Goal: Task Accomplishment & Management: Manage account settings

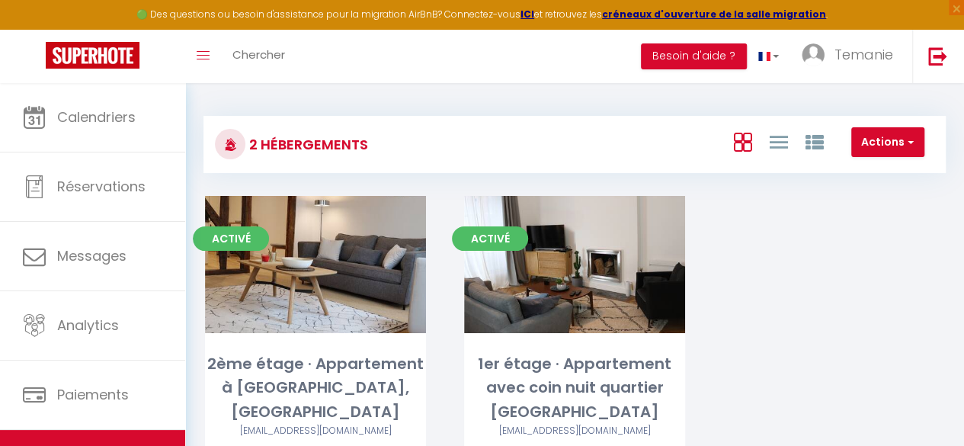
scroll to position [83, 0]
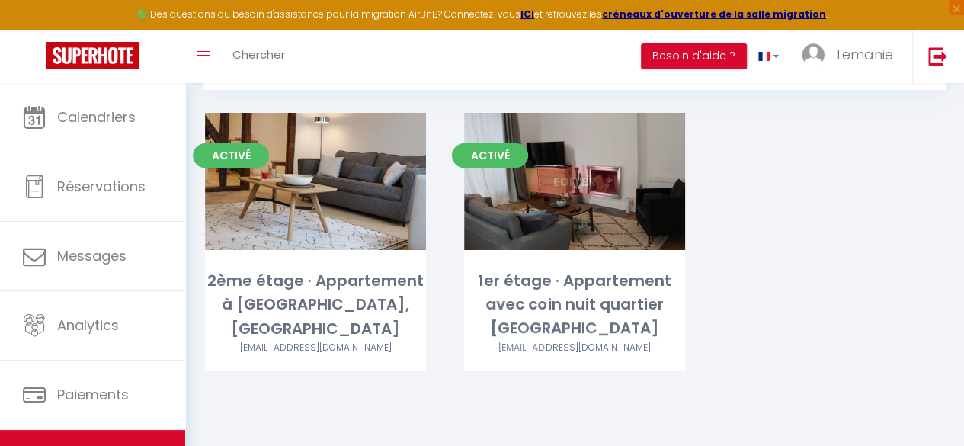
click at [603, 179] on link "Editer" at bounding box center [574, 181] width 91 height 30
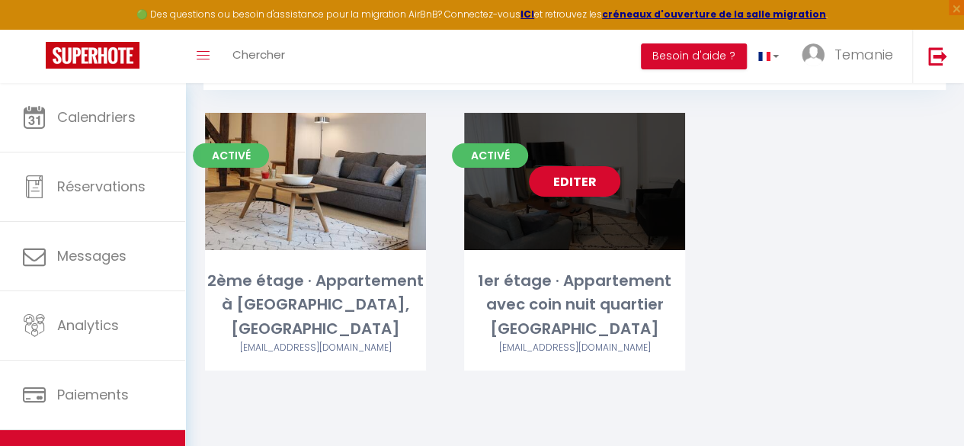
click at [577, 178] on link "Editer" at bounding box center [574, 181] width 91 height 30
select select "3"
select select "2"
select select "1"
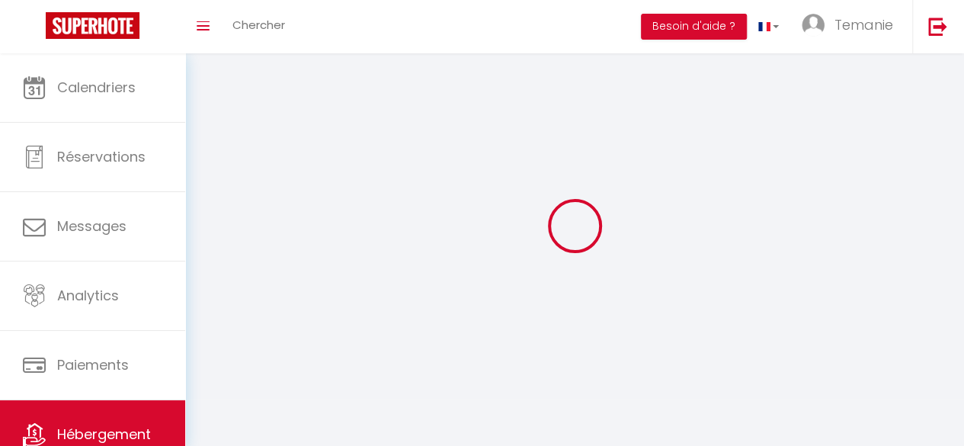
select select
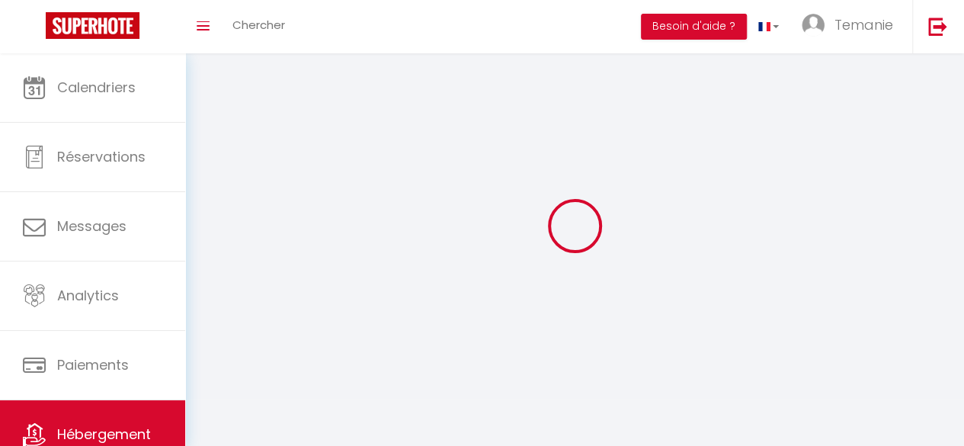
select select
checkbox input "false"
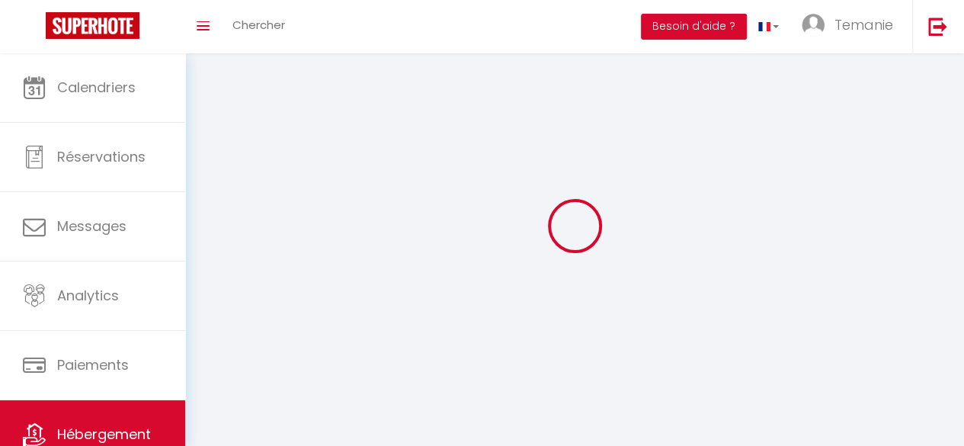
select select
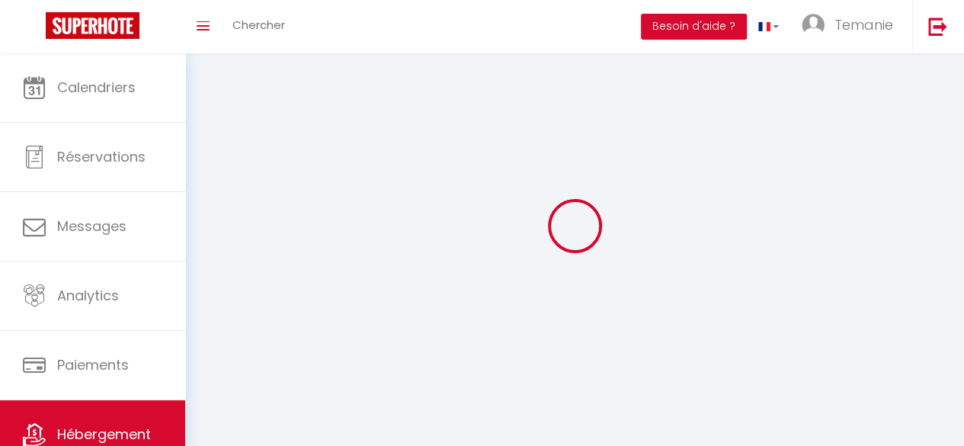
select select
checkbox input "false"
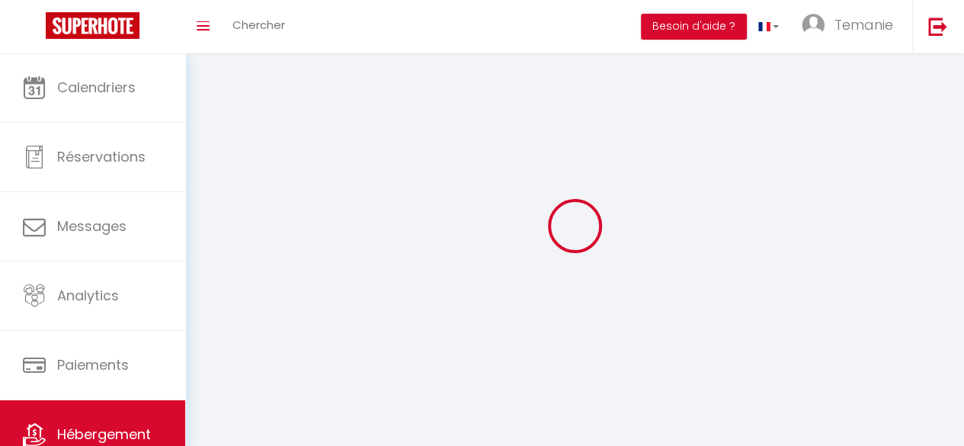
checkbox input "false"
select select
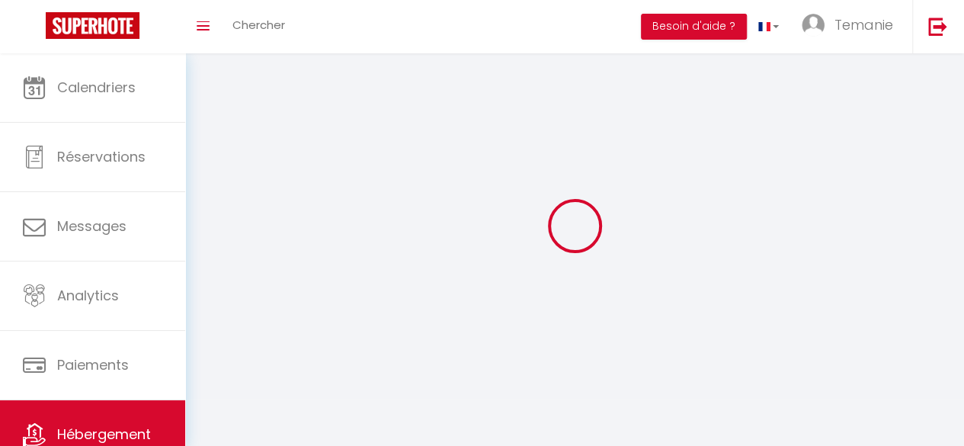
select select
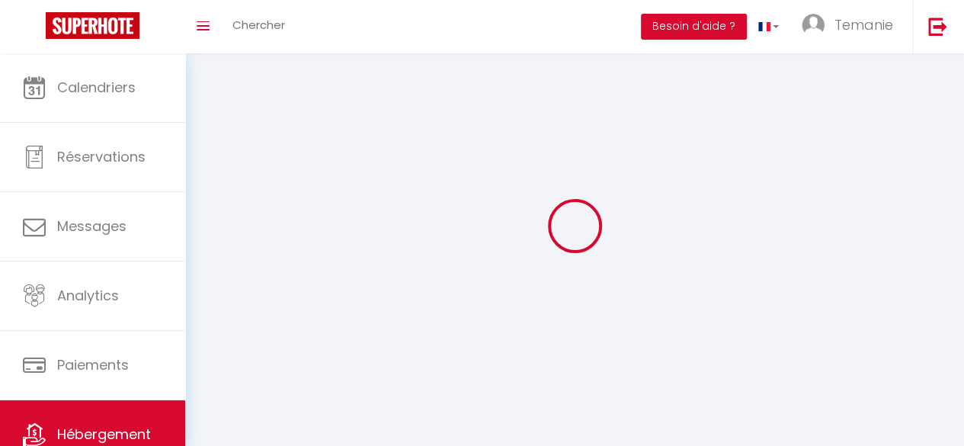
select select
checkbox input "false"
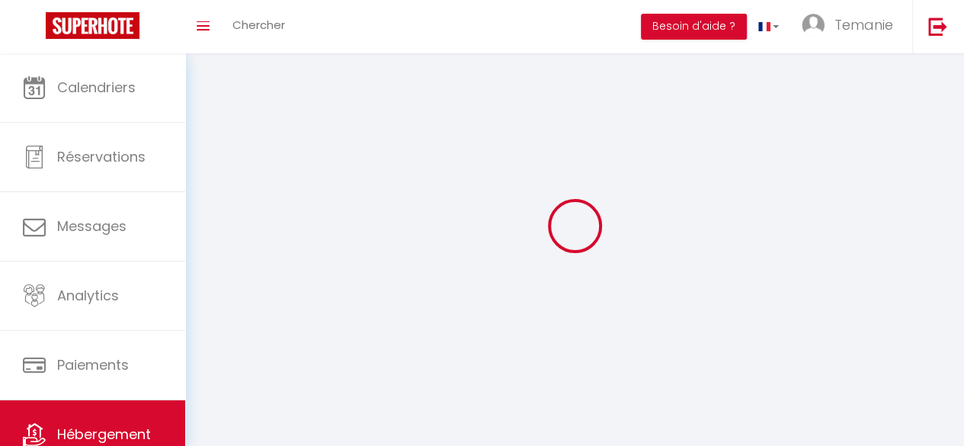
select select
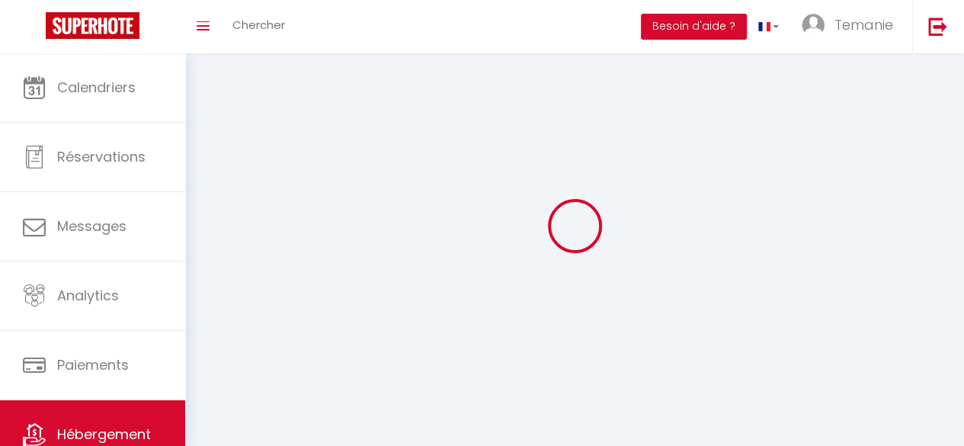
select select
checkbox input "false"
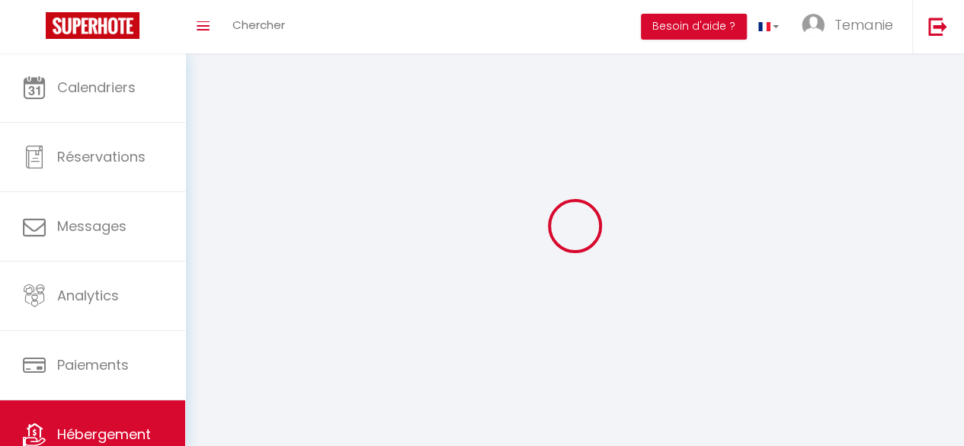
checkbox input "false"
select select
select select "1"
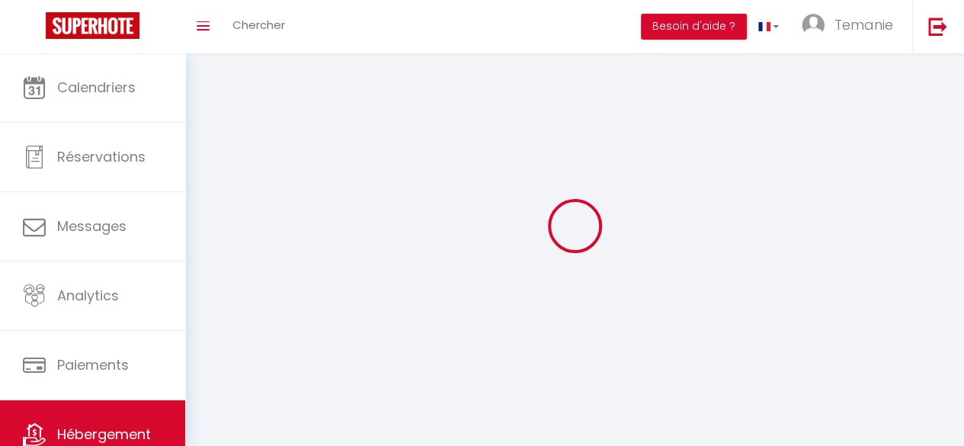
select select "28"
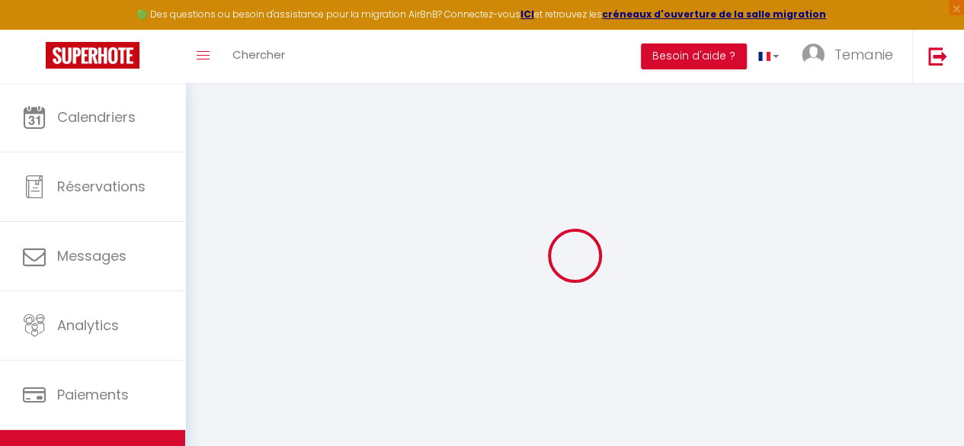
select select
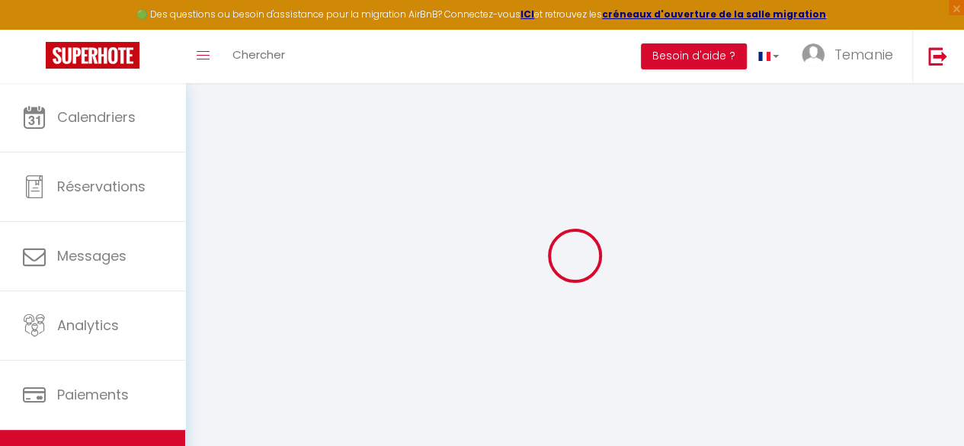
select select
checkbox input "false"
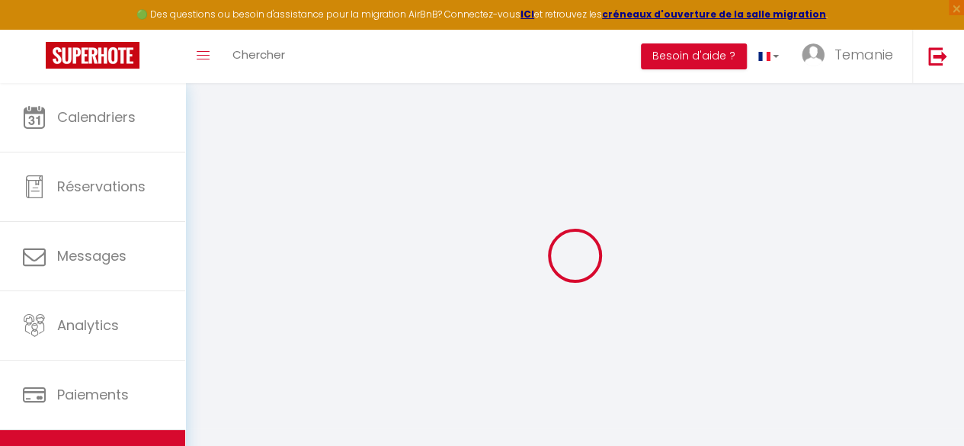
select select
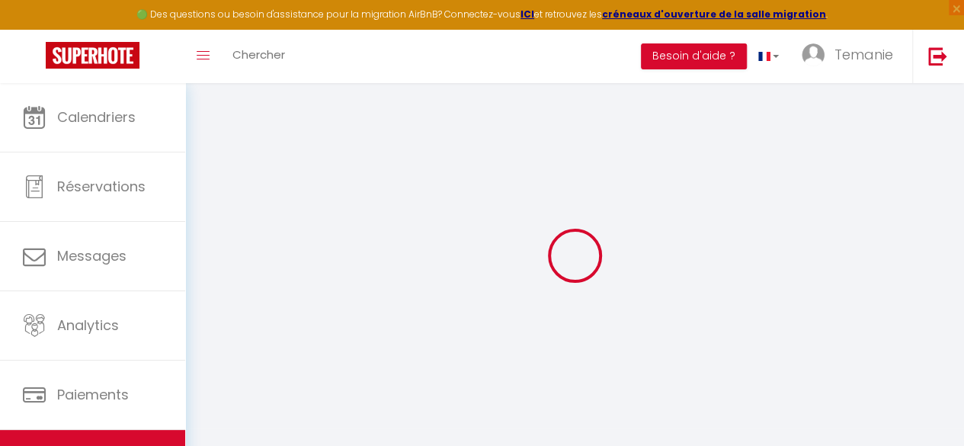
select select
checkbox input "false"
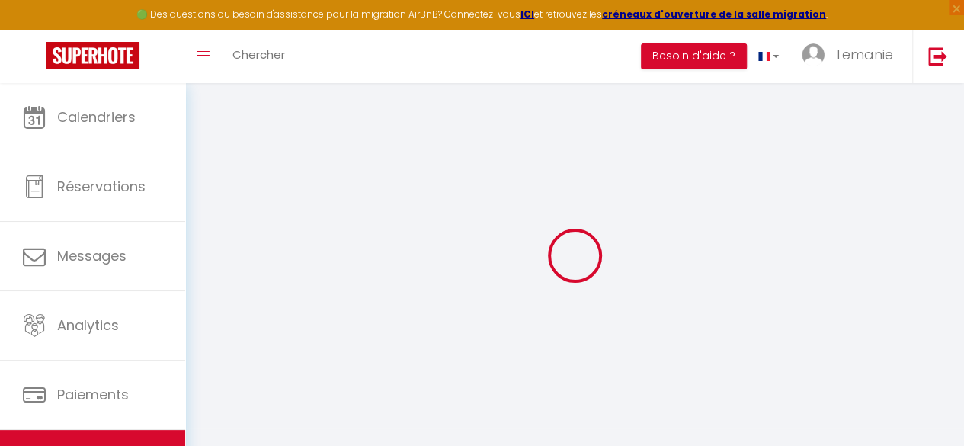
checkbox input "false"
select select
type input "1er étage · Appartement avec coin nuit quartier [GEOGRAPHIC_DATA]"
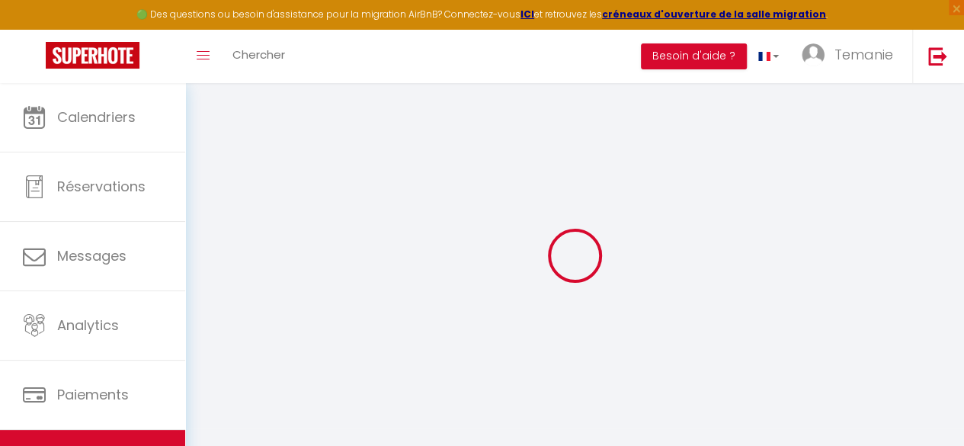
select select "2"
type input "65"
type input "20"
select select
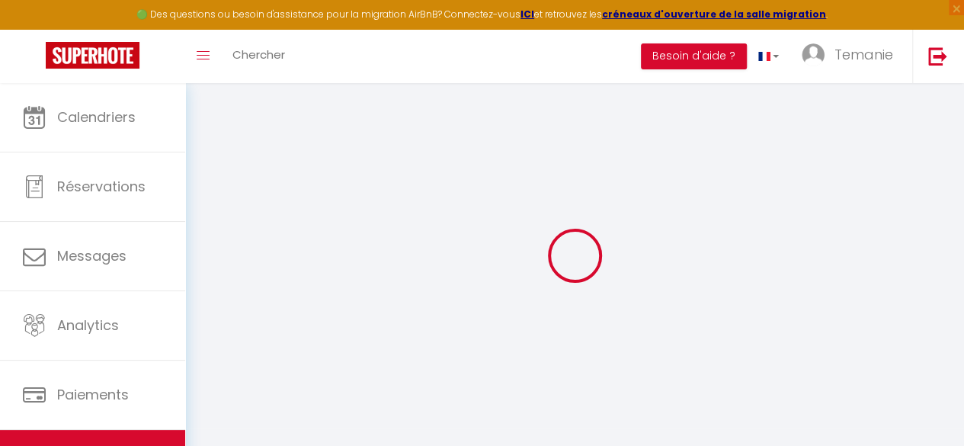
select select
type input "[STREET_ADDRESS]"
type input "72100"
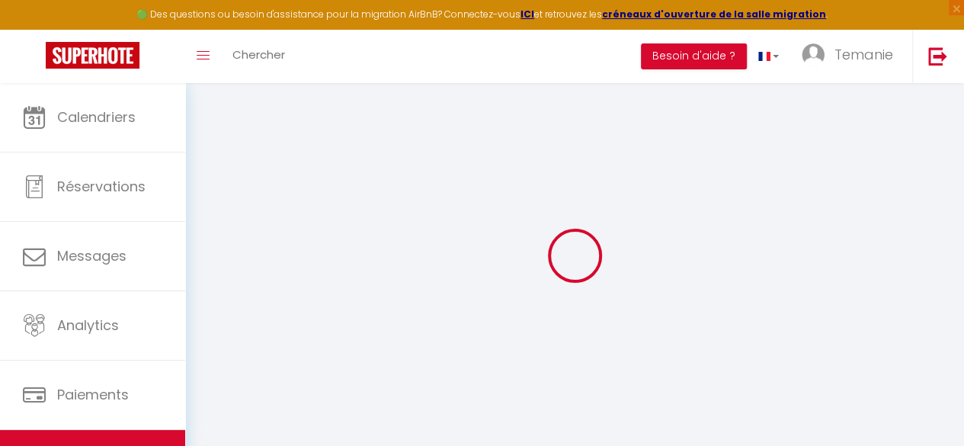
type input "Le Mans"
type input "[EMAIL_ADDRESS][DOMAIN_NAME]"
select select
checkbox input "false"
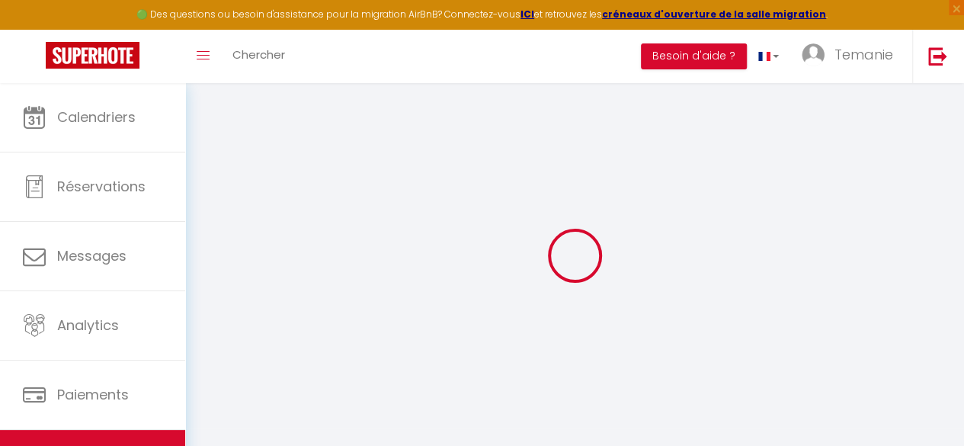
checkbox input "false"
select select
type input "0"
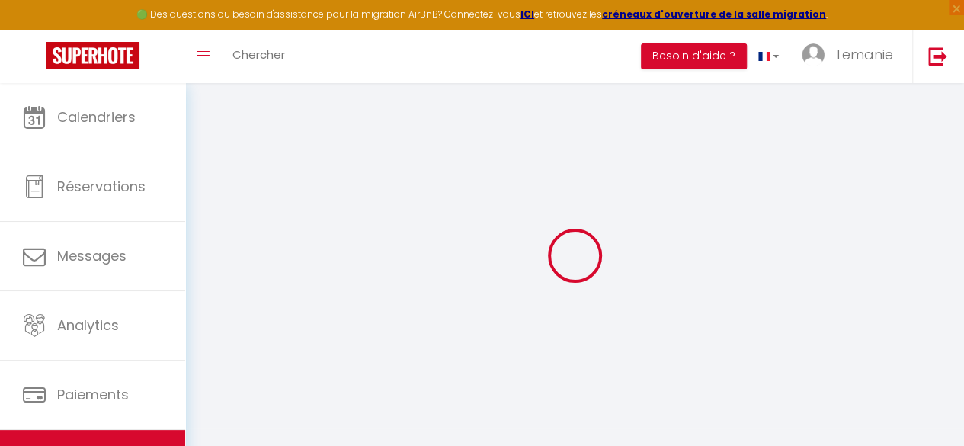
type input "0"
select select
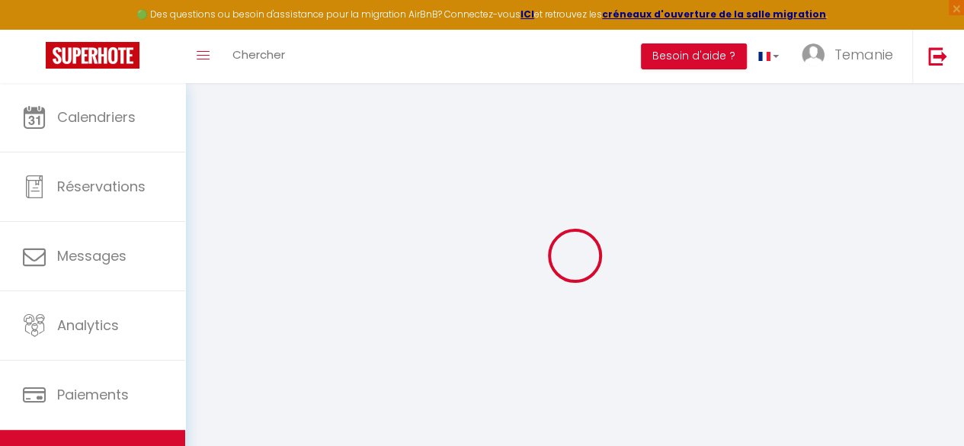
select select
checkbox input "false"
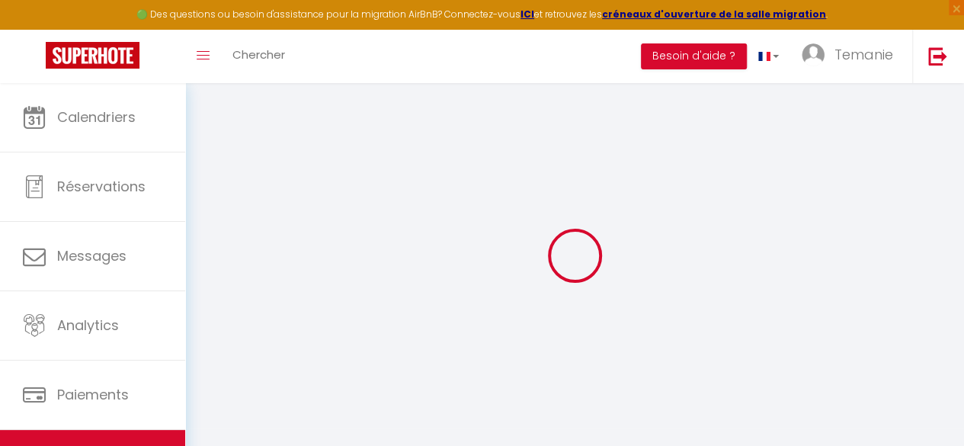
checkbox input "false"
select select
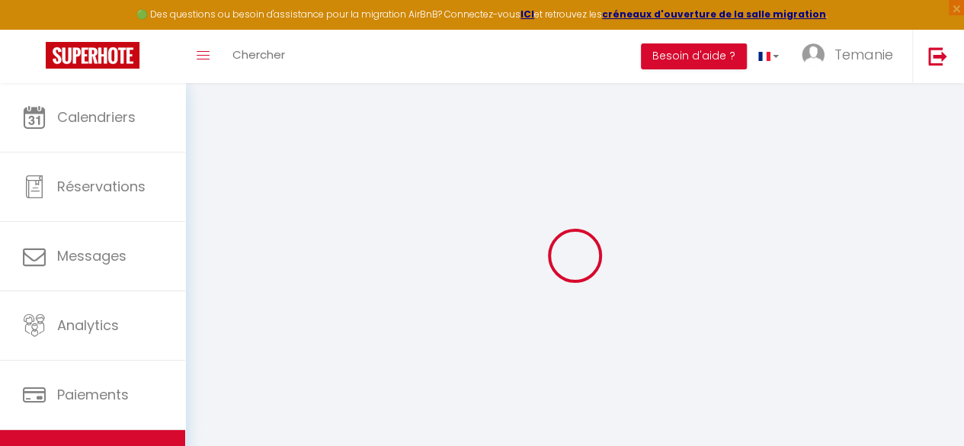
select select
checkbox input "false"
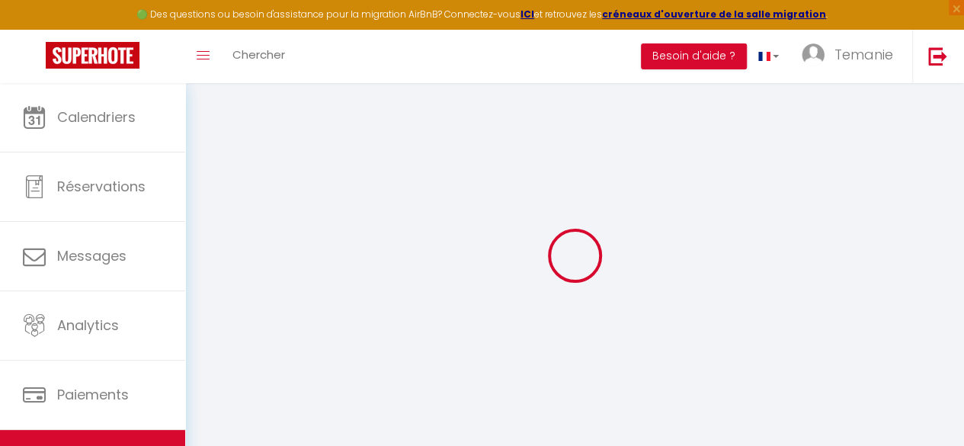
checkbox input "false"
select select
checkbox input "false"
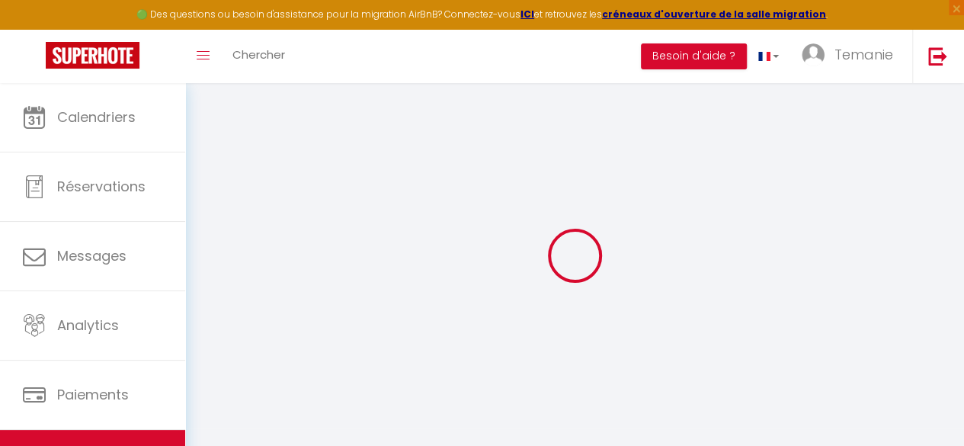
checkbox input "false"
select select "15:00"
select select "23:45"
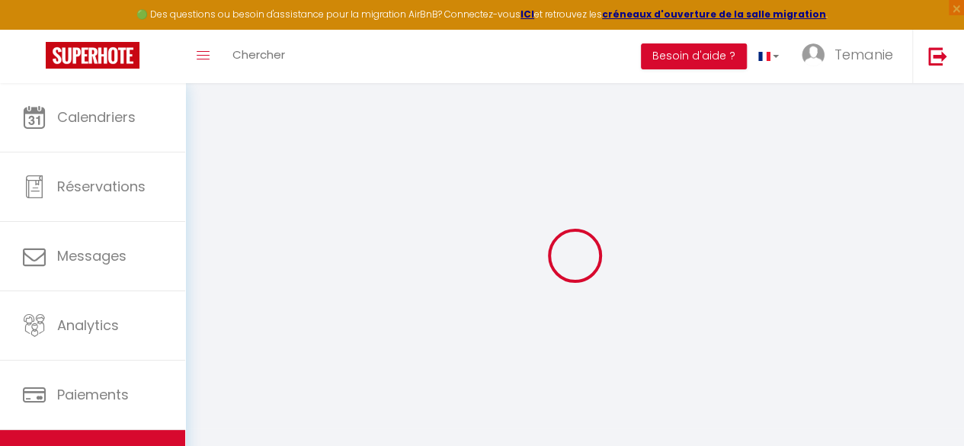
select select "11:00"
select select "30"
select select "120"
select select
checkbox input "false"
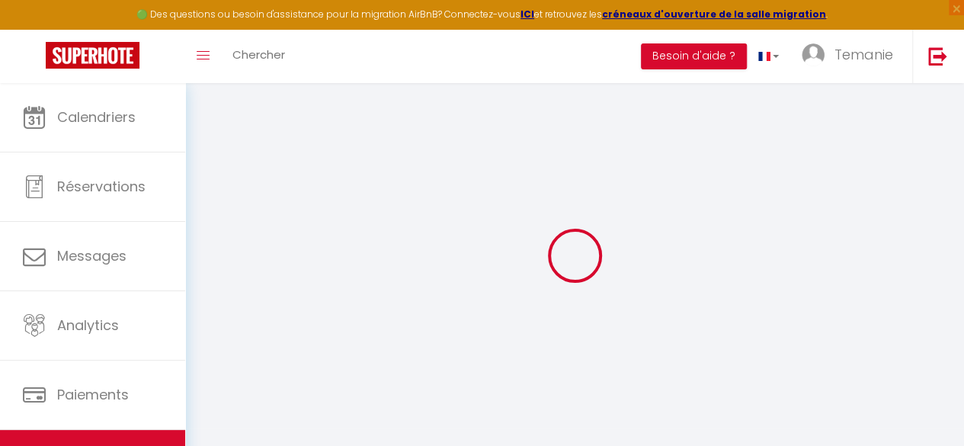
checkbox input "false"
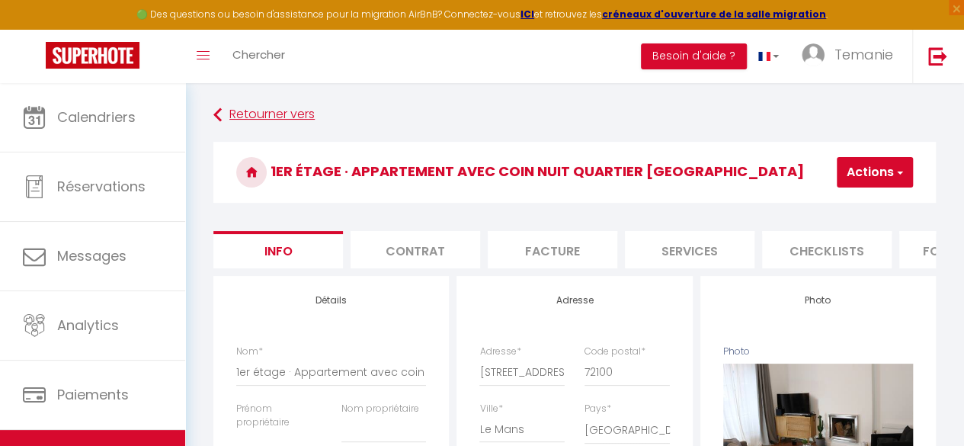
select select
checkbox input "false"
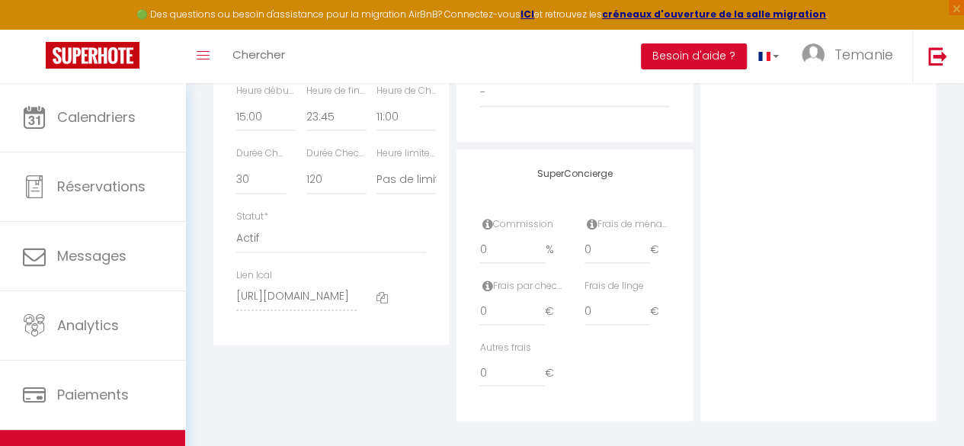
scroll to position [907, 0]
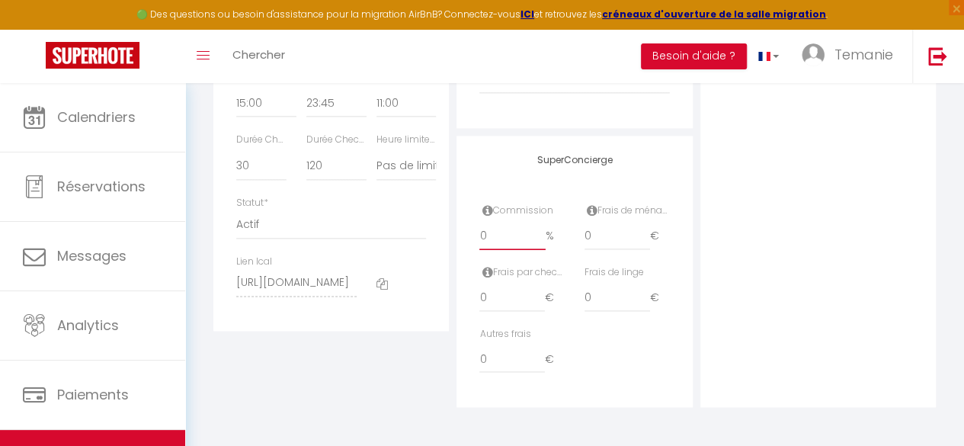
click at [510, 245] on input "0" at bounding box center [512, 235] width 66 height 27
type input "02"
select select
checkbox input "false"
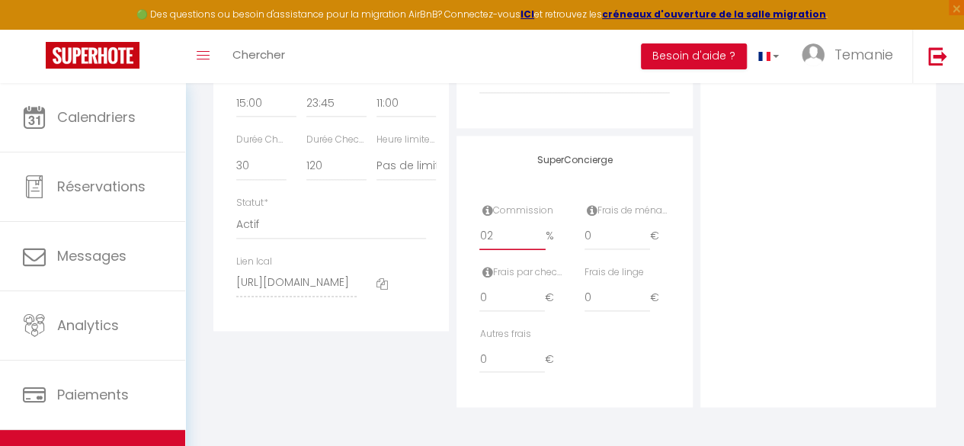
checkbox input "false"
type input "0"
select select
checkbox input "false"
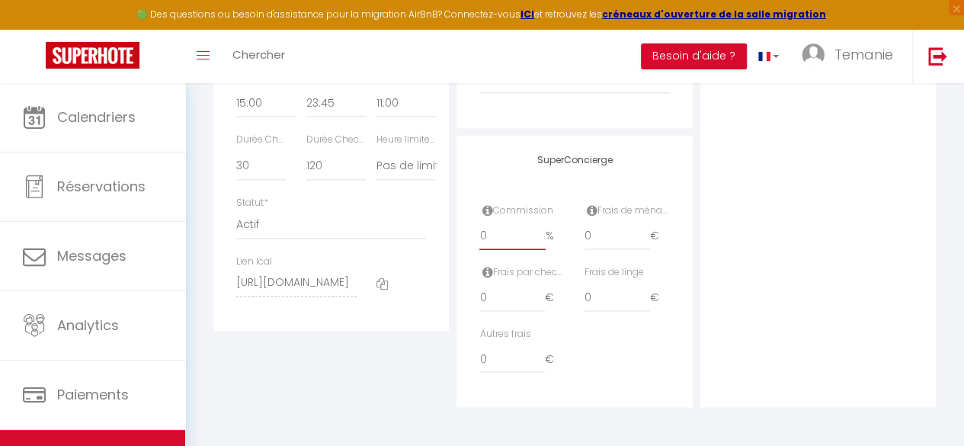
checkbox input "false"
select select
checkbox input "false"
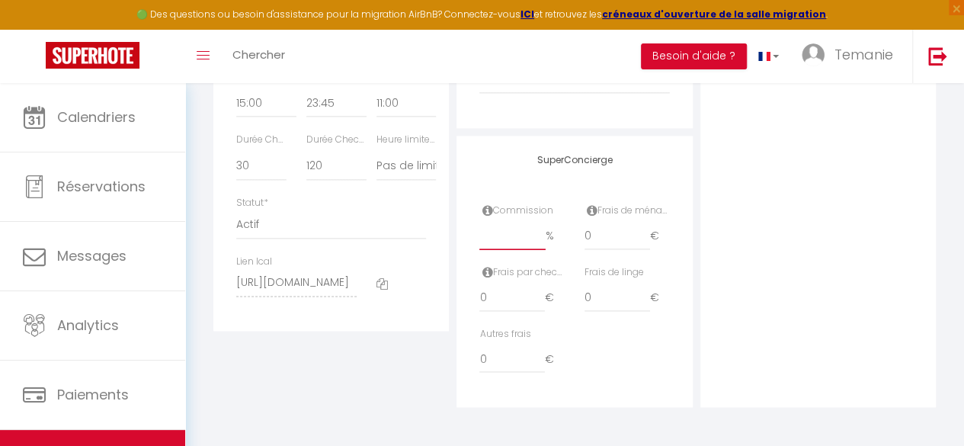
checkbox input "false"
type input "2"
select select
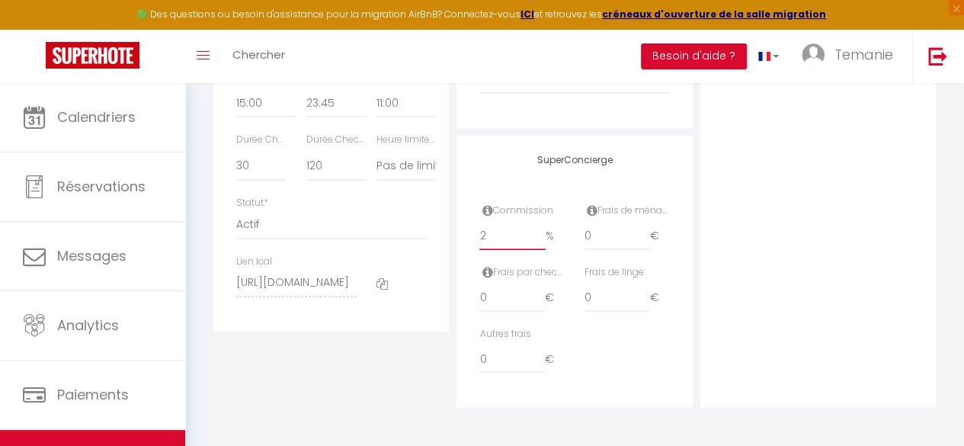
checkbox input "false"
type input "20"
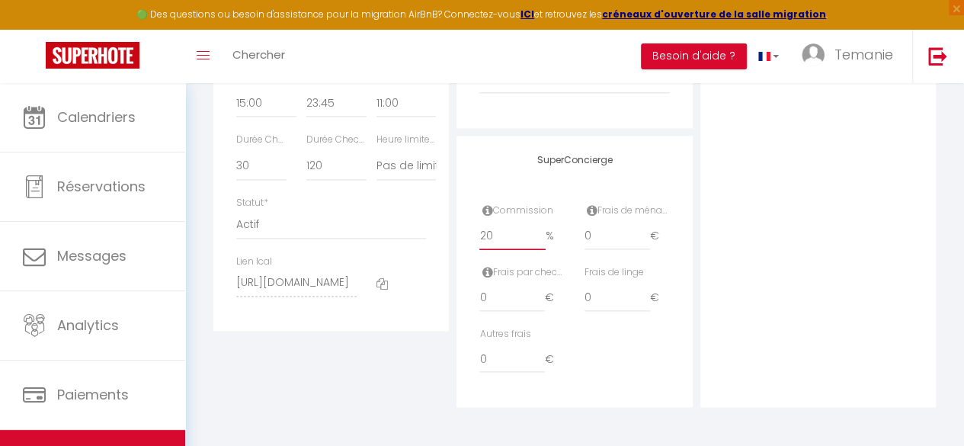
select select
checkbox input "false"
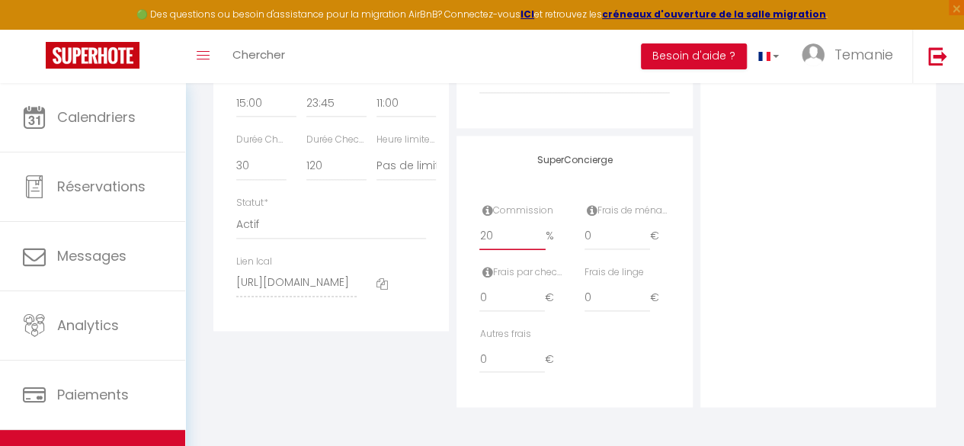
type input "20"
click at [609, 243] on input "0" at bounding box center [616, 235] width 65 height 27
select select
checkbox input "false"
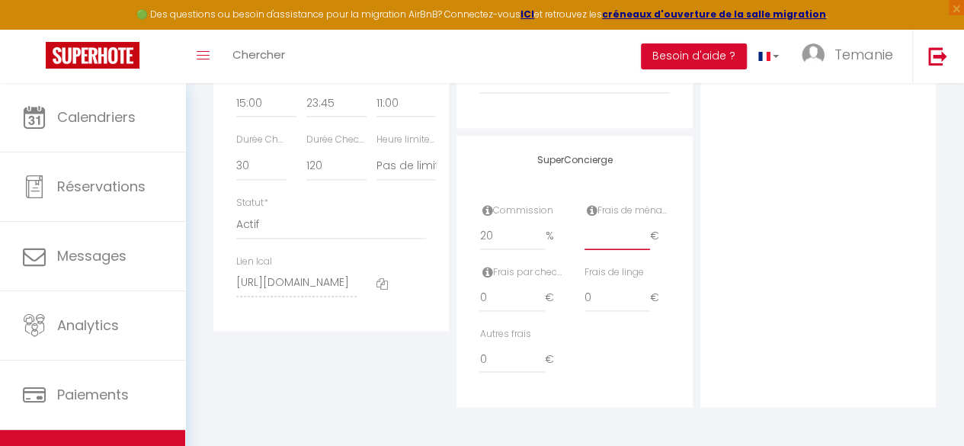
checkbox input "false"
type input "2"
select select
checkbox input "false"
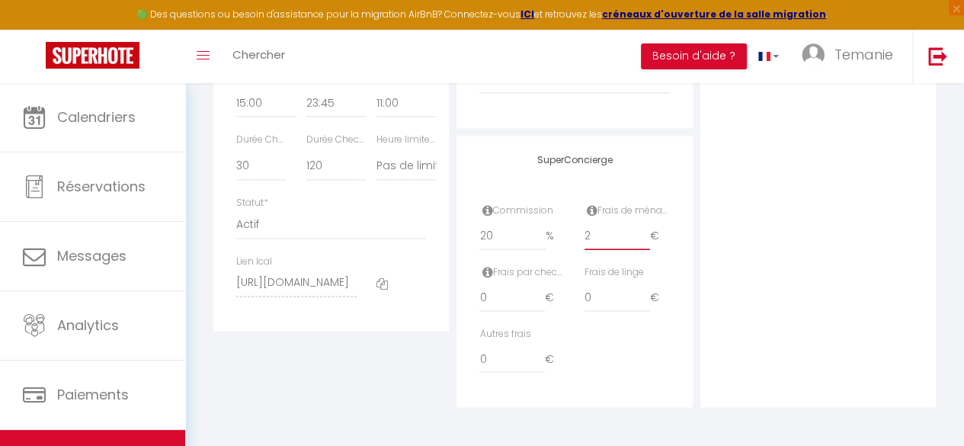
checkbox input "false"
type input "25"
select select
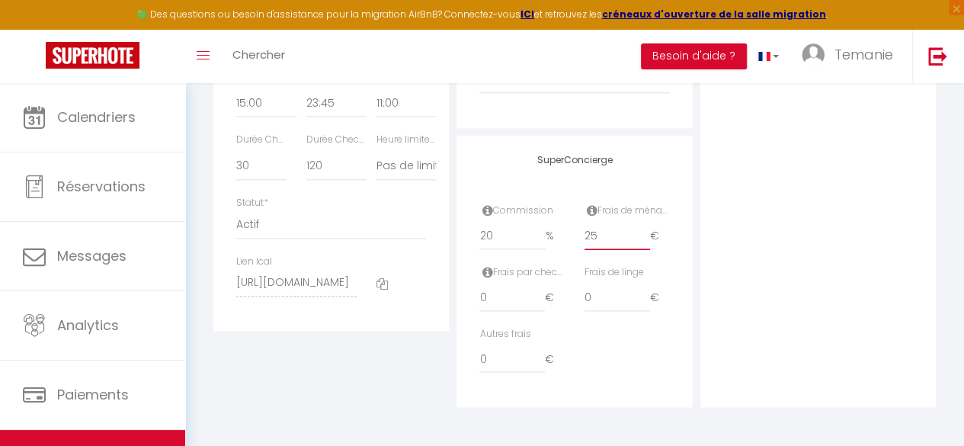
checkbox input "false"
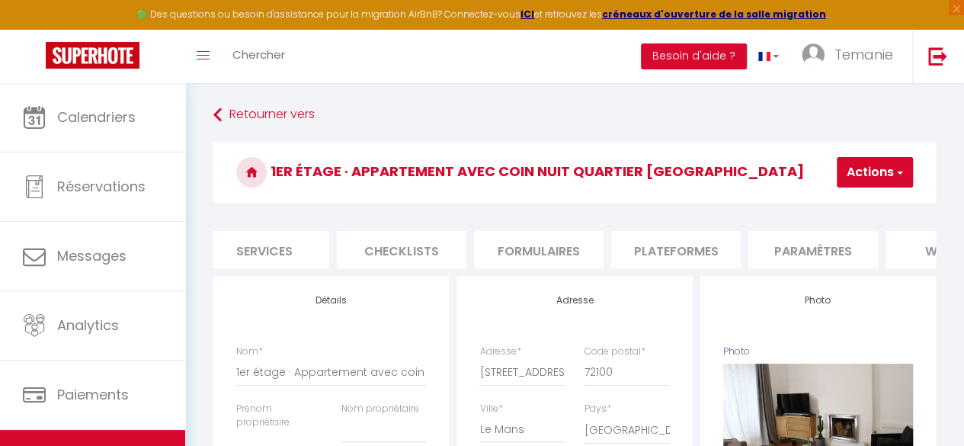
scroll to position [0, 426]
type input "25"
click at [665, 248] on li "Plateformes" at bounding box center [675, 249] width 130 height 37
select select
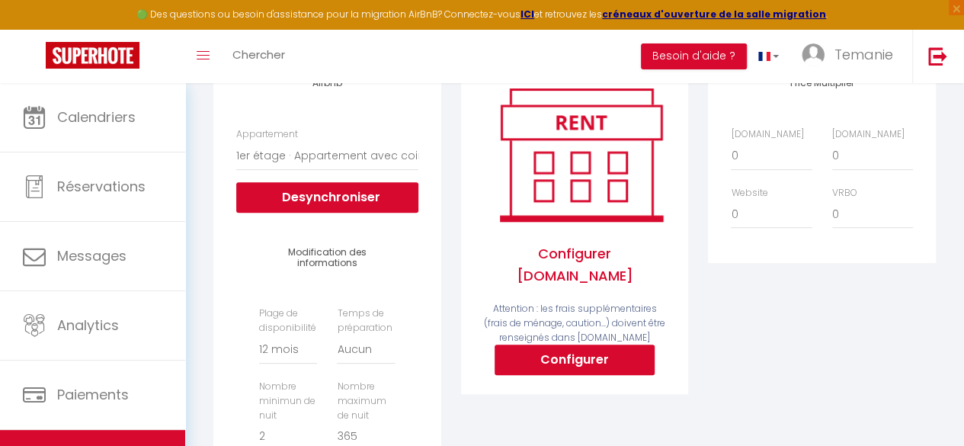
scroll to position [215, 0]
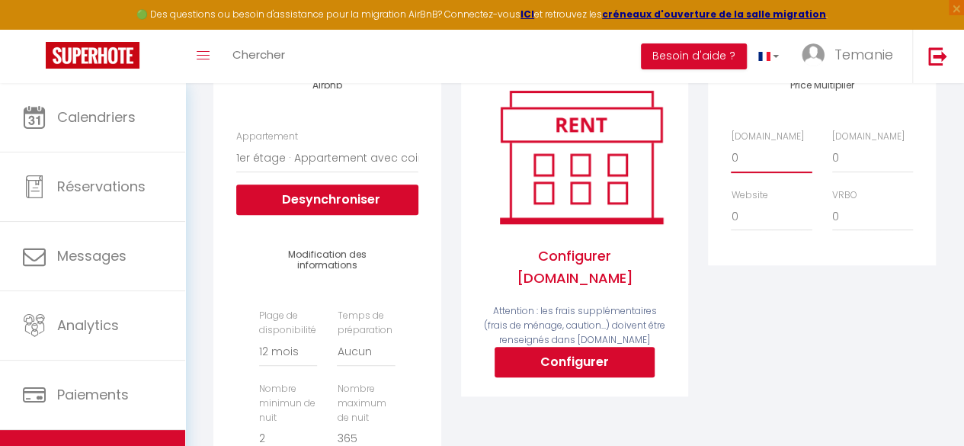
click at [750, 172] on select "0 + 1 % + 2 % + 3 % + 4 % + 5 % + 6 % + 7 % + 8 % + 9 %" at bounding box center [771, 157] width 81 height 29
select select "+ 20 %"
click at [731, 155] on select "0 + 1 % + 2 % + 3 % + 4 % + 5 % + 6 % + 7 % + 8 % + 9 %" at bounding box center [771, 157] width 81 height 29
select select
click at [853, 170] on select "0 + 1 % + 2 % + 3 % + 4 % + 5 % + 6 % + 7 % + 8 % + 9 %" at bounding box center [872, 157] width 81 height 29
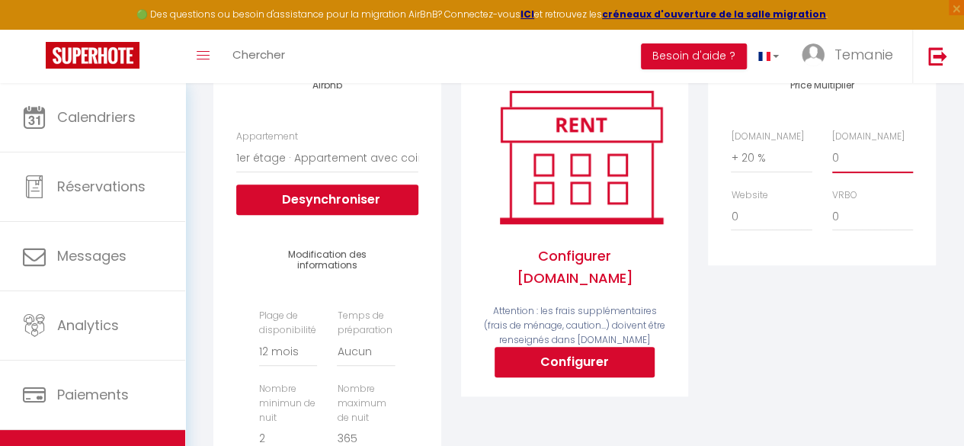
select select "+ 20 %"
click at [832, 155] on select "0 + 1 % + 2 % + 3 % + 4 % + 5 % + 6 % + 7 % + 8 % + 9 %" at bounding box center [872, 157] width 81 height 29
select select
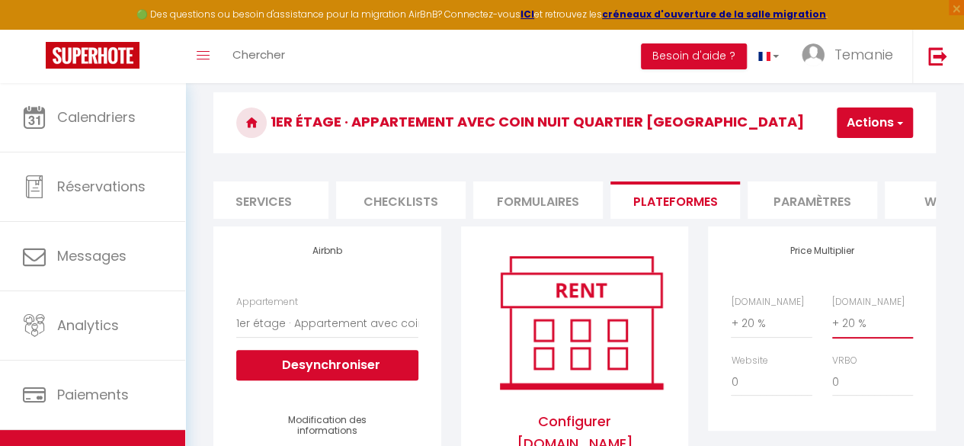
scroll to position [0, 0]
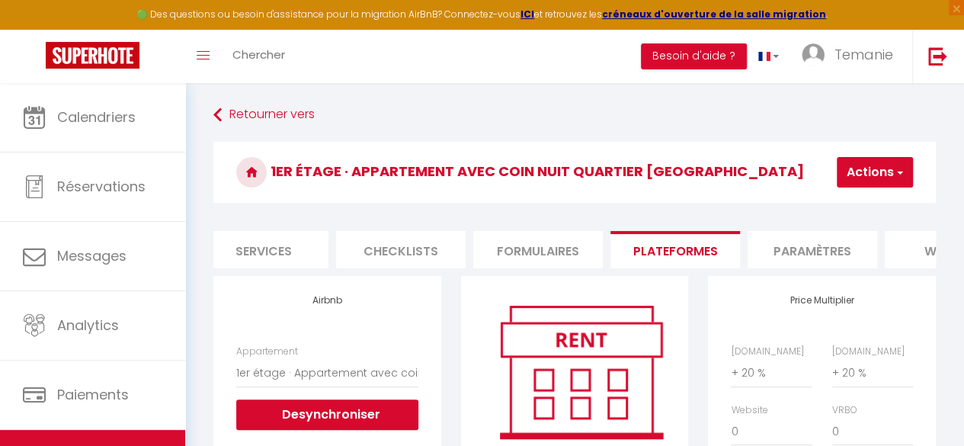
click at [853, 176] on button "Actions" at bounding box center [875, 172] width 76 height 30
click at [845, 213] on link "Enregistrer" at bounding box center [852, 206] width 120 height 20
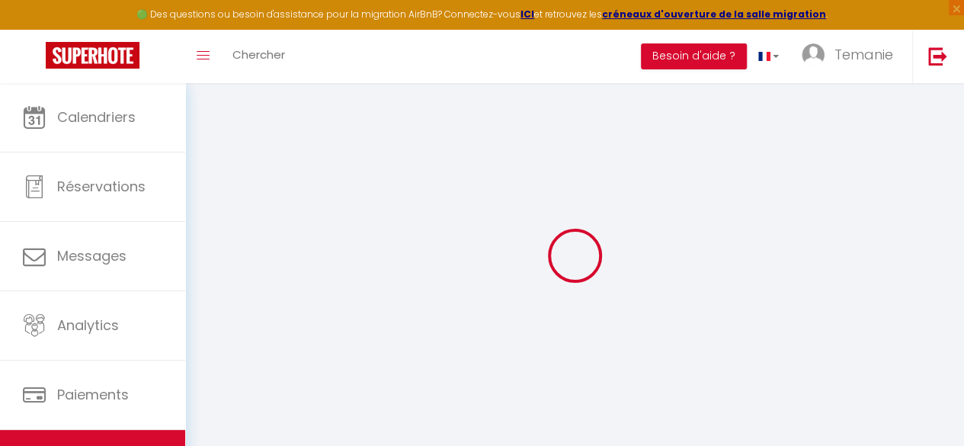
select select "365"
select select "EUR"
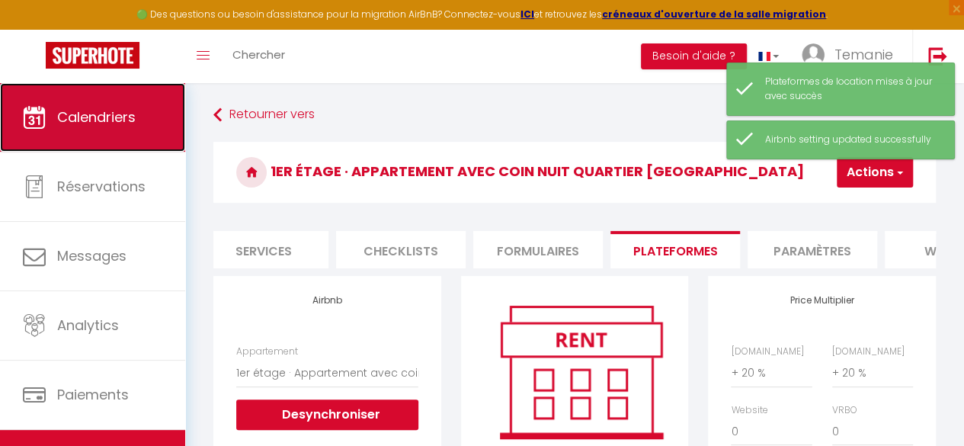
click at [75, 129] on link "Calendriers" at bounding box center [92, 117] width 185 height 69
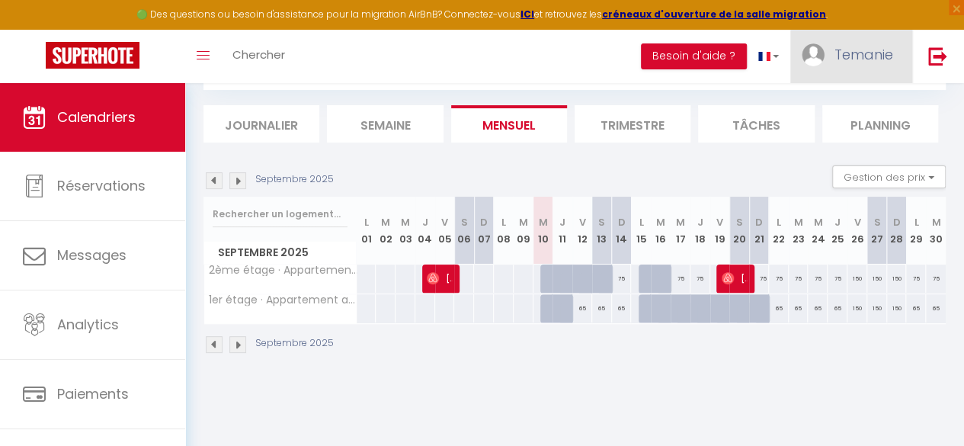
click at [873, 39] on link "Temanie" at bounding box center [851, 56] width 122 height 53
click at [853, 59] on span "Temanie" at bounding box center [863, 54] width 59 height 19
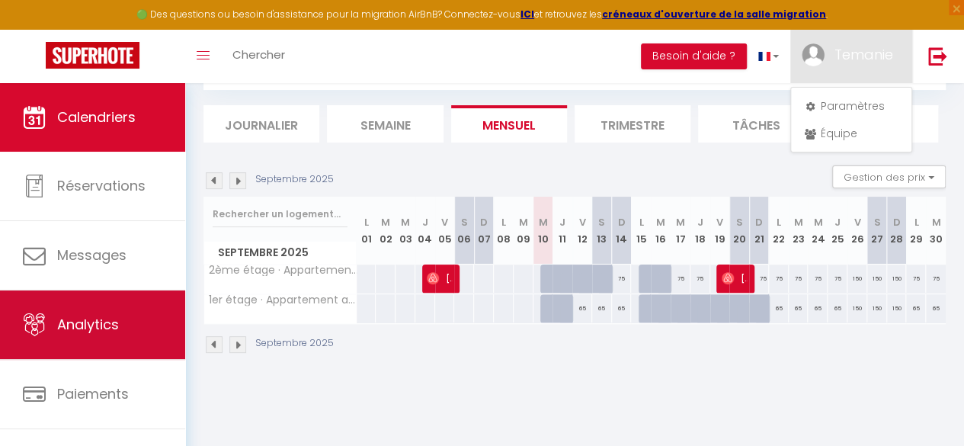
scroll to position [88, 0]
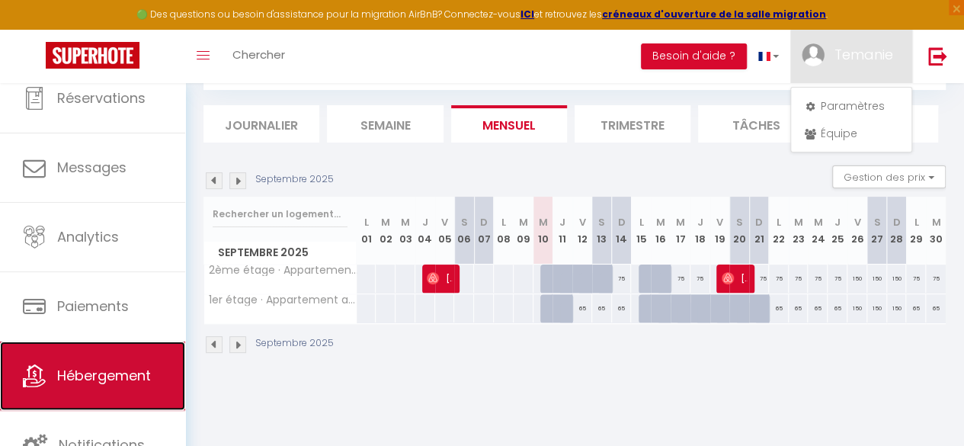
click at [88, 386] on link "Hébergement" at bounding box center [92, 375] width 185 height 69
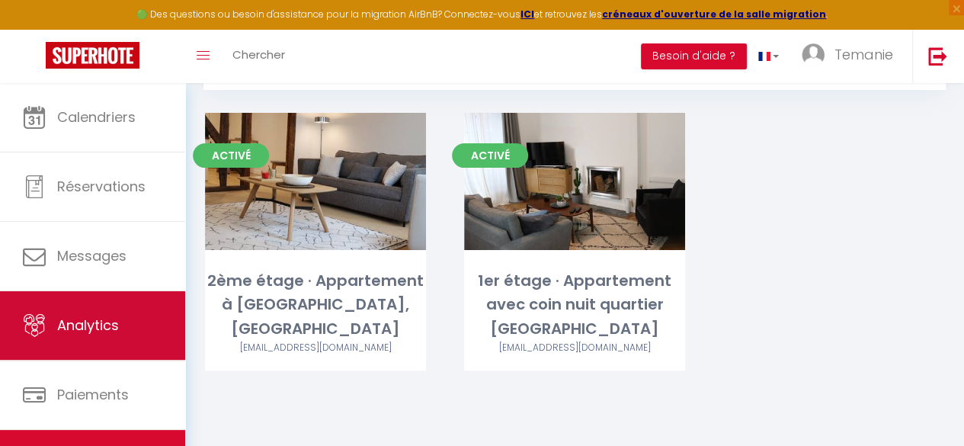
scroll to position [88, 0]
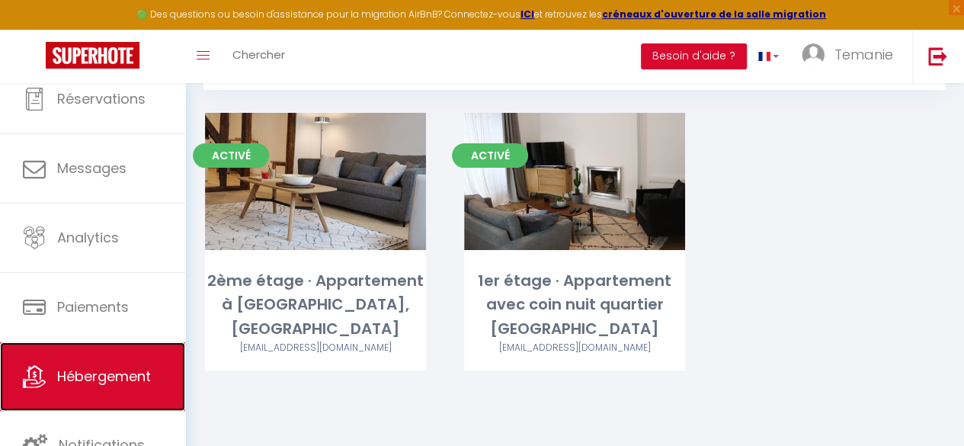
click at [78, 374] on span "Hébergement" at bounding box center [104, 375] width 94 height 19
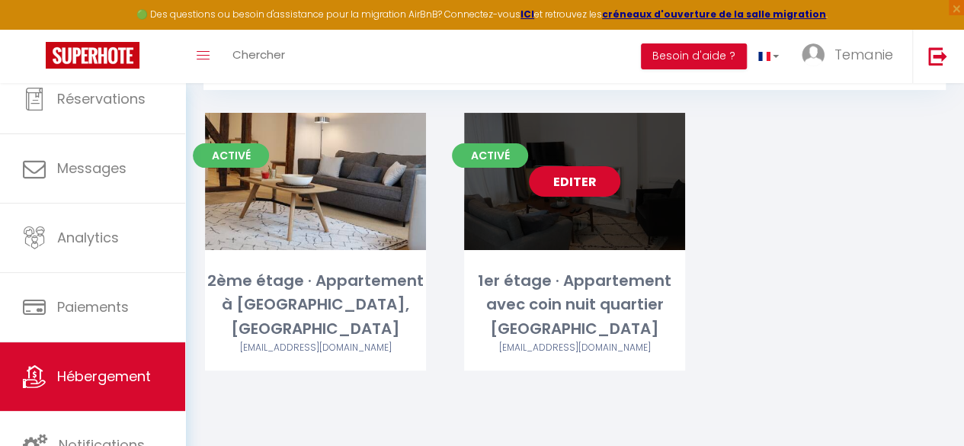
click at [590, 174] on link "Editer" at bounding box center [574, 181] width 91 height 30
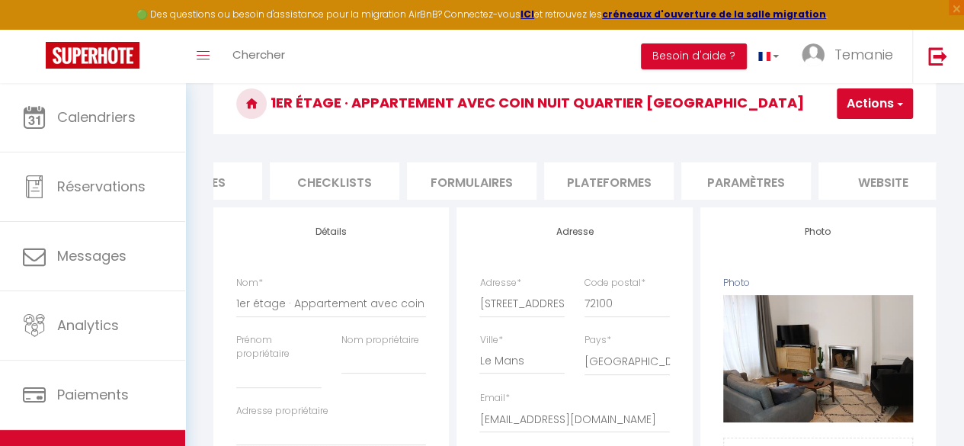
scroll to position [0, 496]
click at [619, 181] on li "Plateformes" at bounding box center [605, 180] width 130 height 37
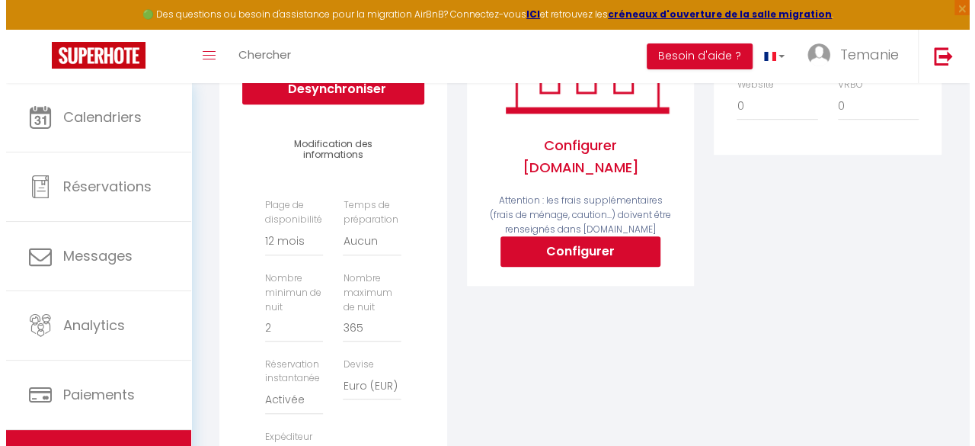
scroll to position [362, 0]
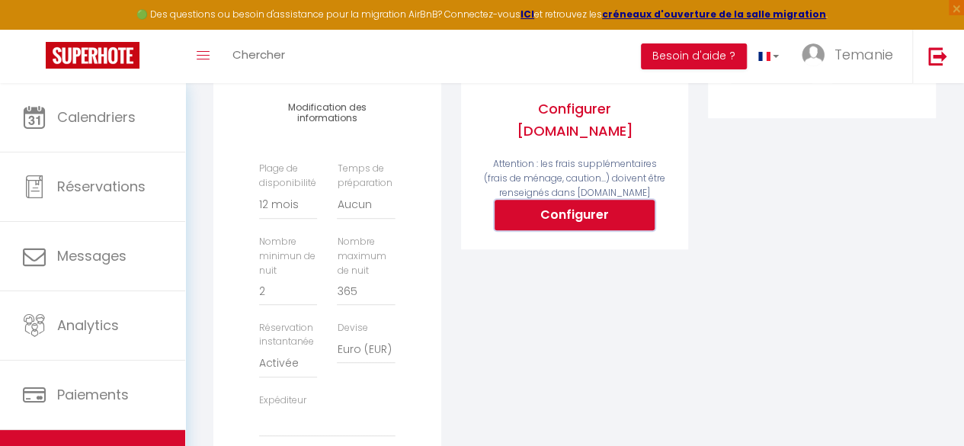
click at [622, 200] on button "Configurer" at bounding box center [574, 215] width 160 height 30
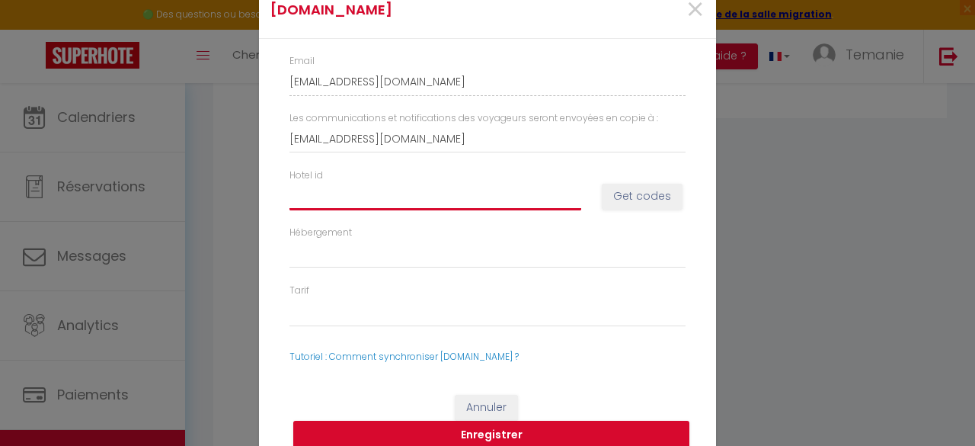
click at [338, 206] on input "Hotel id" at bounding box center [436, 196] width 292 height 27
paste input "8611138"
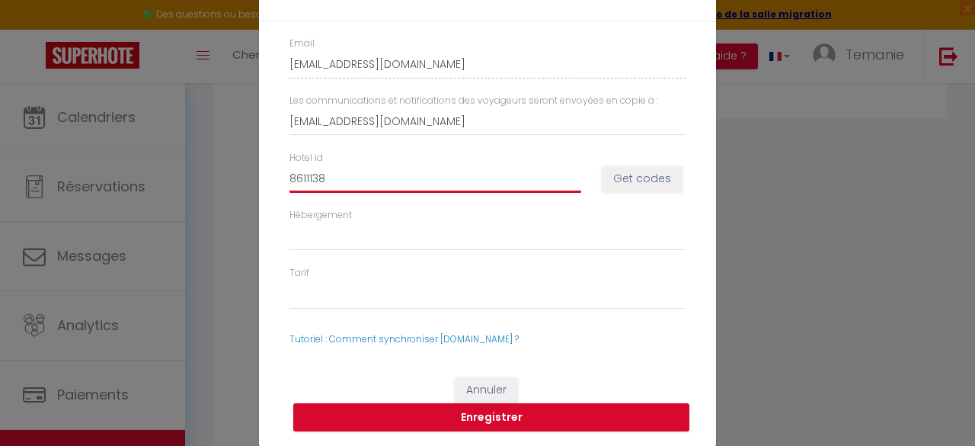
scroll to position [0, 0]
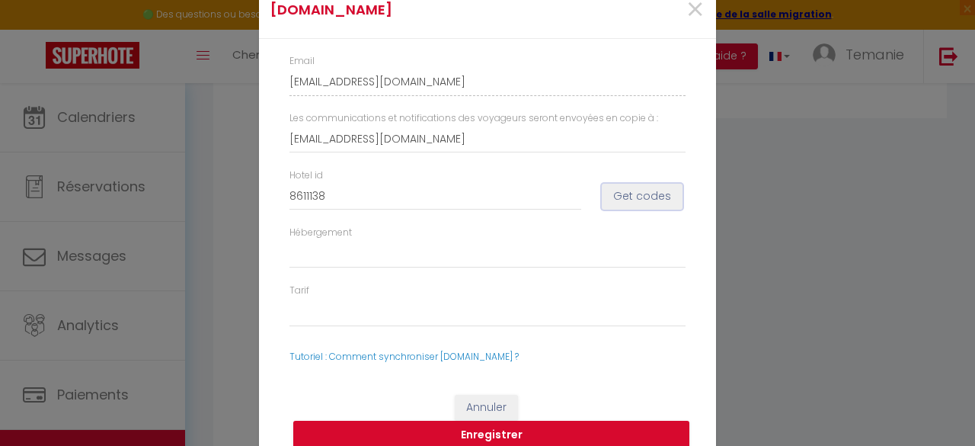
click at [640, 198] on button "Get codes" at bounding box center [642, 197] width 81 height 26
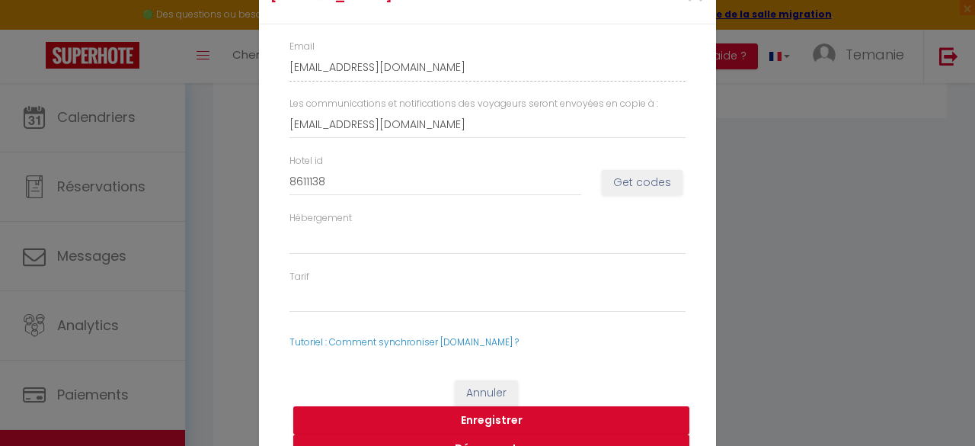
scroll to position [32, 0]
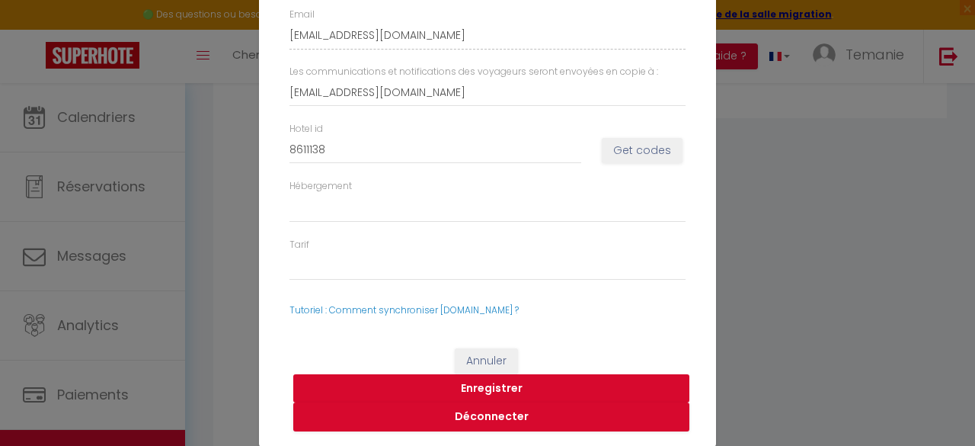
click at [434, 382] on button "Enregistrer" at bounding box center [491, 388] width 396 height 29
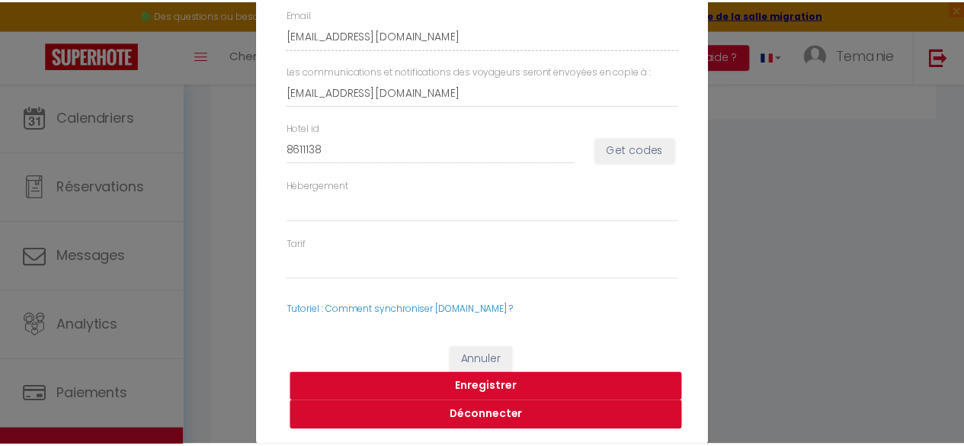
scroll to position [12, 0]
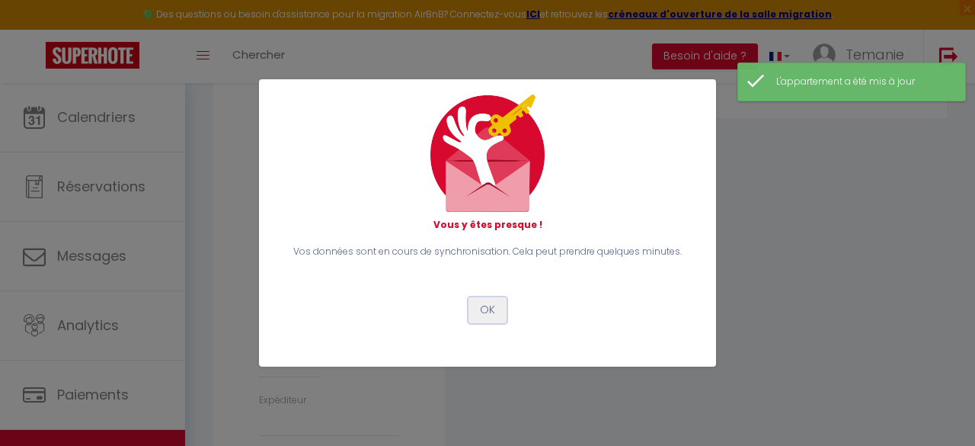
click at [488, 312] on button "OK" at bounding box center [488, 310] width 38 height 26
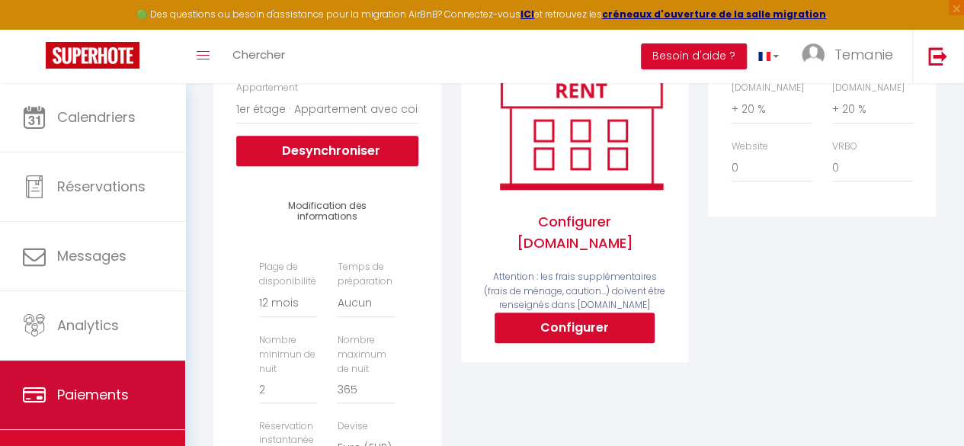
scroll to position [88, 0]
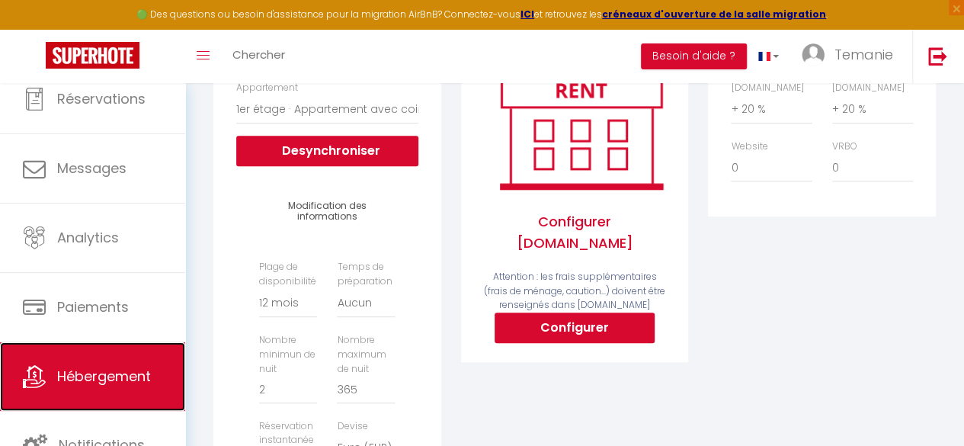
click at [72, 371] on span "Hébergement" at bounding box center [104, 375] width 94 height 19
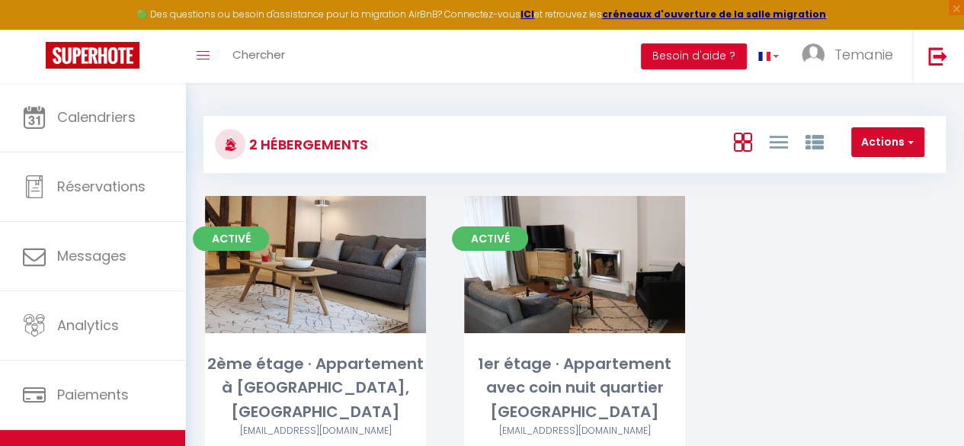
scroll to position [83, 0]
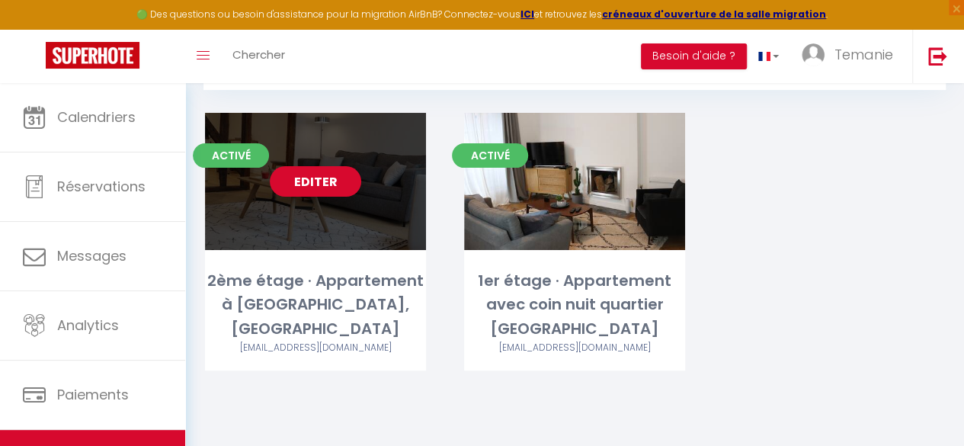
click at [315, 181] on link "Editer" at bounding box center [315, 181] width 91 height 30
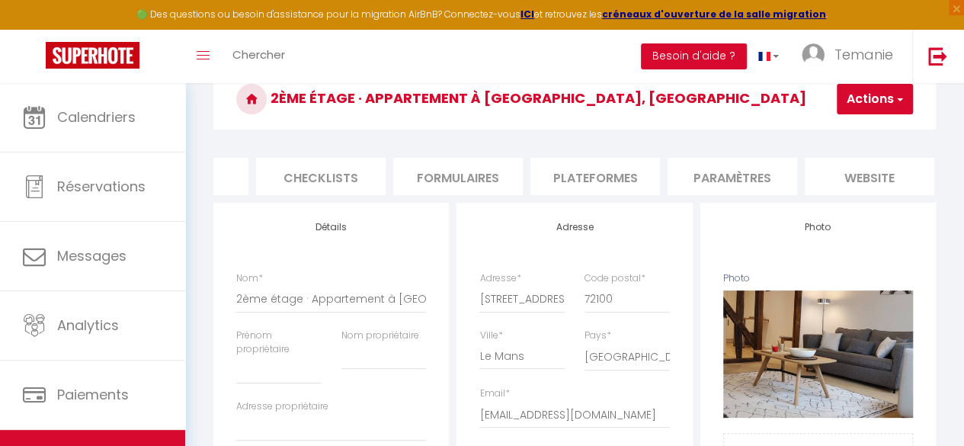
scroll to position [0, 521]
click at [608, 181] on li "Plateformes" at bounding box center [580, 176] width 130 height 37
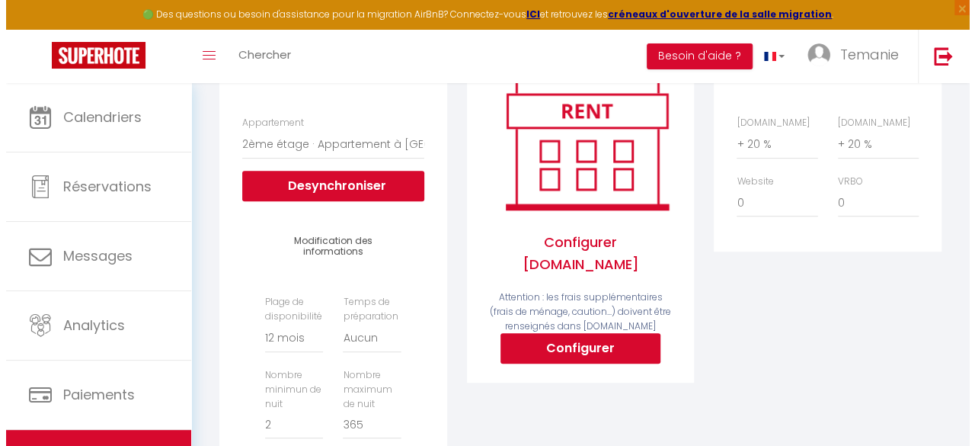
scroll to position [229, 0]
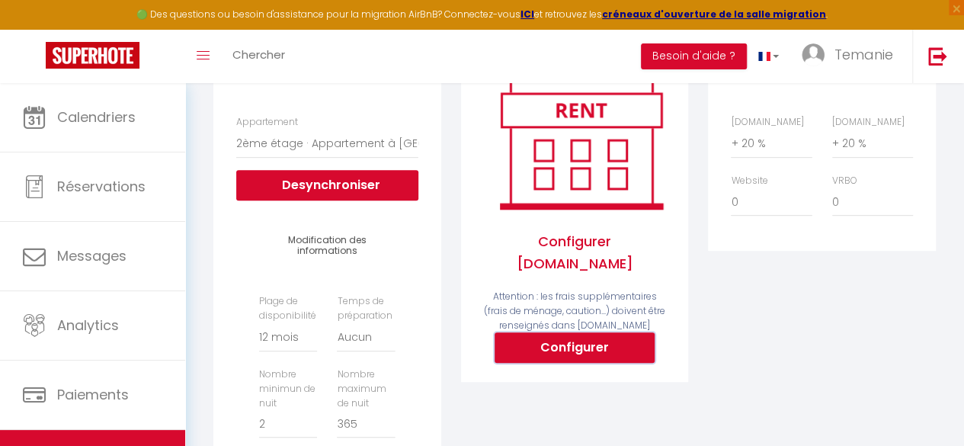
click at [564, 332] on button "Configurer" at bounding box center [574, 347] width 160 height 30
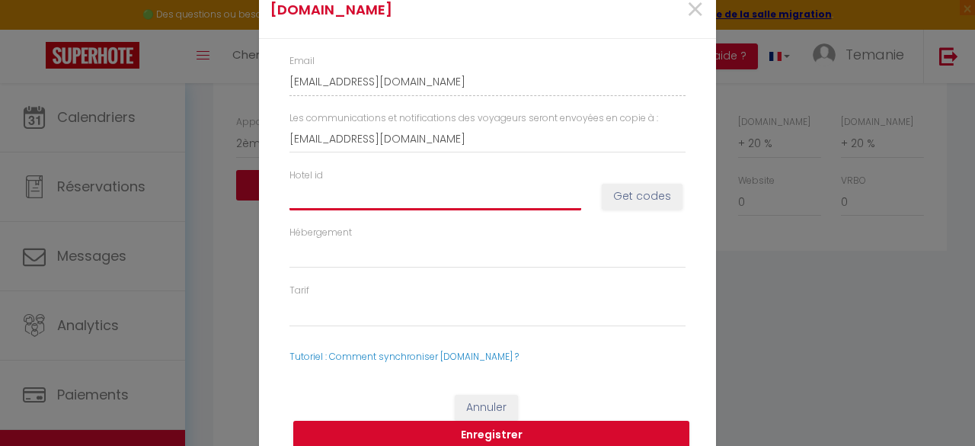
click at [364, 194] on input "Hotel id" at bounding box center [436, 196] width 292 height 27
paste input "8611138"
click at [635, 200] on button "Get codes" at bounding box center [642, 197] width 81 height 26
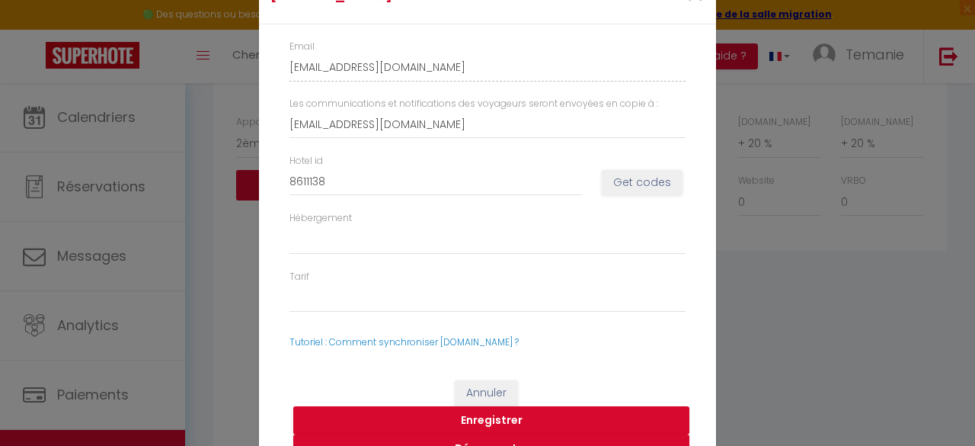
scroll to position [32, 0]
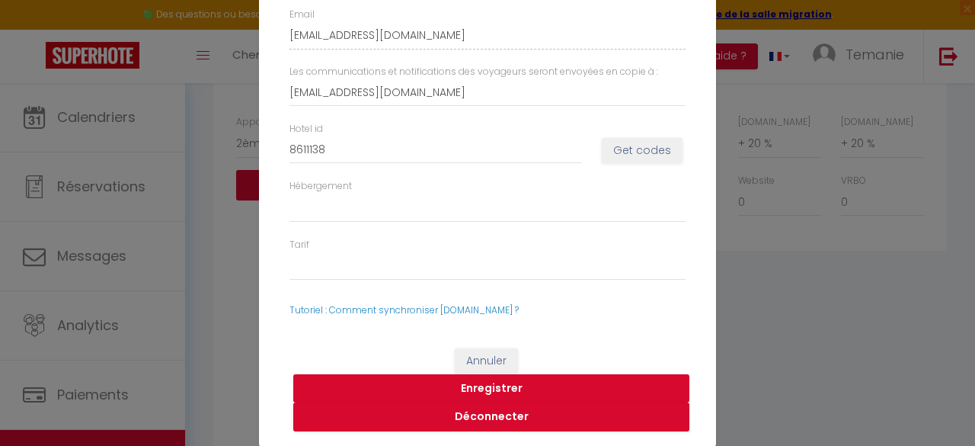
click at [410, 380] on button "Enregistrer" at bounding box center [491, 388] width 396 height 29
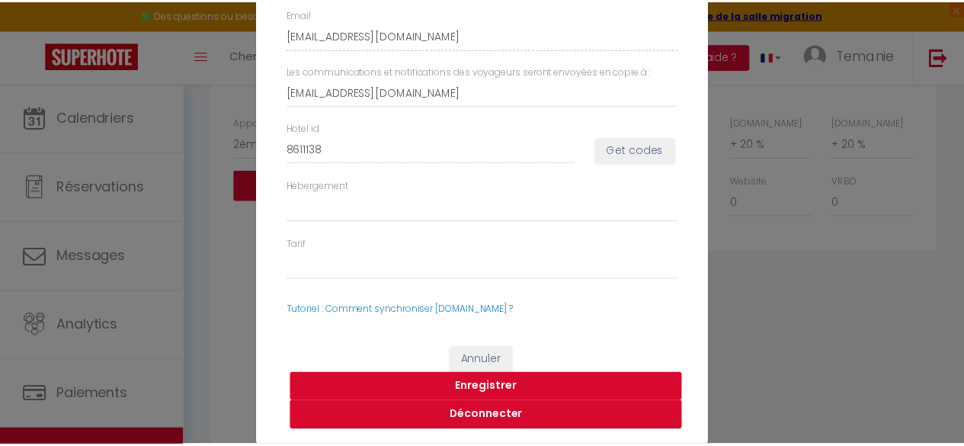
scroll to position [12, 0]
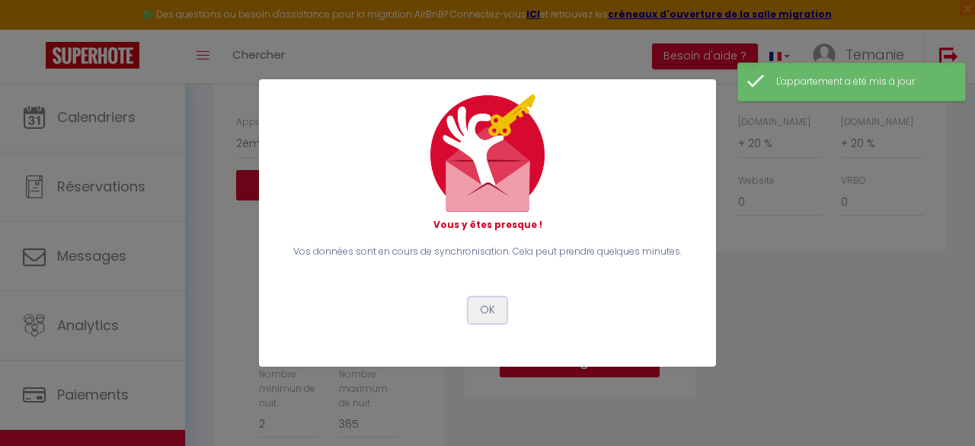
click at [491, 309] on button "OK" at bounding box center [488, 310] width 38 height 26
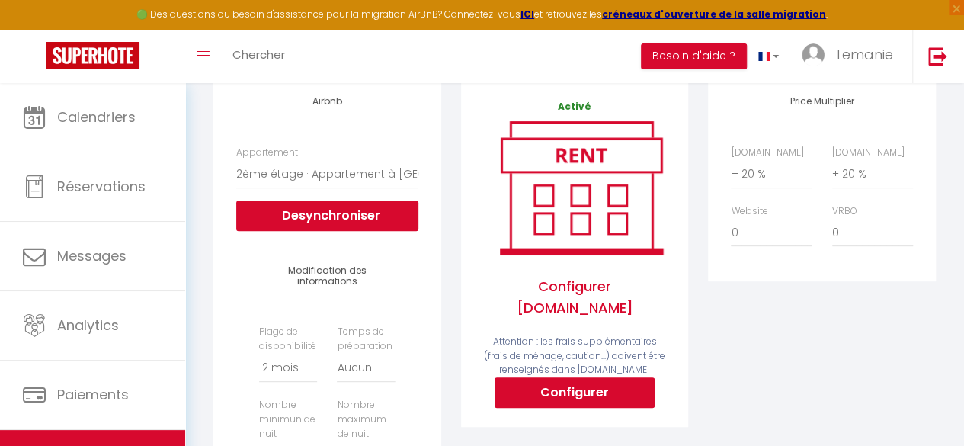
scroll to position [207, 0]
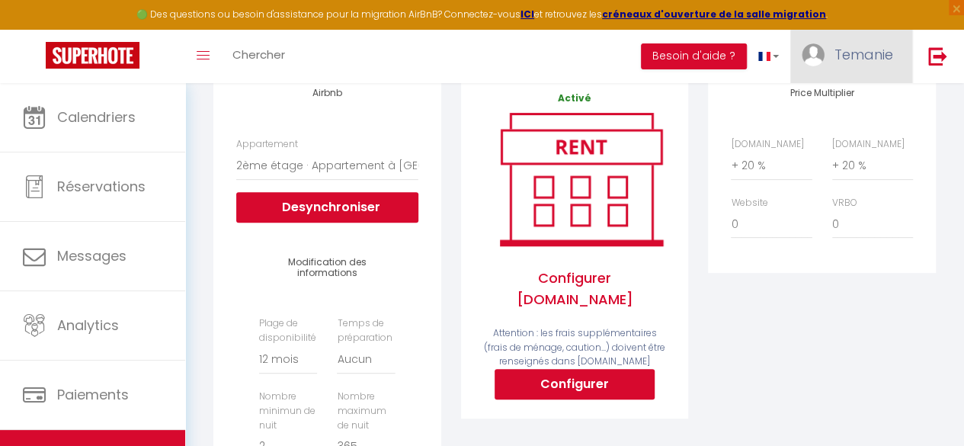
click at [846, 56] on span "Temanie" at bounding box center [863, 54] width 59 height 19
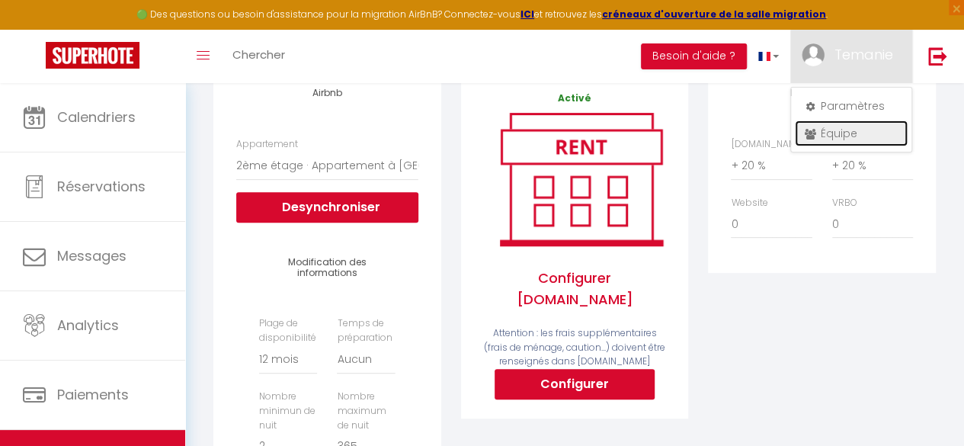
click at [830, 133] on link "Équipe" at bounding box center [851, 133] width 113 height 26
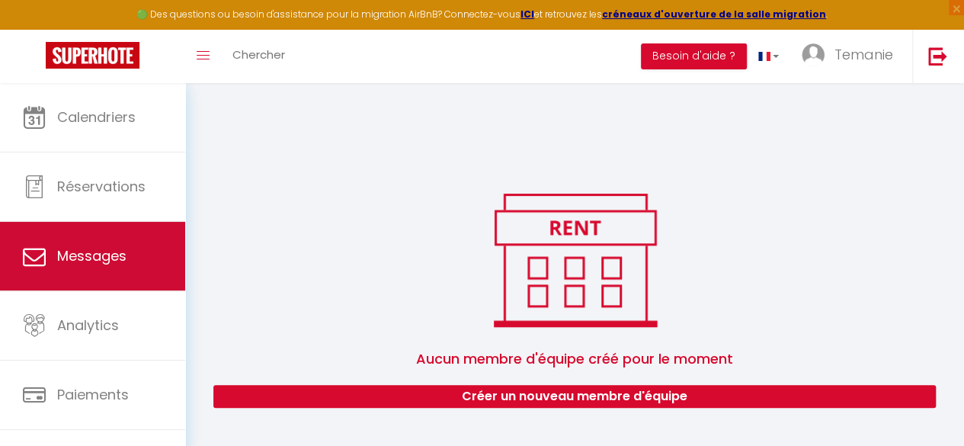
scroll to position [88, 0]
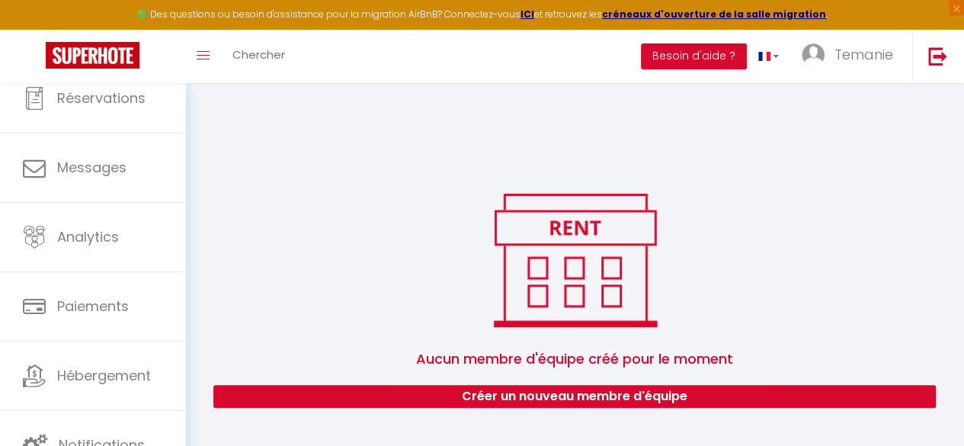
drag, startPoint x: 475, startPoint y: 255, endPoint x: 648, endPoint y: 220, distance: 176.5
click at [475, 255] on div "Aucun membre d'équipe créé pour le moment [PERSON_NAME] un nouveau membre d'équ…" at bounding box center [574, 297] width 722 height 221
click at [844, 56] on span "Temanie" at bounding box center [863, 54] width 59 height 19
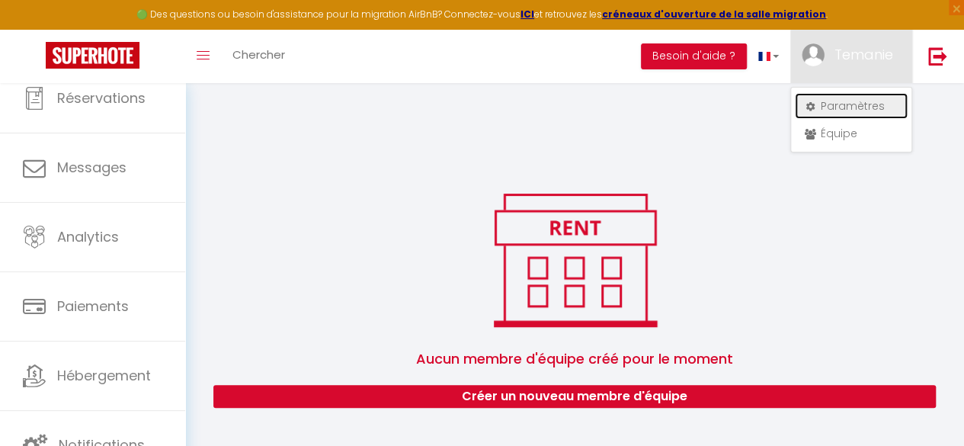
click at [839, 97] on link "Paramètres" at bounding box center [851, 106] width 113 height 26
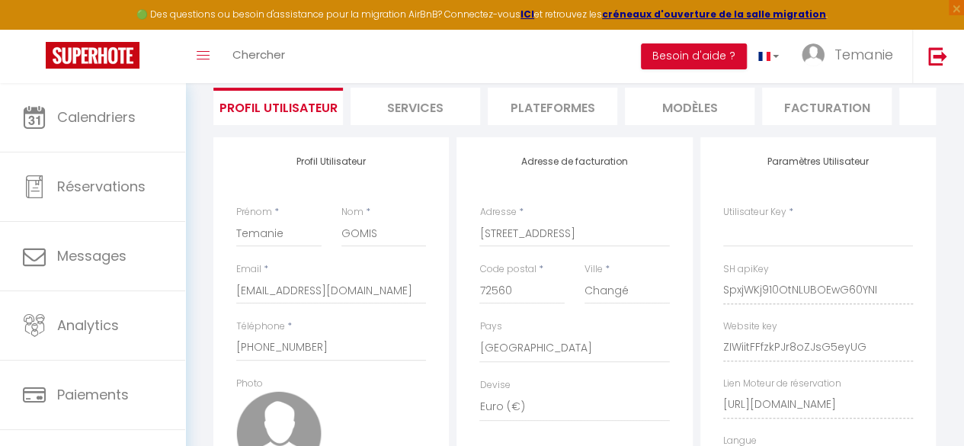
scroll to position [260, 0]
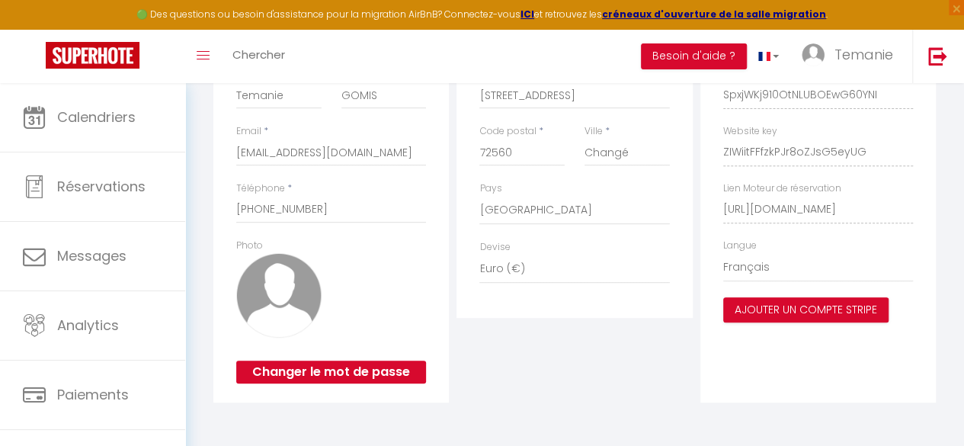
click at [464, 344] on div "Adresse de facturation Adresse * [STREET_ADDRESS] [GEOGRAPHIC_DATA] [GEOGRAPHIC…" at bounding box center [574, 200] width 243 height 403
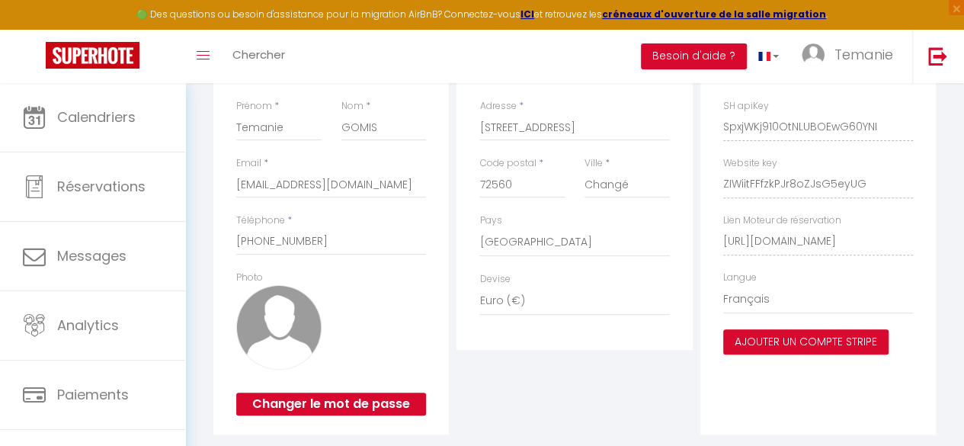
scroll to position [216, 0]
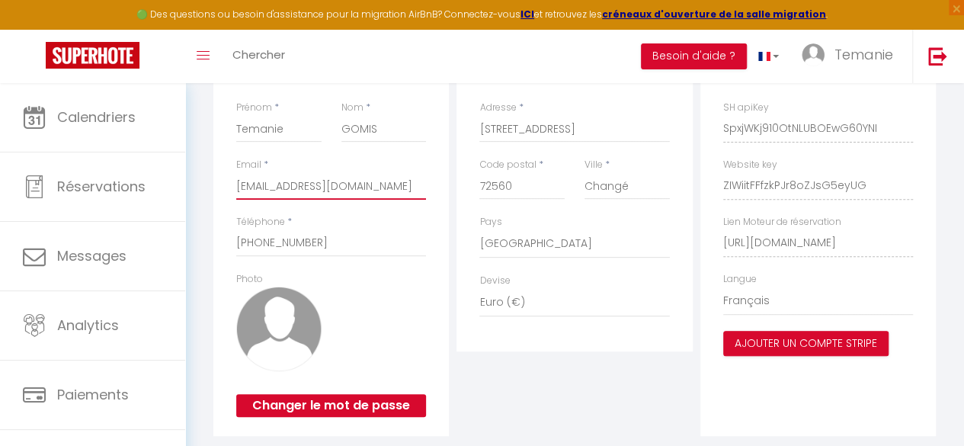
click at [308, 196] on input "[EMAIL_ADDRESS][DOMAIN_NAME]" at bounding box center [331, 185] width 190 height 27
click at [539, 370] on div "Adresse de facturation Adresse * [STREET_ADDRESS] [GEOGRAPHIC_DATA] [GEOGRAPHIC…" at bounding box center [574, 234] width 243 height 403
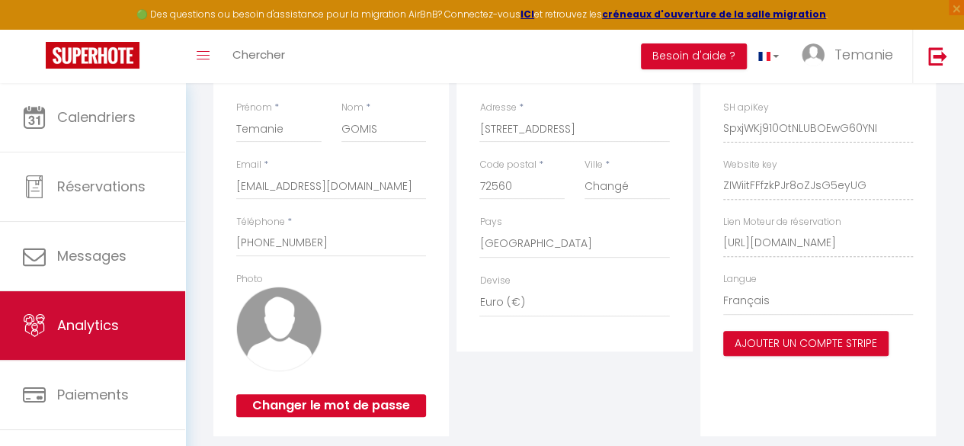
scroll to position [88, 0]
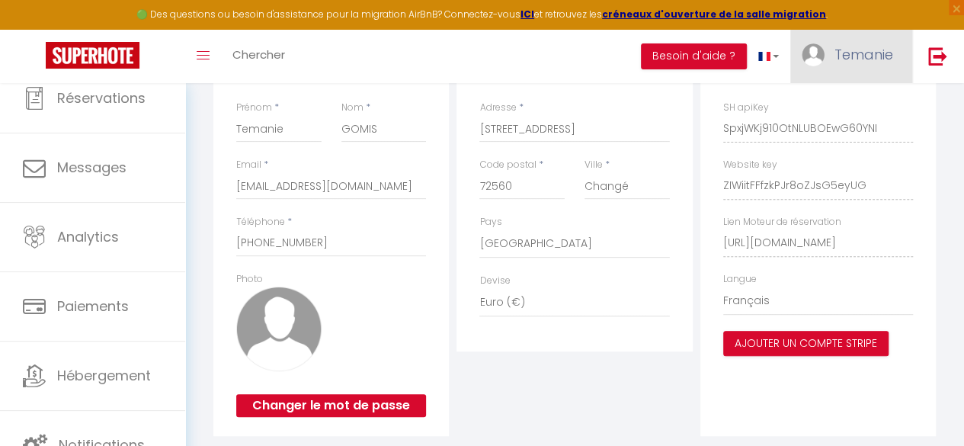
click at [838, 53] on span "Temanie" at bounding box center [863, 54] width 59 height 19
click at [858, 132] on link "Équipe" at bounding box center [851, 133] width 113 height 26
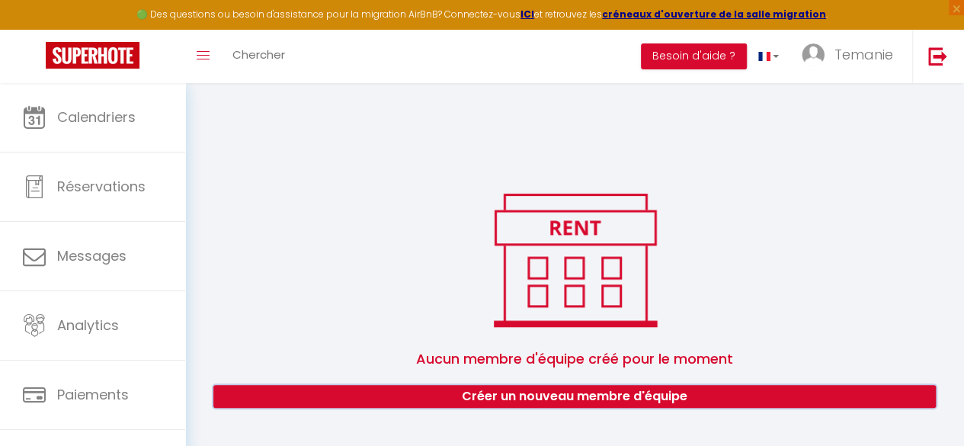
click at [272, 395] on button "Créer un nouveau membre d'équipe" at bounding box center [574, 396] width 722 height 23
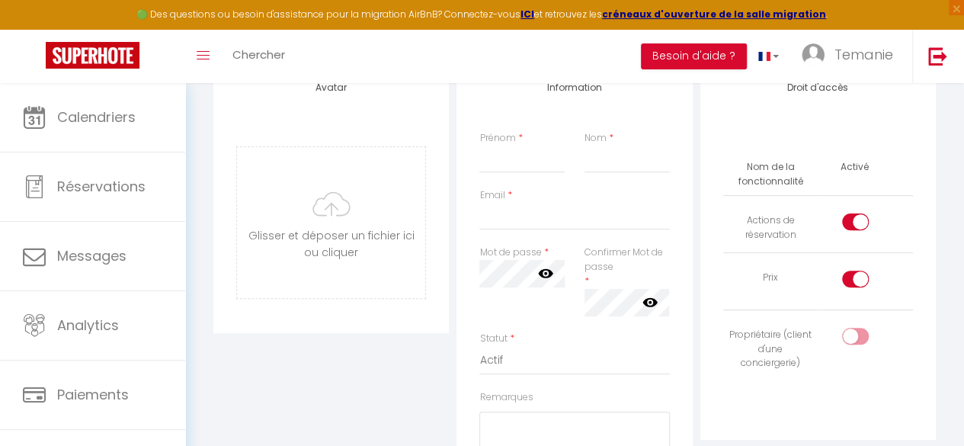
scroll to position [149, 0]
click at [534, 161] on input "Prénom" at bounding box center [521, 157] width 85 height 27
click at [512, 224] on input "Email" at bounding box center [574, 214] width 190 height 27
paste input "[EMAIL_ADDRESS][DOMAIN_NAME]"
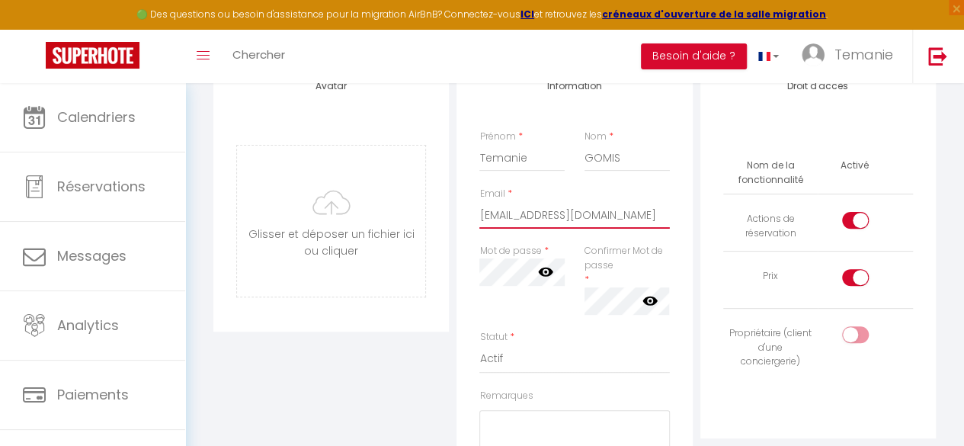
click at [554, 214] on input "[EMAIL_ADDRESS][DOMAIN_NAME]" at bounding box center [574, 214] width 190 height 27
click at [449, 345] on div "Avatar [PERSON_NAME] et déposer un fichier ici ou cliquer Ooops, something wron…" at bounding box center [331, 339] width 243 height 555
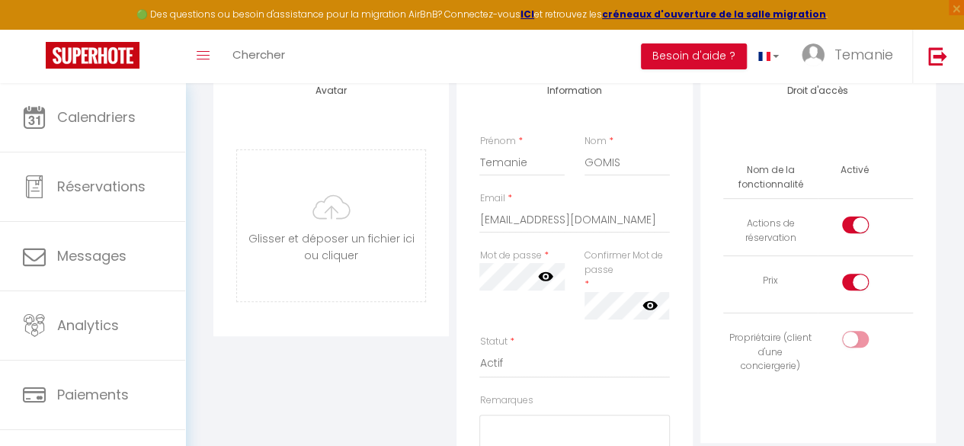
scroll to position [0, 0]
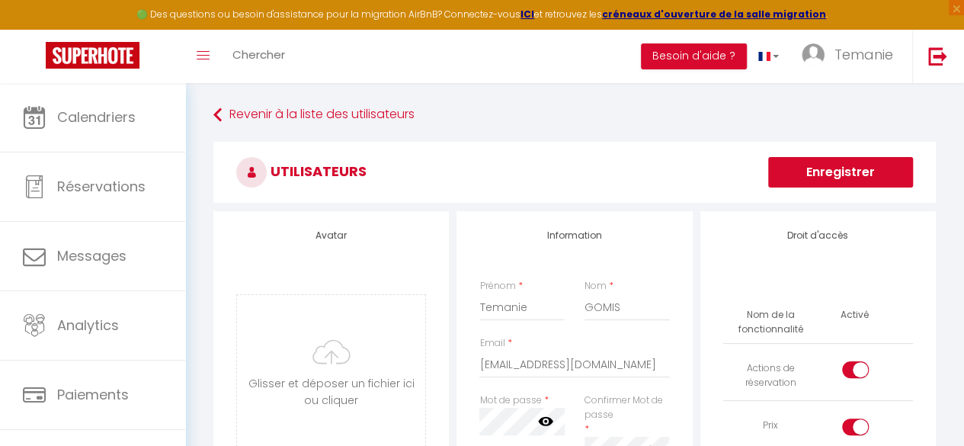
click at [810, 161] on button "Enregistrer" at bounding box center [840, 172] width 145 height 30
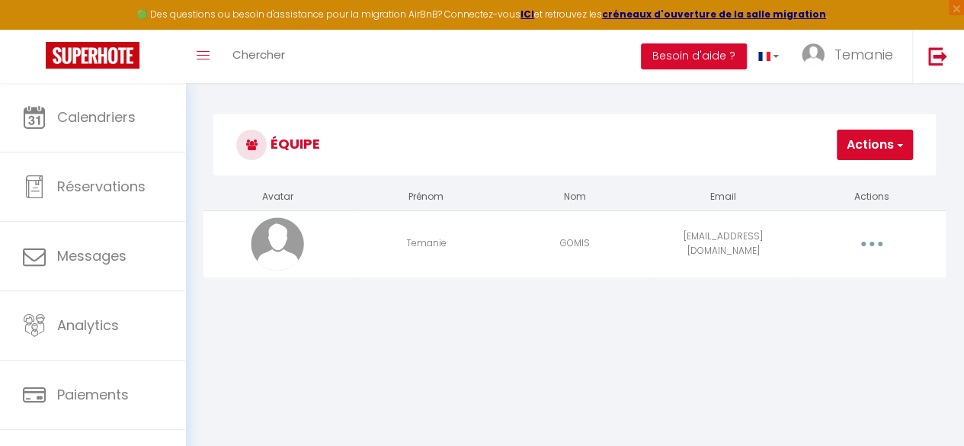
click at [878, 245] on button "button" at bounding box center [871, 243] width 40 height 29
click at [801, 283] on link "Editer" at bounding box center [830, 281] width 113 height 26
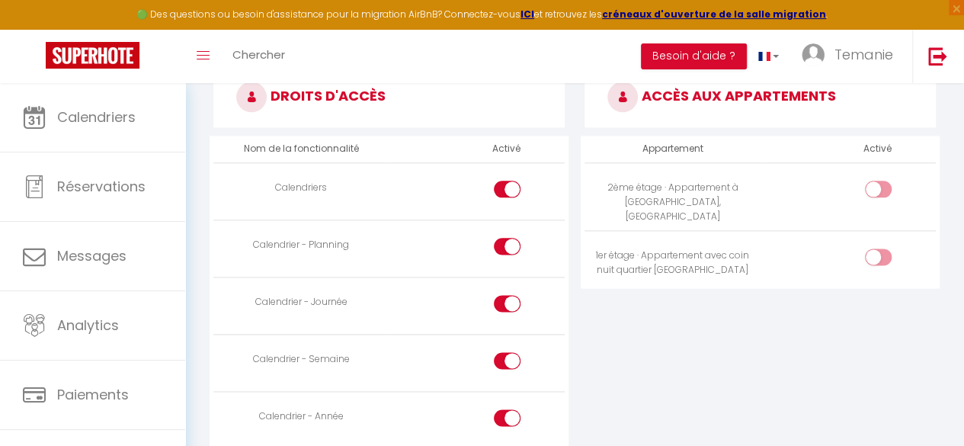
scroll to position [837, 0]
click at [887, 182] on input "checkbox" at bounding box center [891, 192] width 27 height 23
click at [880, 248] on input "checkbox" at bounding box center [891, 259] width 27 height 23
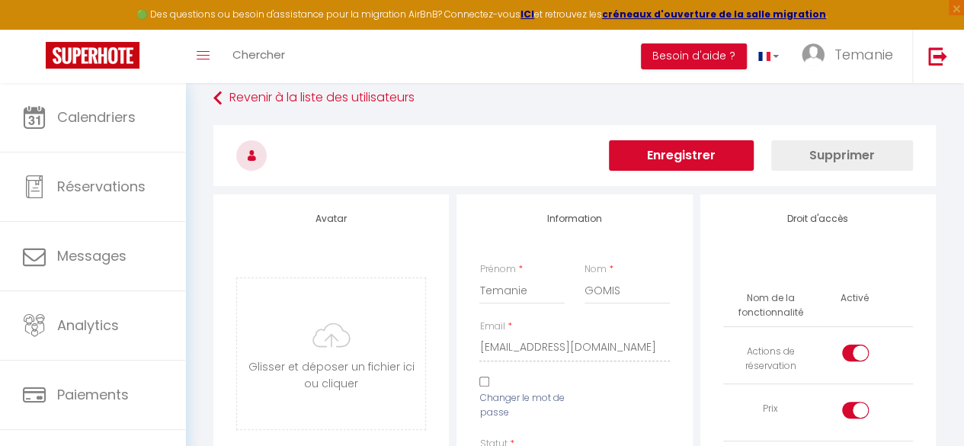
scroll to position [0, 0]
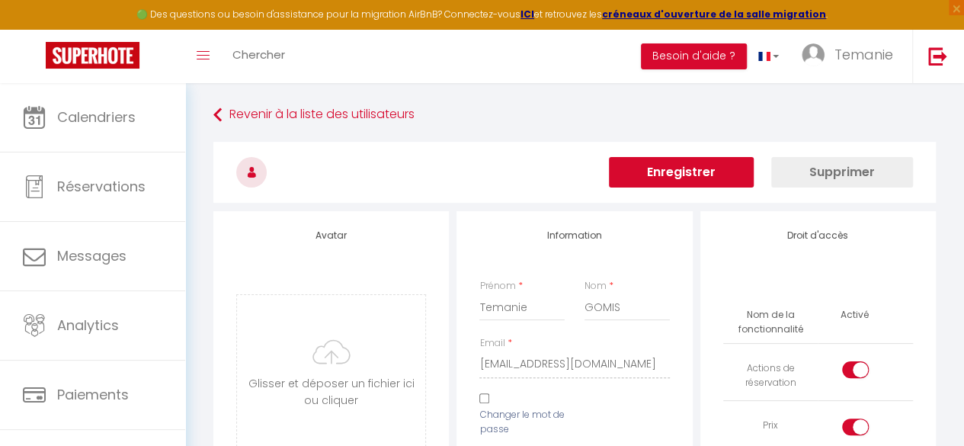
click at [678, 169] on button "Enregistrer" at bounding box center [681, 172] width 145 height 30
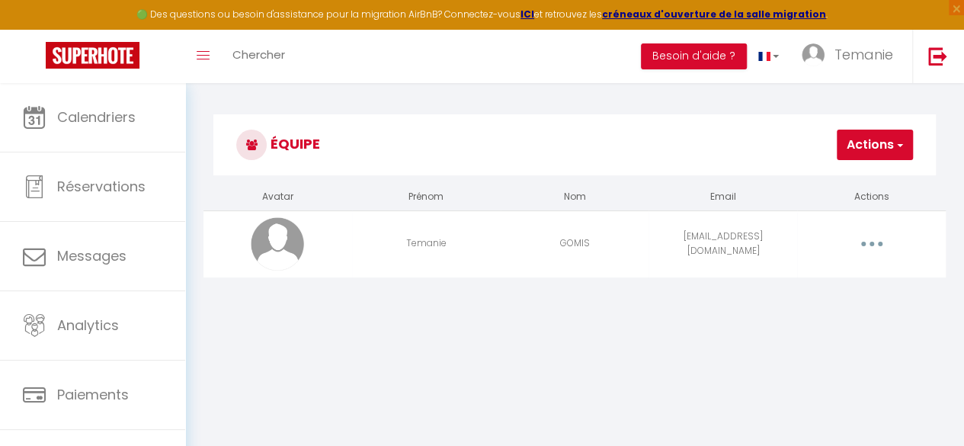
click at [713, 356] on body "🟢 Des questions ou besoin d'assistance pour la migration AirBnB? Connectez-vous…" at bounding box center [482, 306] width 964 height 446
click at [887, 141] on button "Actions" at bounding box center [875, 145] width 76 height 30
click at [828, 178] on link "Ajouter un nouvel utilisateur" at bounding box center [822, 178] width 180 height 20
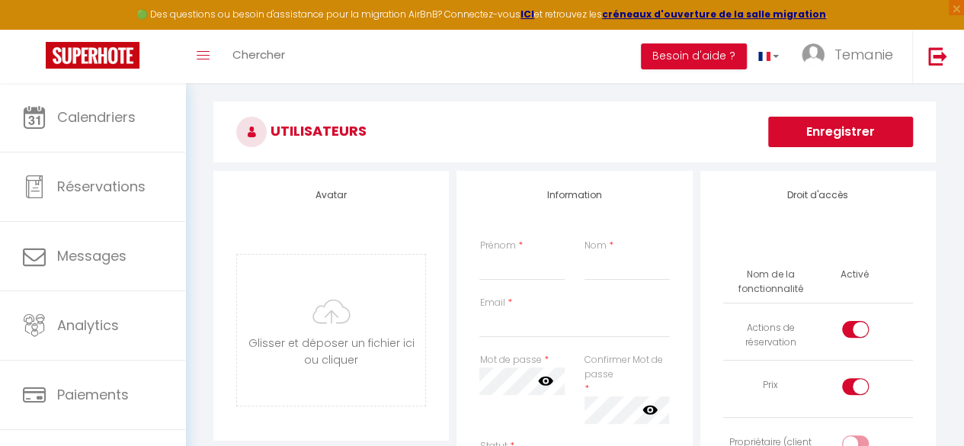
scroll to position [40, 0]
click at [526, 266] on input "Prénom" at bounding box center [521, 267] width 85 height 27
click at [434, 162] on h3 "Utilisateurs" at bounding box center [574, 132] width 722 height 61
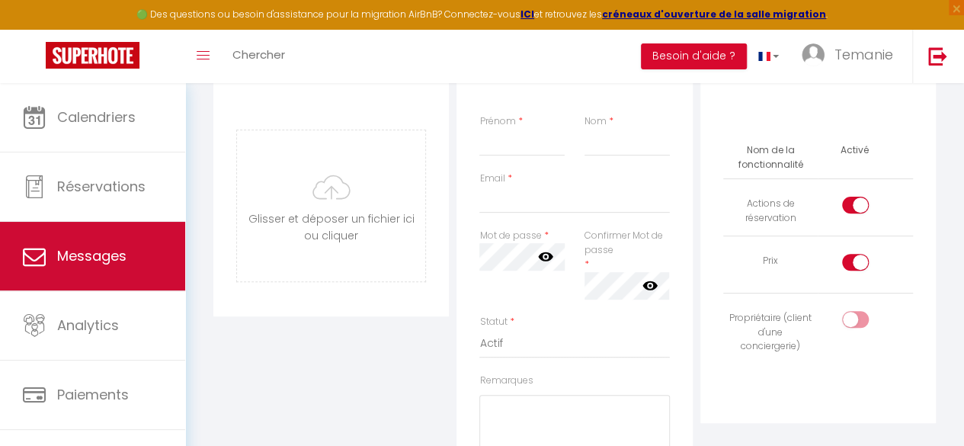
scroll to position [88, 0]
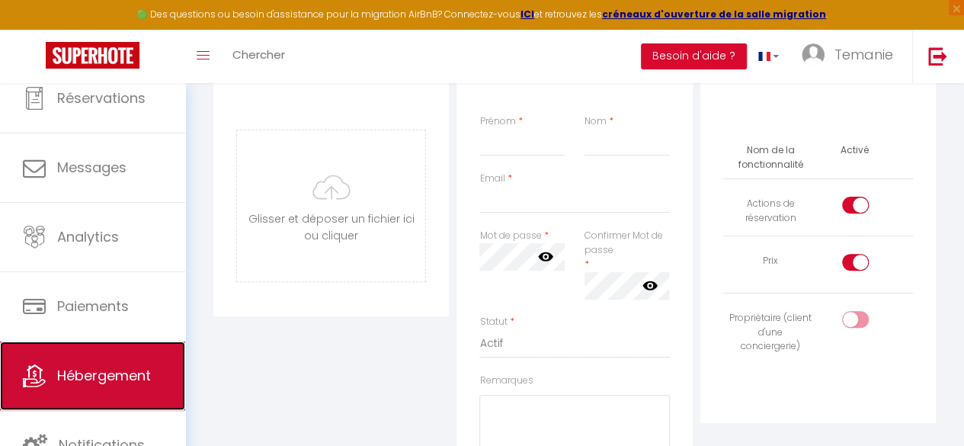
click at [93, 362] on link "Hébergement" at bounding box center [92, 375] width 185 height 69
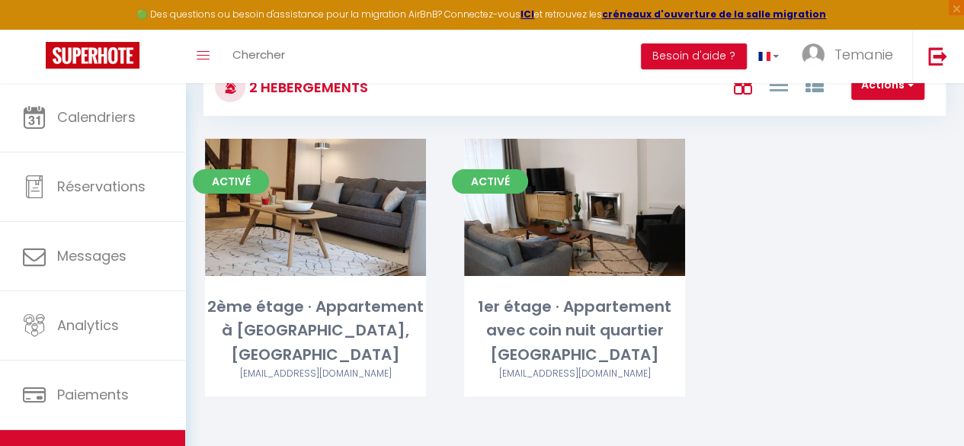
scroll to position [58, 0]
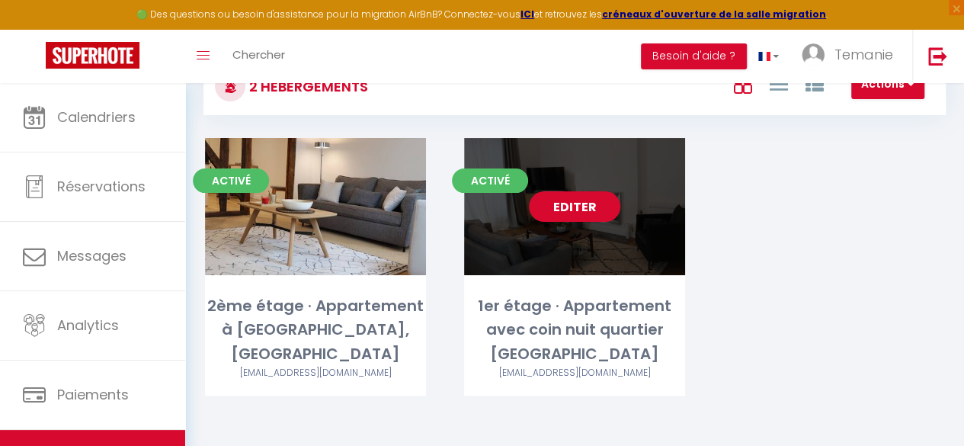
click at [571, 202] on link "Editer" at bounding box center [574, 206] width 91 height 30
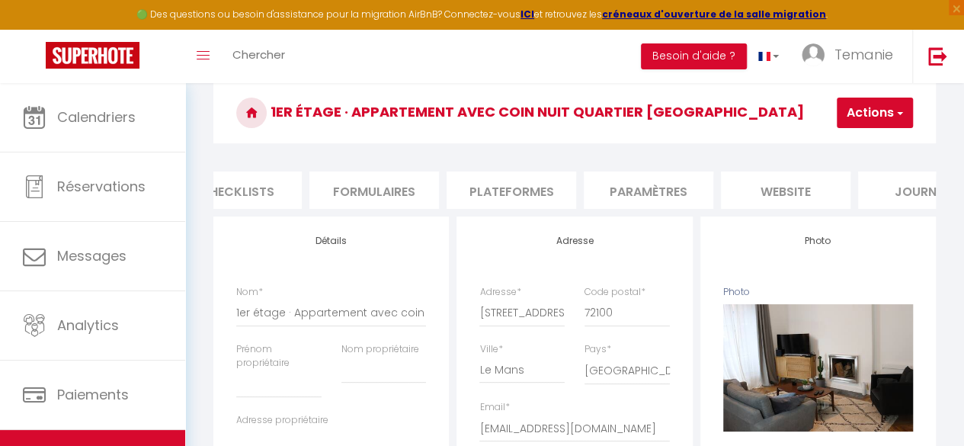
scroll to position [0, 603]
click at [515, 185] on li "Plateformes" at bounding box center [499, 189] width 130 height 37
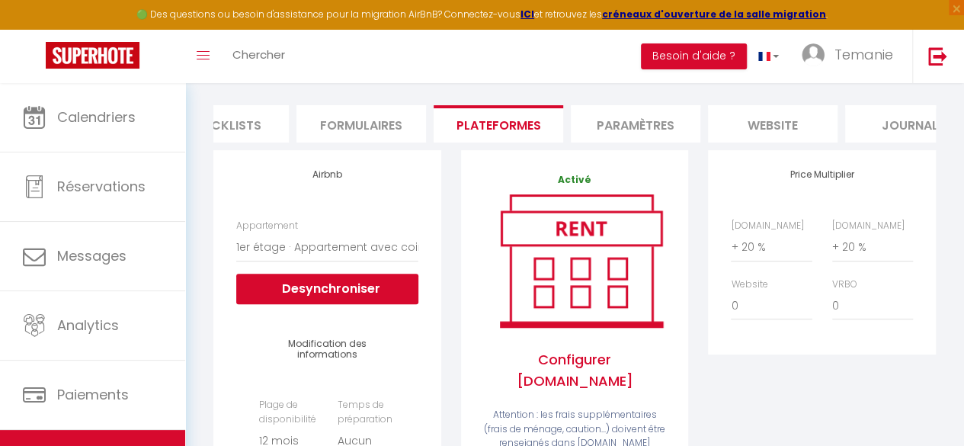
scroll to position [120, 0]
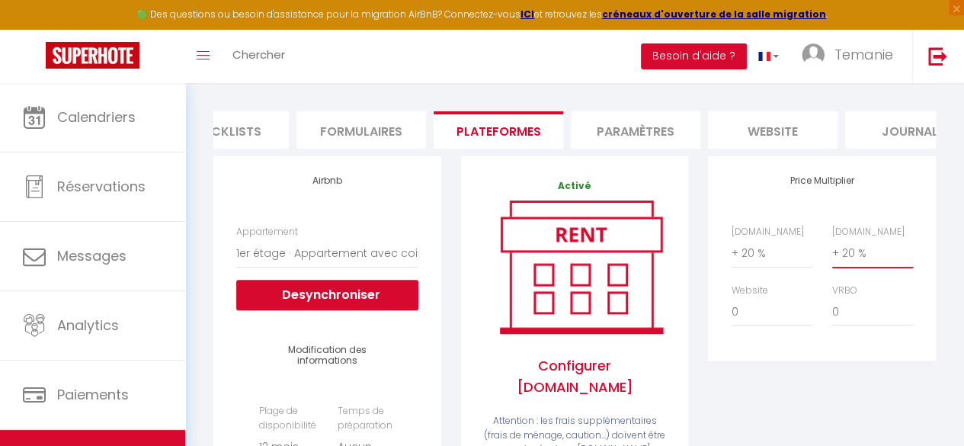
click at [855, 260] on select "0 + 1 % + 2 % + 3 % + 4 % + 5 % + 6 % + 7 % + 8 % + 9 %" at bounding box center [872, 252] width 81 height 29
click at [832, 250] on select "0 + 1 % + 2 % + 3 % + 4 % + 5 % + 6 % + 7 % + 8 % + 9 %" at bounding box center [872, 252] width 81 height 29
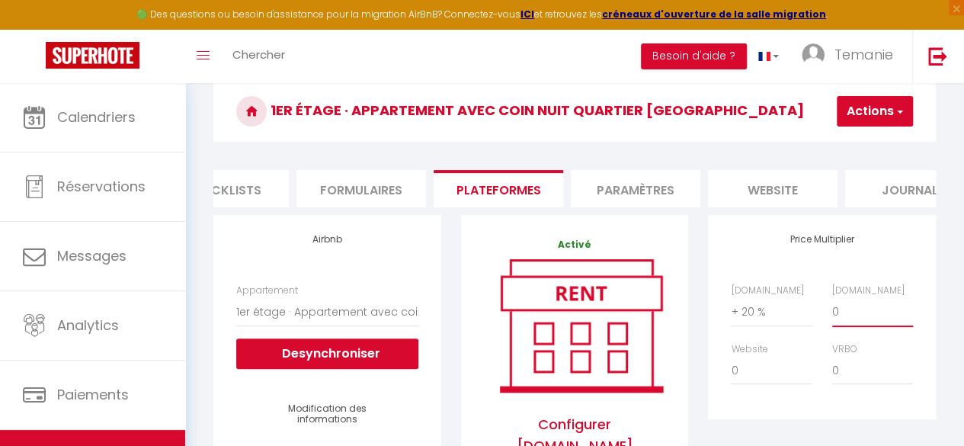
scroll to position [0, 0]
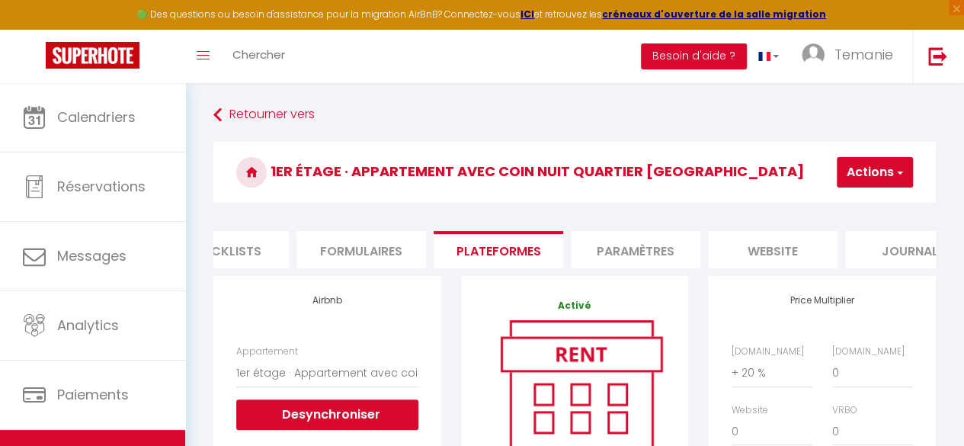
click at [896, 172] on span "button" at bounding box center [899, 172] width 10 height 15
click at [852, 206] on link "Enregistrer" at bounding box center [852, 206] width 120 height 20
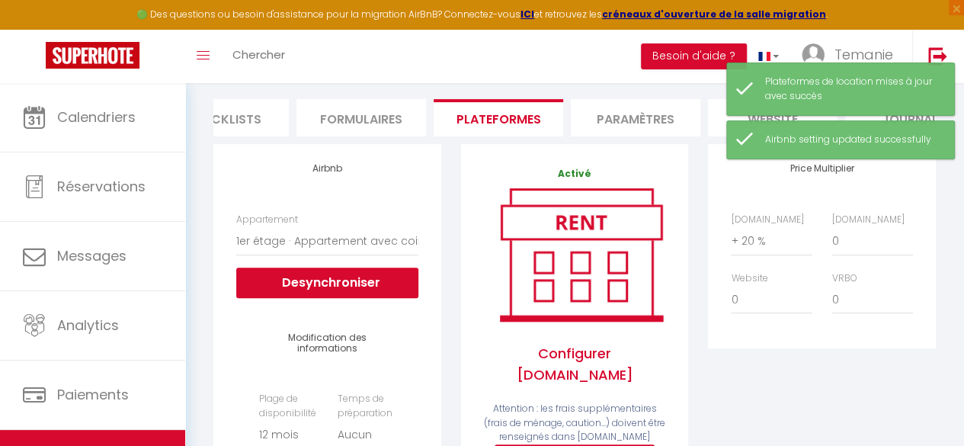
scroll to position [133, 0]
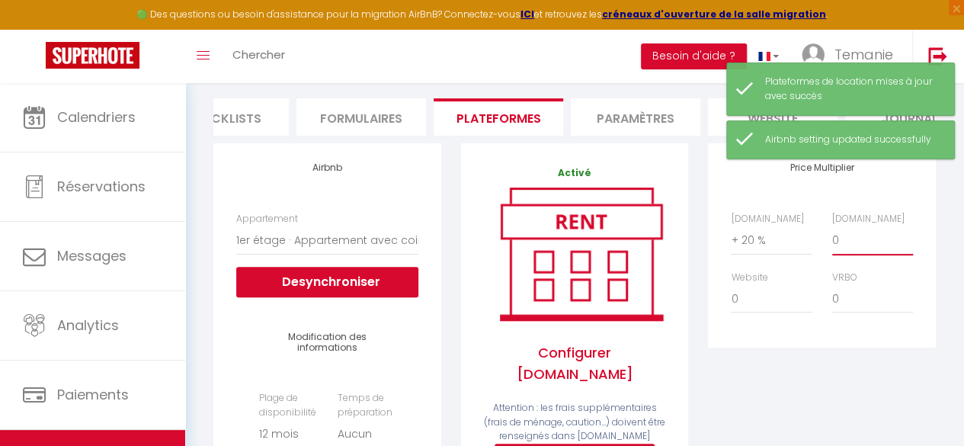
click at [849, 251] on select "0 + 1 % + 2 % + 3 % + 4 % + 5 % + 6 % + 7 % + 8 % + 9 %" at bounding box center [872, 240] width 81 height 29
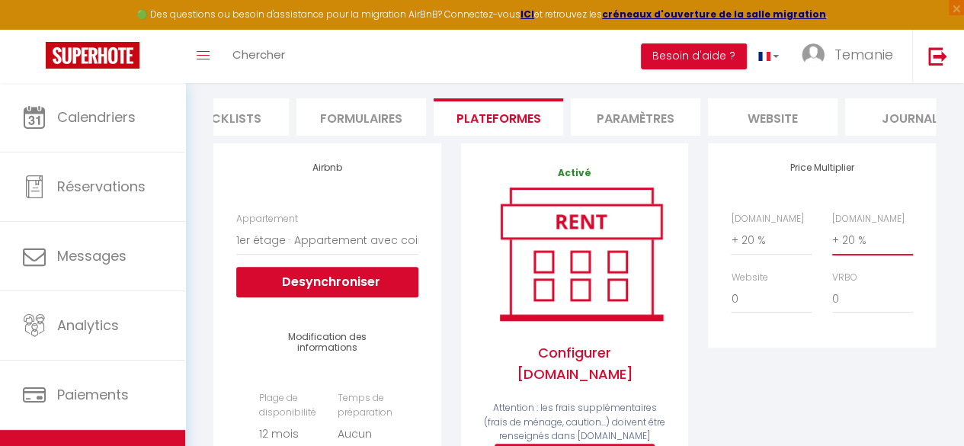
click at [832, 237] on select "0 + 1 % + 2 % + 3 % + 4 % + 5 % + 6 % + 7 % + 8 % + 9 %" at bounding box center [872, 240] width 81 height 29
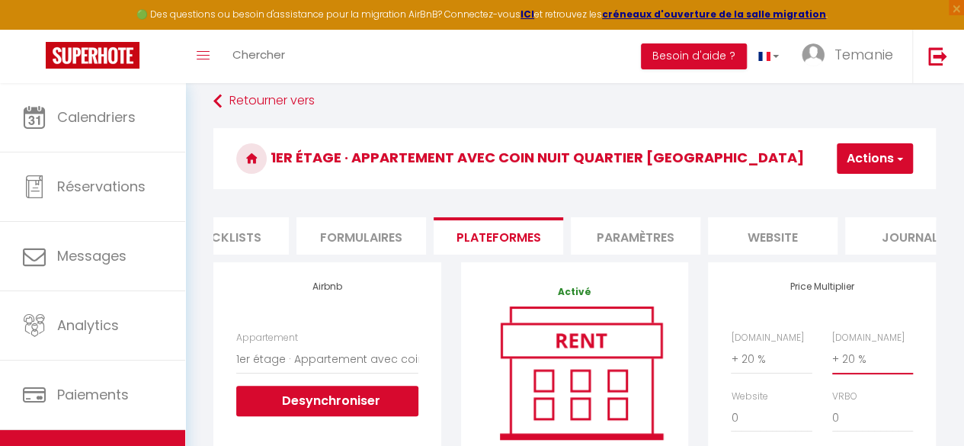
scroll to position [13, 0]
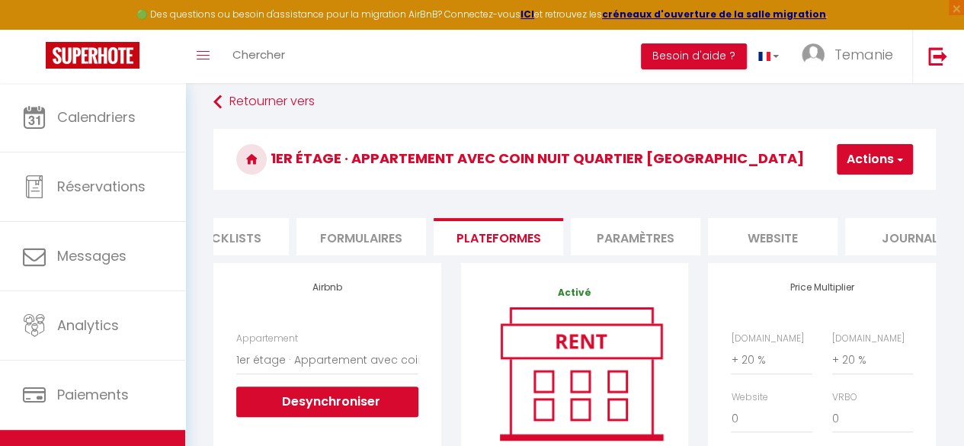
click at [898, 179] on h3 "1er étage · Appartement avec coin nuit quartier [GEOGRAPHIC_DATA]" at bounding box center [574, 159] width 722 height 61
click at [894, 168] on button "Actions" at bounding box center [875, 159] width 76 height 30
click at [854, 194] on link "Enregistrer" at bounding box center [852, 193] width 120 height 20
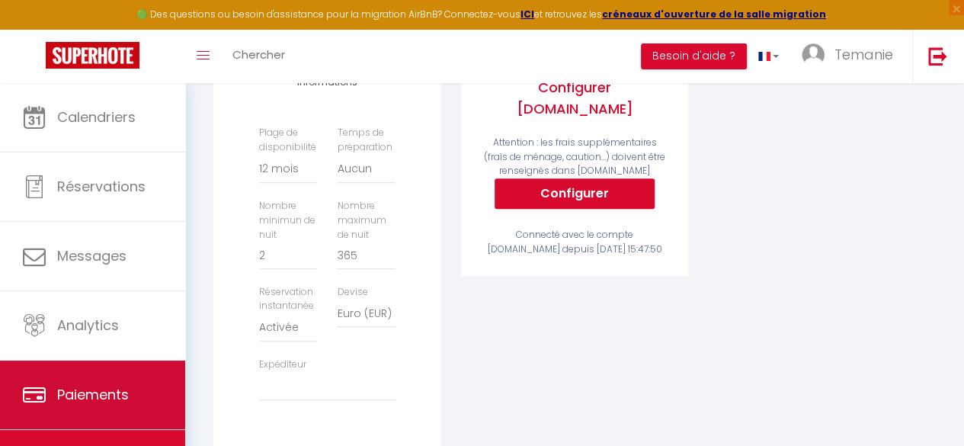
scroll to position [88, 0]
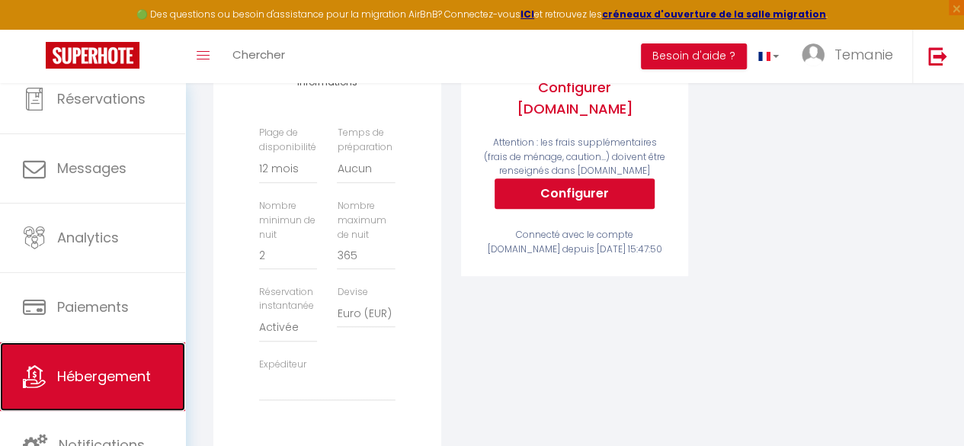
click at [91, 379] on span "Hébergement" at bounding box center [104, 375] width 94 height 19
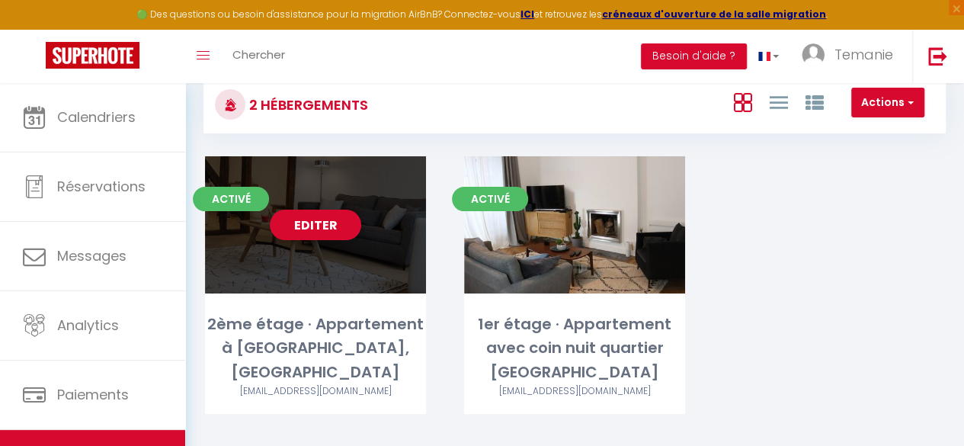
scroll to position [50, 0]
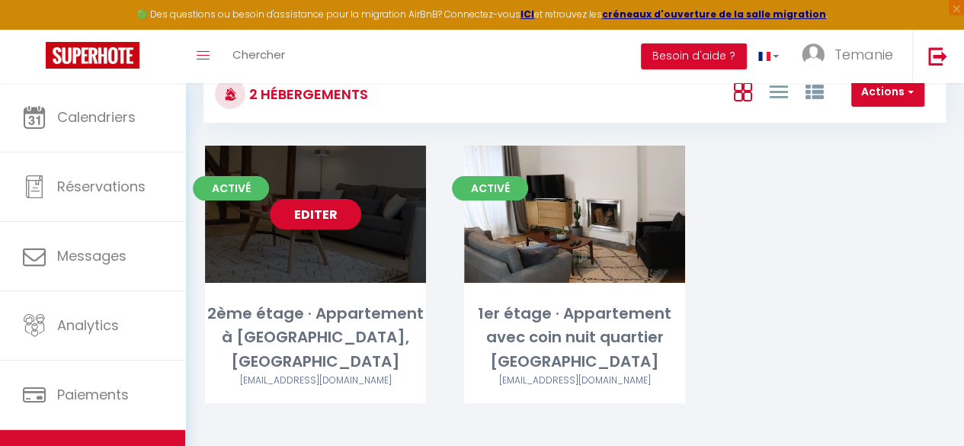
click at [314, 213] on link "Editer" at bounding box center [315, 214] width 91 height 30
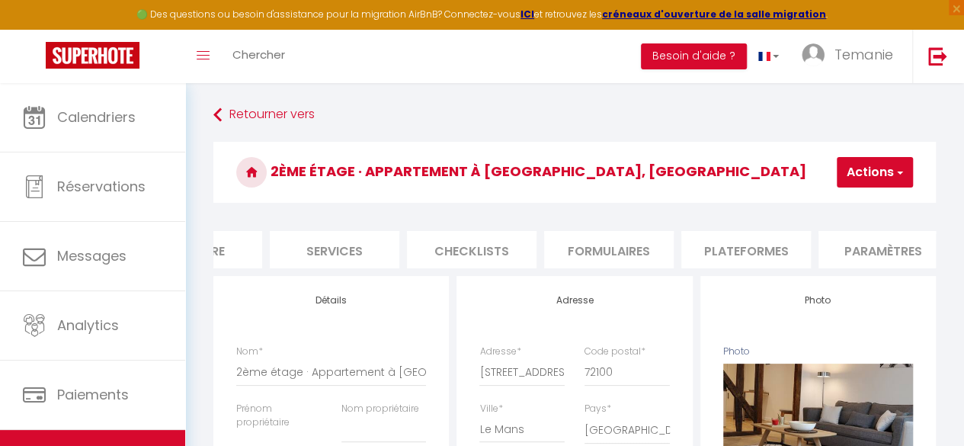
scroll to position [0, 360]
click at [758, 241] on li "Plateformes" at bounding box center [742, 249] width 130 height 37
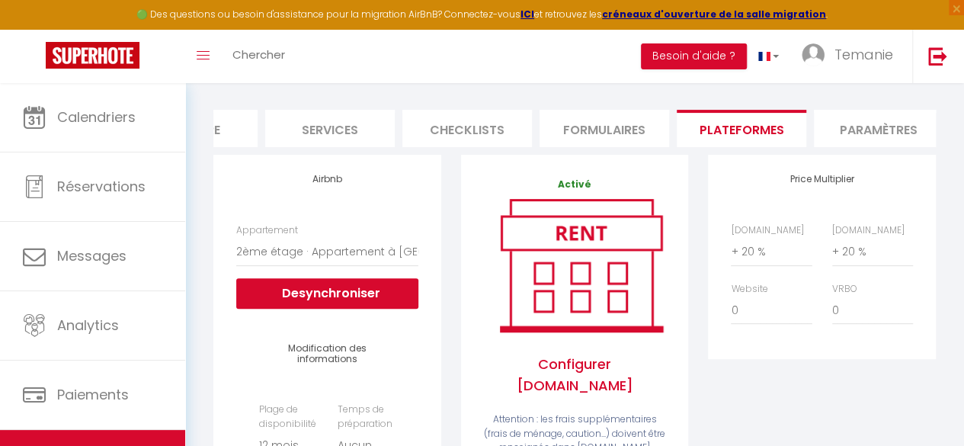
scroll to position [122, 0]
click at [762, 261] on select "0 + 1 % + 2 % + 3 % + 4 % + 5 % + 6 % + 7 % + 8 % + 9 %" at bounding box center [771, 250] width 81 height 29
click at [731, 248] on select "0 + 1 % + 2 % + 3 % + 4 % + 5 % + 6 % + 7 % + 8 % + 9 %" at bounding box center [771, 250] width 81 height 29
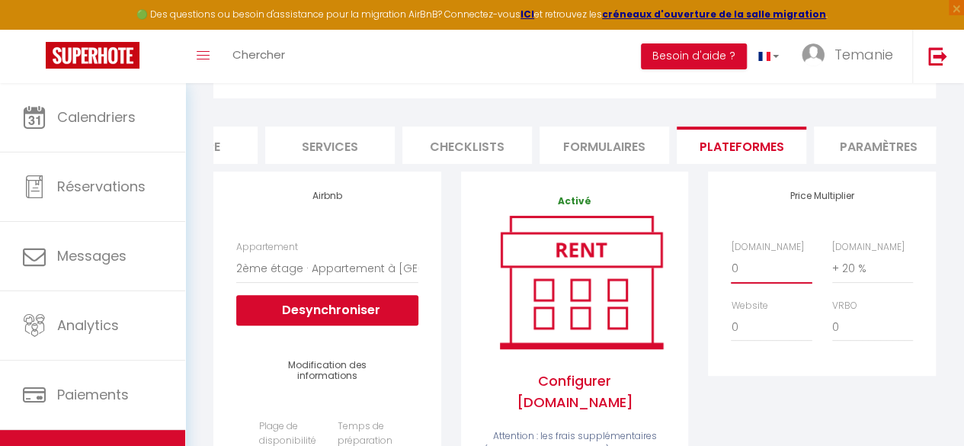
scroll to position [103, 0]
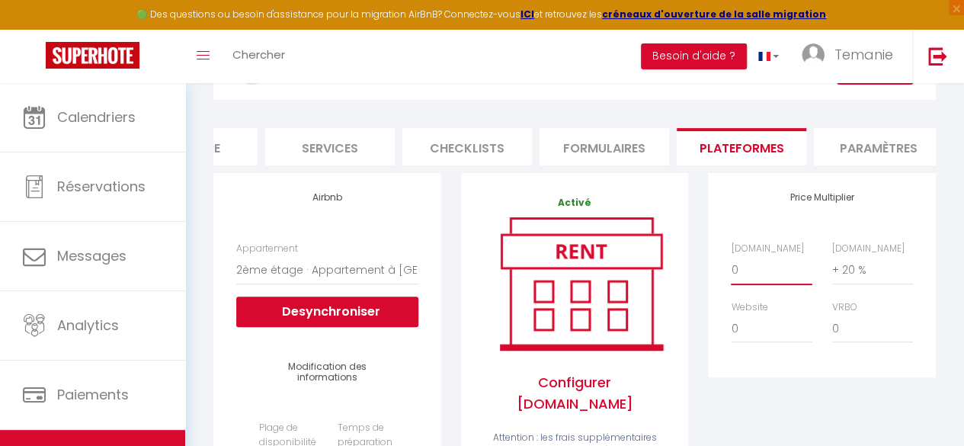
click at [748, 284] on select "0 + 1 % + 2 % + 3 % + 4 % + 5 % + 6 % + 7 % + 8 % + 9 %" at bounding box center [771, 269] width 81 height 29
click at [731, 267] on select "0 + 1 % + 2 % + 3 % + 4 % + 5 % + 6 % + 7 % + 8 % + 9 %" at bounding box center [771, 269] width 81 height 29
click at [875, 284] on select "0 + 1 % + 2 % + 3 % + 4 % + 5 % + 6 % + 7 % + 8 % + 9 %" at bounding box center [872, 269] width 81 height 29
click at [832, 267] on select "0 + 1 % + 2 % + 3 % + 4 % + 5 % + 6 % + 7 % + 8 % + 9 %" at bounding box center [872, 269] width 81 height 29
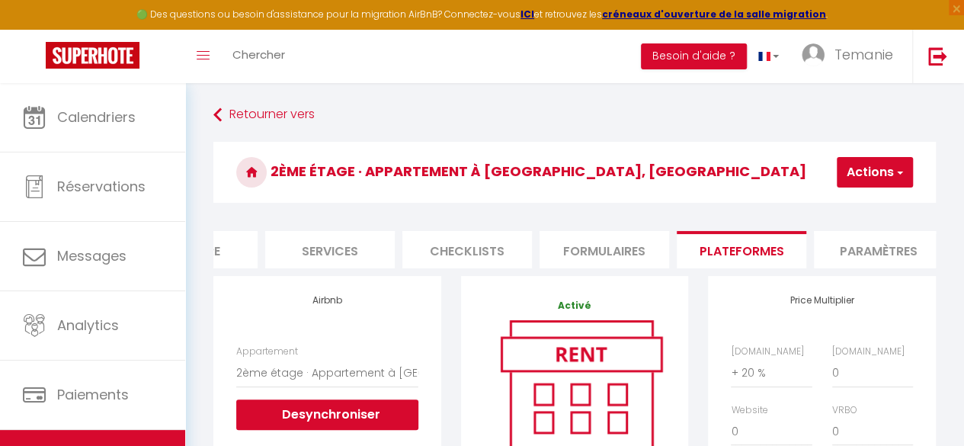
click at [868, 171] on button "Actions" at bounding box center [875, 172] width 76 height 30
click at [827, 201] on link "Enregistrer" at bounding box center [852, 206] width 120 height 20
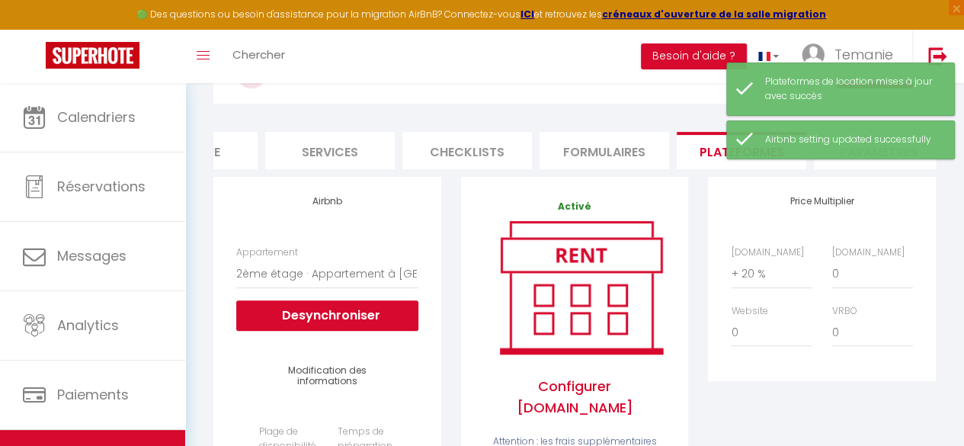
scroll to position [105, 0]
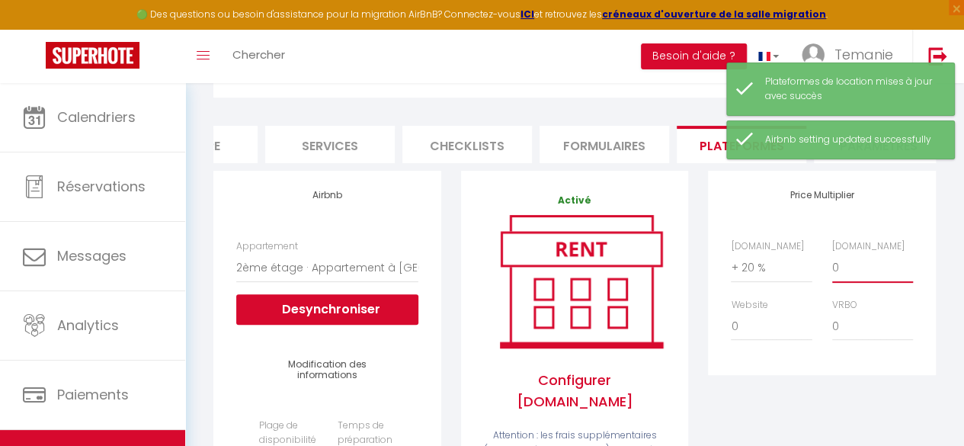
click at [845, 274] on select "0 + 1 % + 2 % + 3 % + 4 % + 5 % + 6 % + 7 % + 8 % + 9 %" at bounding box center [872, 267] width 81 height 29
click at [832, 264] on select "0 + 1 % + 2 % + 3 % + 4 % + 5 % + 6 % + 7 % + 8 % + 9 %" at bounding box center [872, 267] width 81 height 29
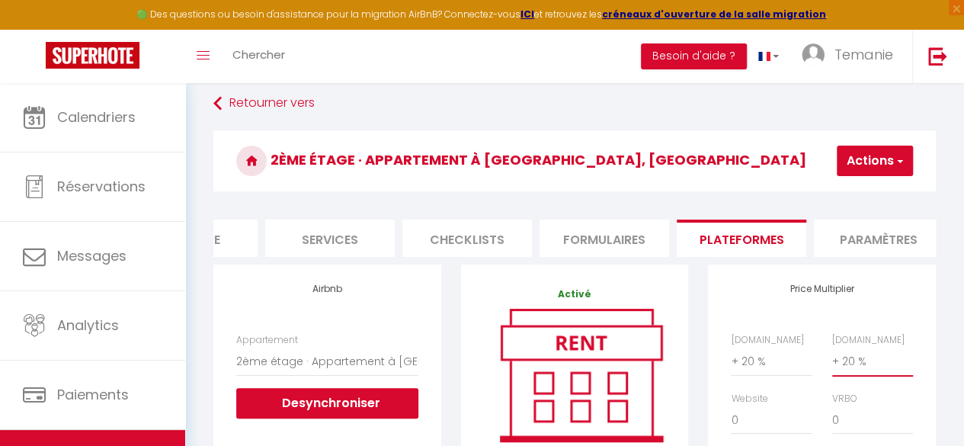
scroll to position [2, 0]
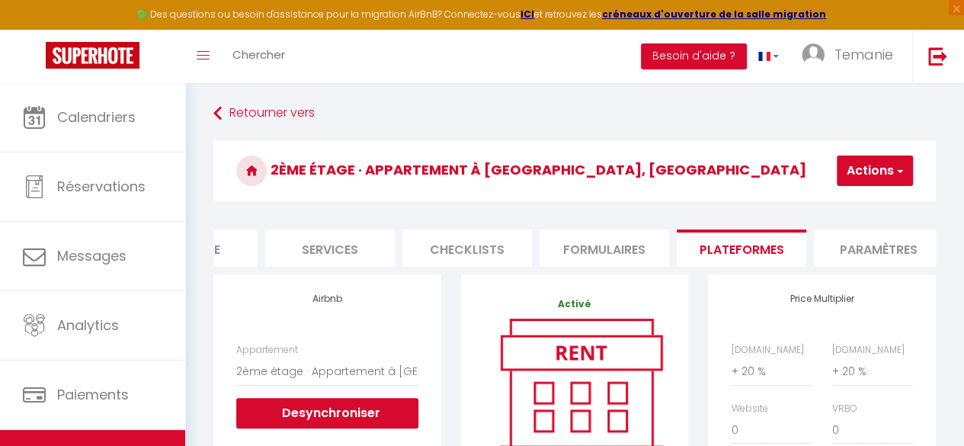
click at [878, 173] on button "Actions" at bounding box center [875, 170] width 76 height 30
click at [844, 196] on link "Enregistrer" at bounding box center [852, 204] width 120 height 20
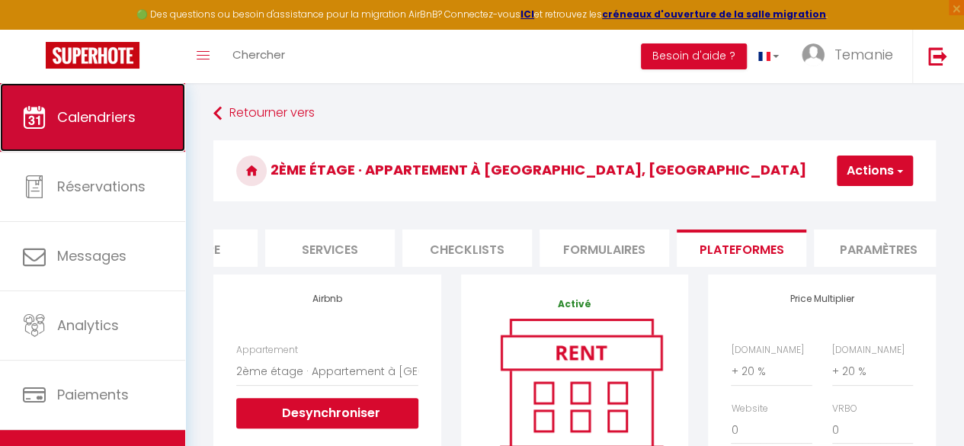
click at [69, 136] on link "Calendriers" at bounding box center [92, 117] width 185 height 69
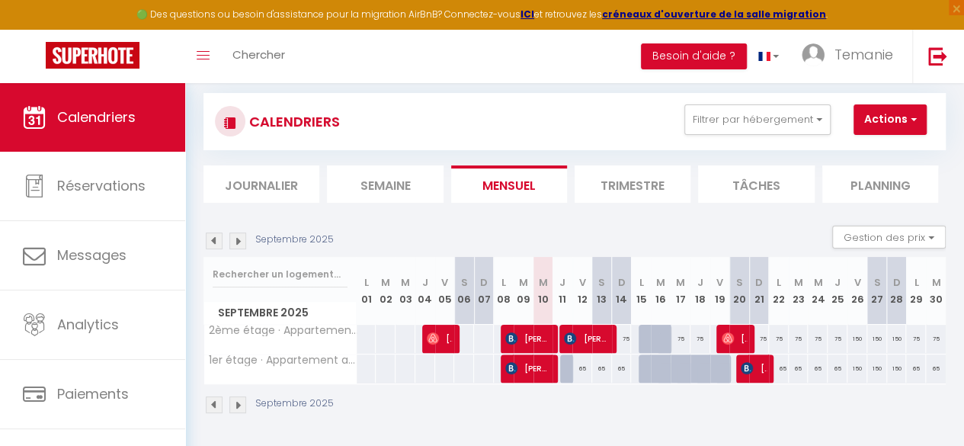
scroll to position [25, 0]
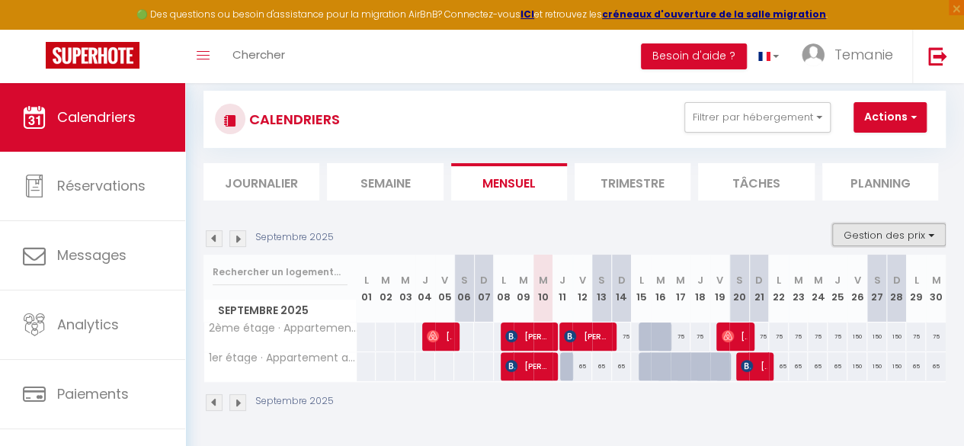
click at [869, 238] on button "Gestion des prix" at bounding box center [889, 234] width 114 height 23
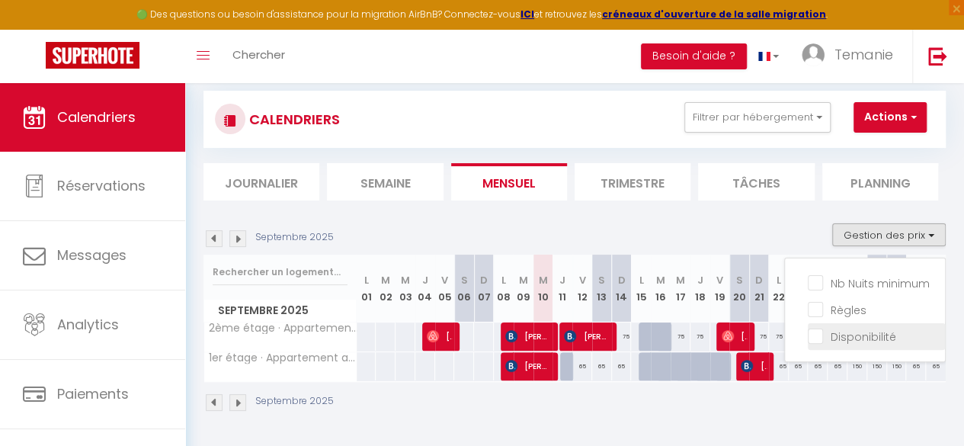
click at [808, 334] on input "Disponibilité" at bounding box center [876, 335] width 137 height 15
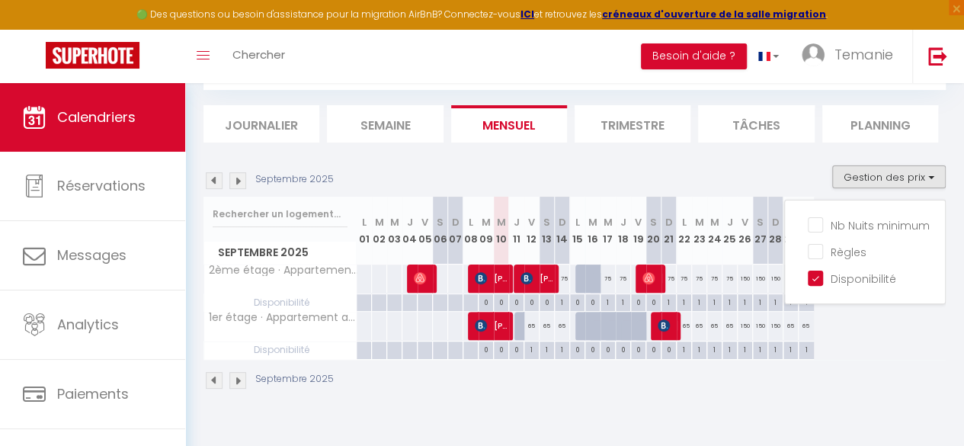
scroll to position [0, 3]
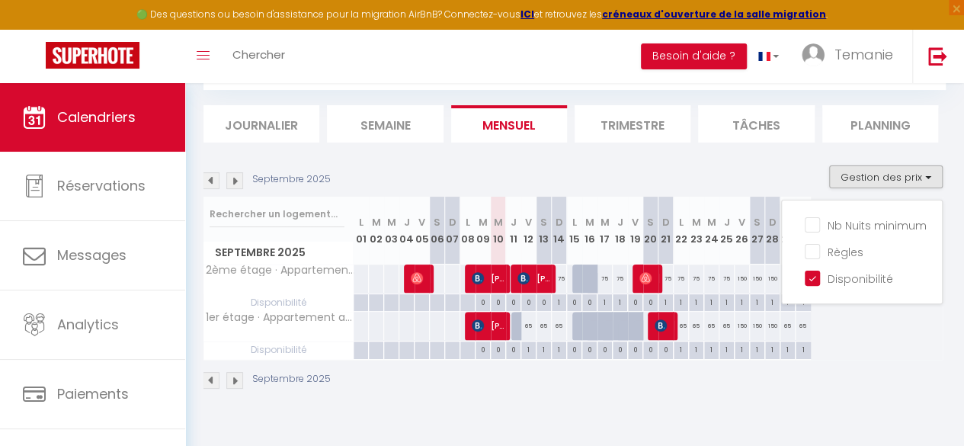
click at [498, 351] on div "0" at bounding box center [498, 348] width 14 height 14
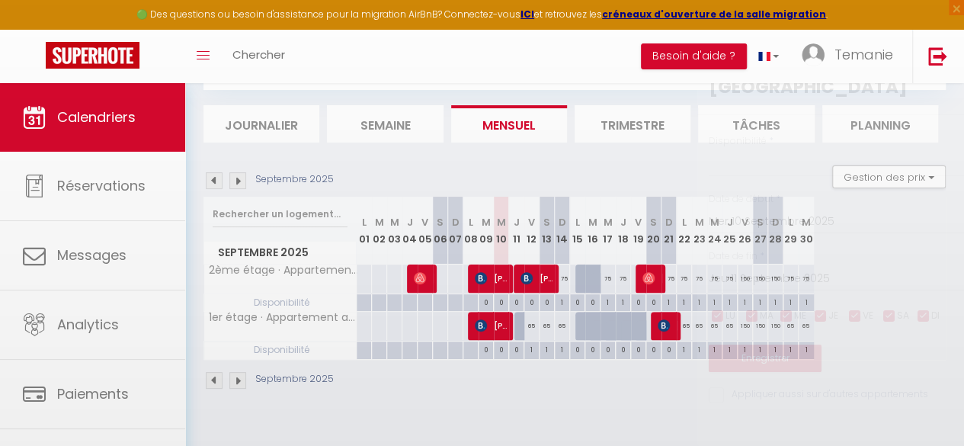
scroll to position [0, 0]
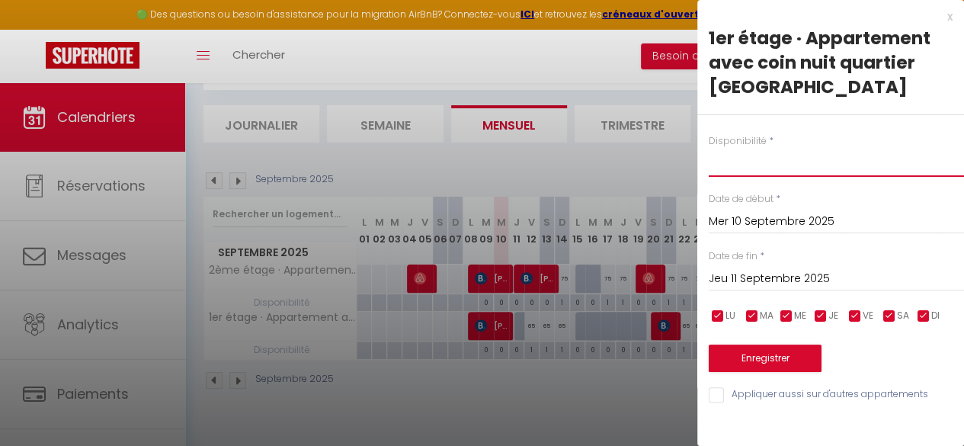
click at [754, 161] on select "Disponible Indisponible" at bounding box center [836, 162] width 255 height 29
click at [709, 148] on select "Disponible Indisponible" at bounding box center [836, 162] width 255 height 29
click at [827, 280] on input "Jeu 11 Septembre 2025" at bounding box center [836, 279] width 255 height 20
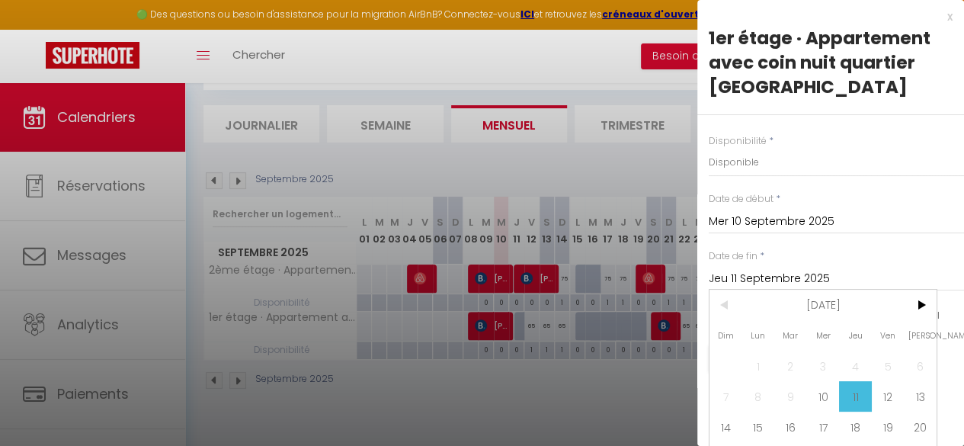
scroll to position [69, 0]
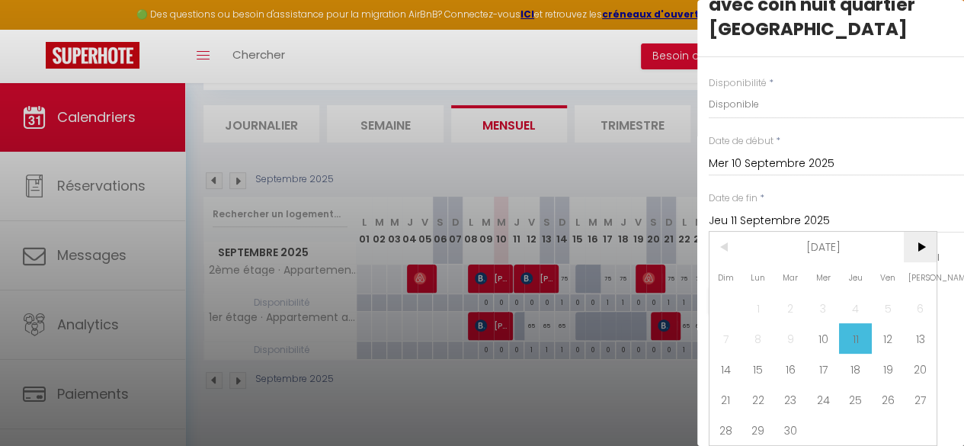
click at [919, 234] on span ">" at bounding box center [920, 247] width 33 height 30
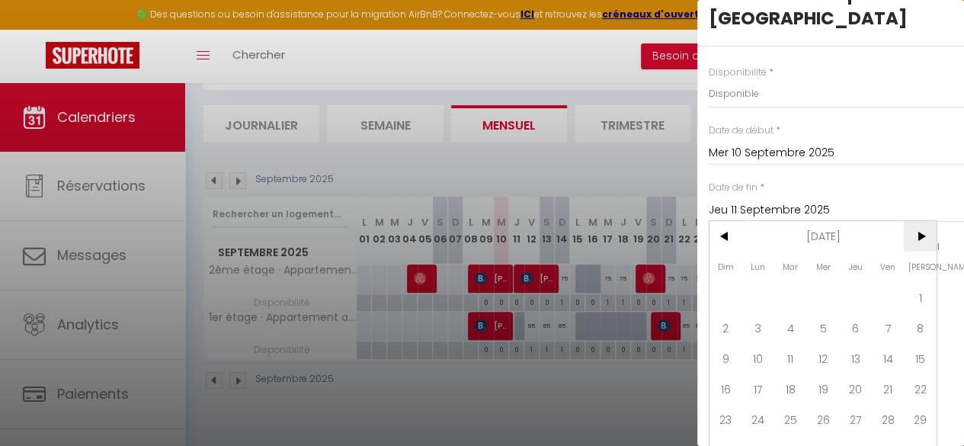
click at [919, 234] on span ">" at bounding box center [920, 236] width 33 height 30
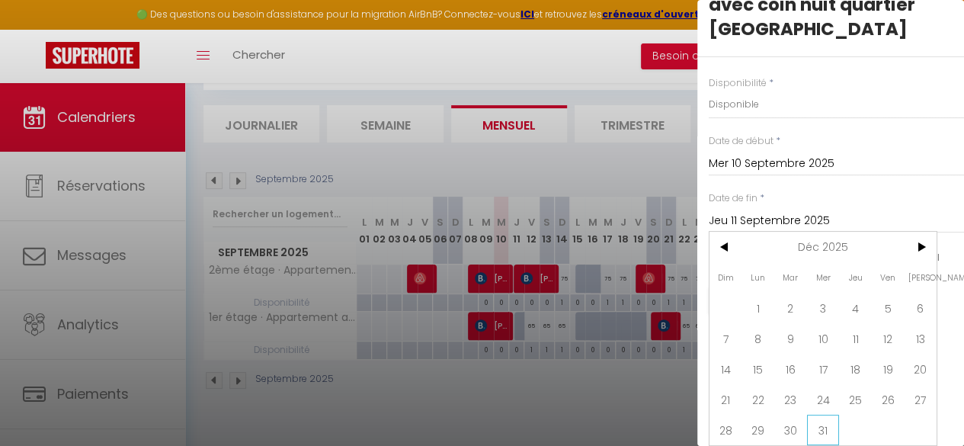
click at [820, 414] on span "31" at bounding box center [823, 429] width 33 height 30
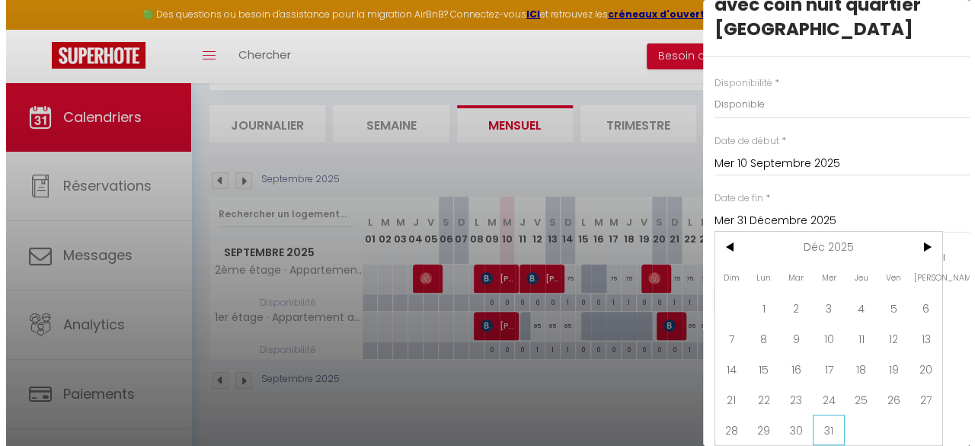
scroll to position [0, 0]
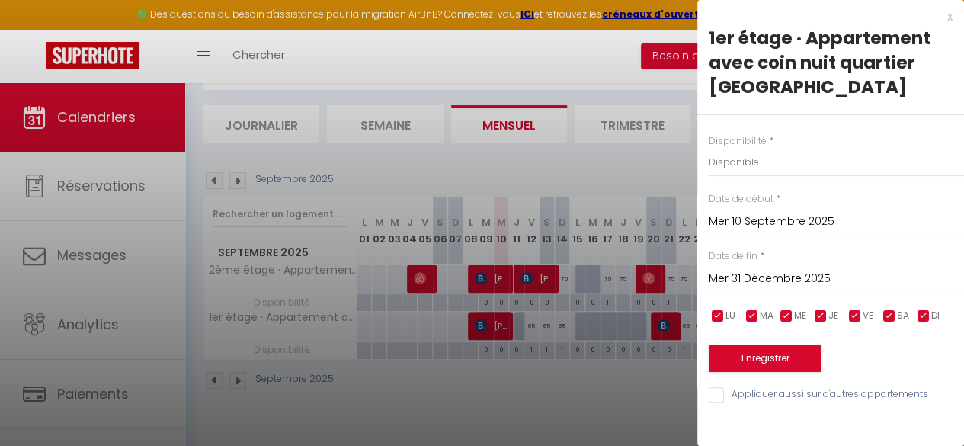
click at [715, 390] on input "Appliquer aussi sur d'autres appartements" at bounding box center [836, 394] width 255 height 15
click at [780, 362] on button "Enregistrer" at bounding box center [765, 357] width 113 height 27
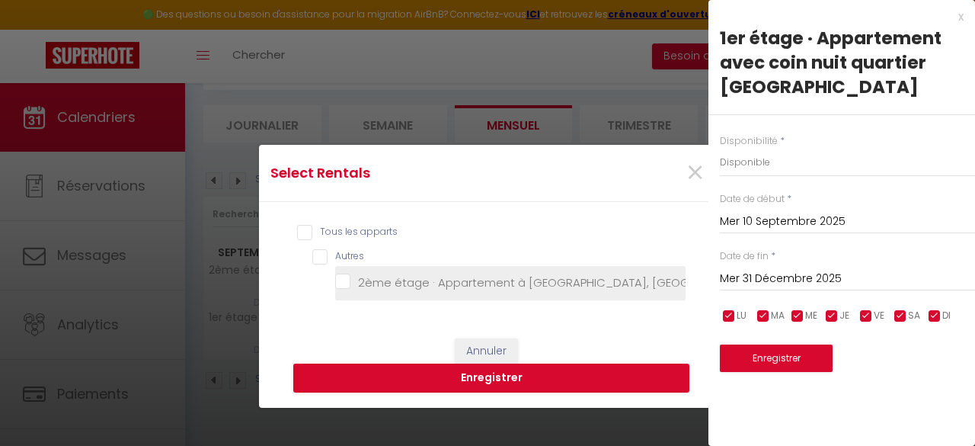
click at [335, 277] on République "2ème étage · Appartement à [GEOGRAPHIC_DATA], [GEOGRAPHIC_DATA]" at bounding box center [510, 282] width 350 height 15
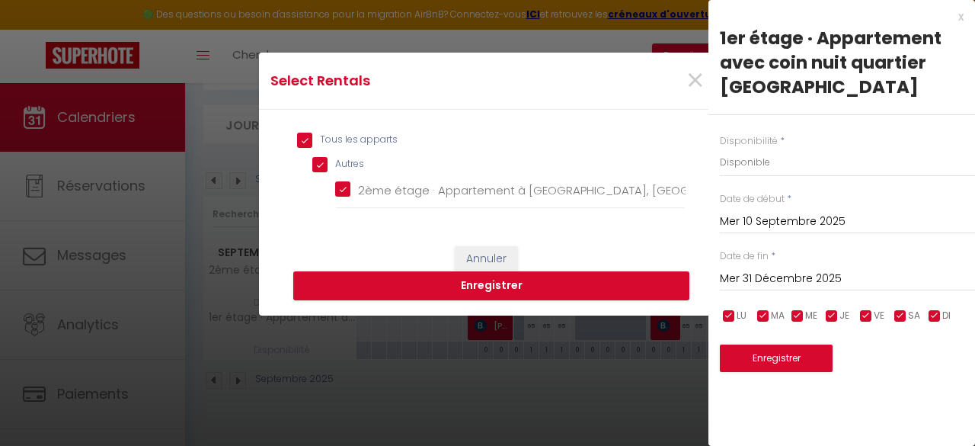
scroll to position [98, 0]
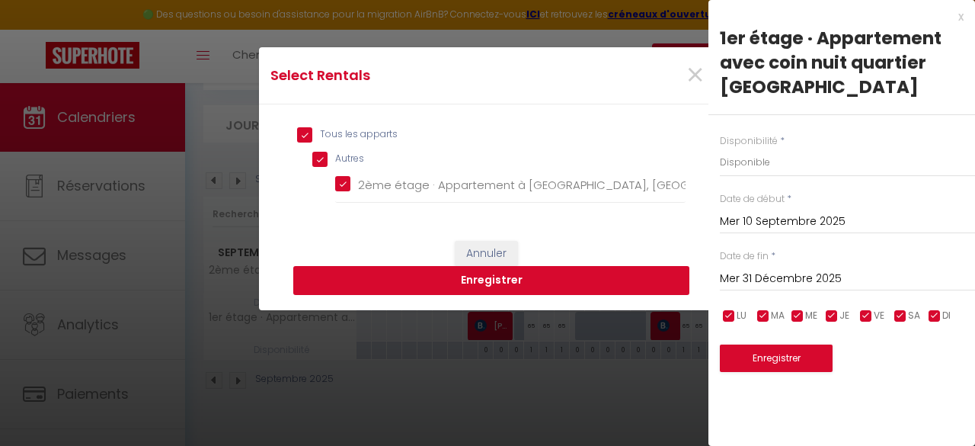
click at [506, 286] on button "Enregistrer" at bounding box center [491, 280] width 396 height 29
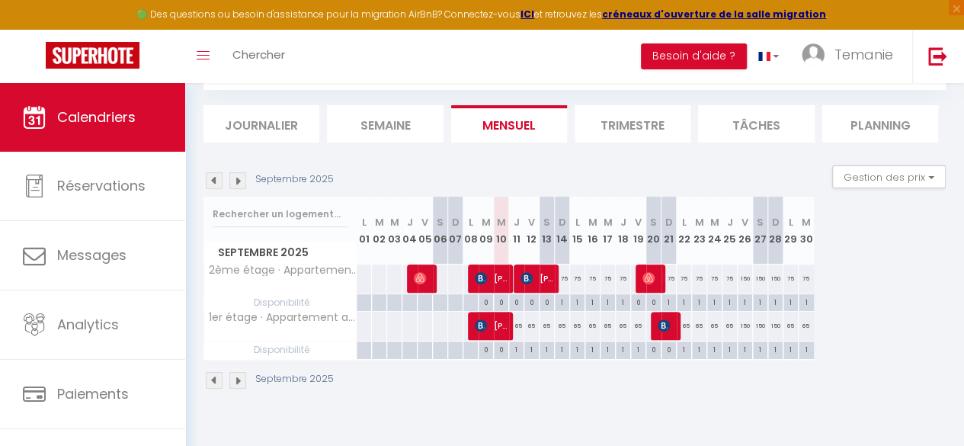
scroll to position [0, 0]
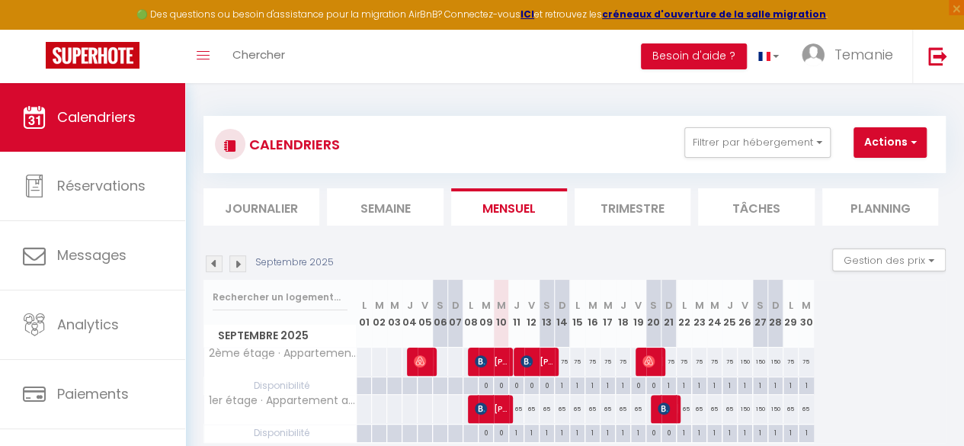
click at [195, 109] on div "CALENDRIERS Filtrer par hébergement Tous 2ème étage · Appartement à [GEOGRAPHIC…" at bounding box center [574, 294] width 779 height 423
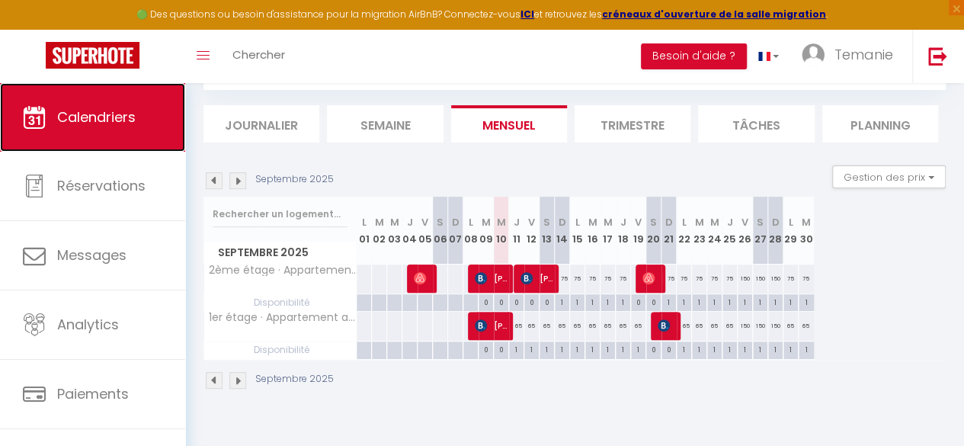
click at [88, 133] on link "Calendriers" at bounding box center [92, 117] width 185 height 69
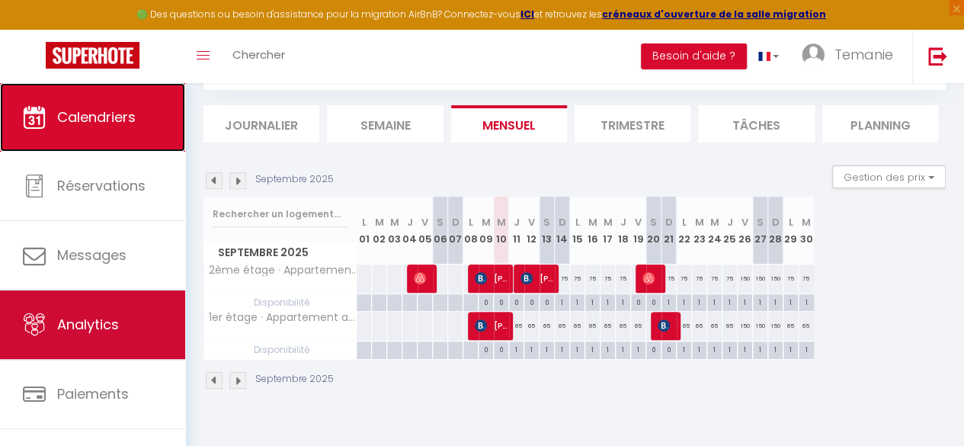
scroll to position [88, 0]
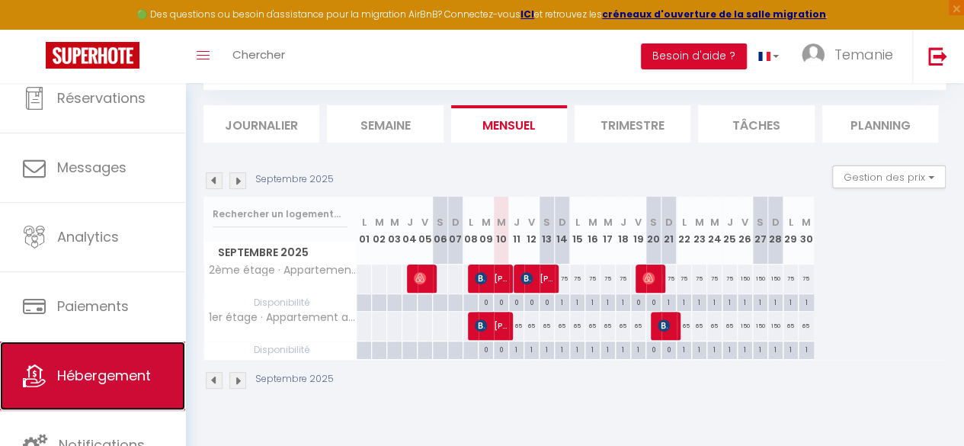
click at [107, 384] on link "Hébergement" at bounding box center [92, 375] width 185 height 69
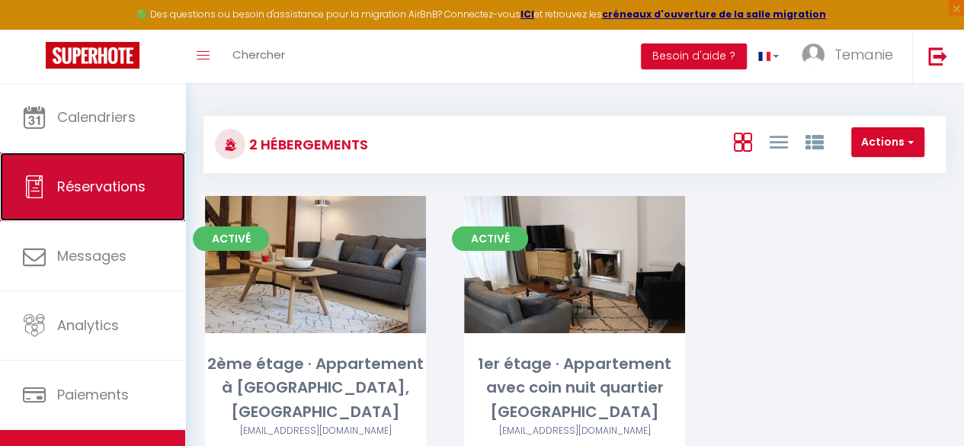
click at [81, 192] on span "Réservations" at bounding box center [101, 186] width 88 height 19
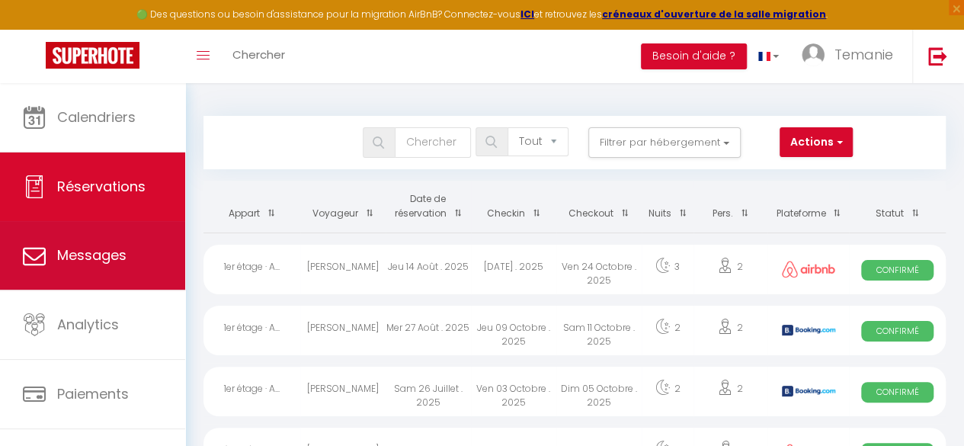
scroll to position [88, 0]
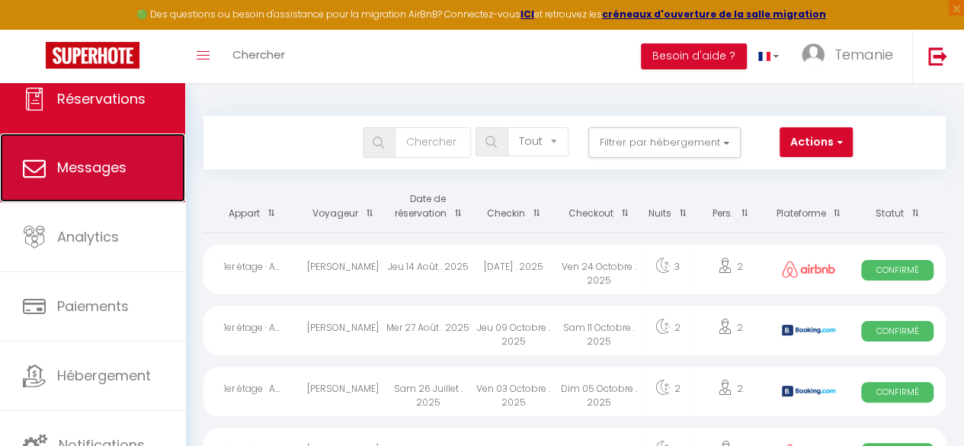
click at [95, 166] on span "Messages" at bounding box center [91, 167] width 69 height 19
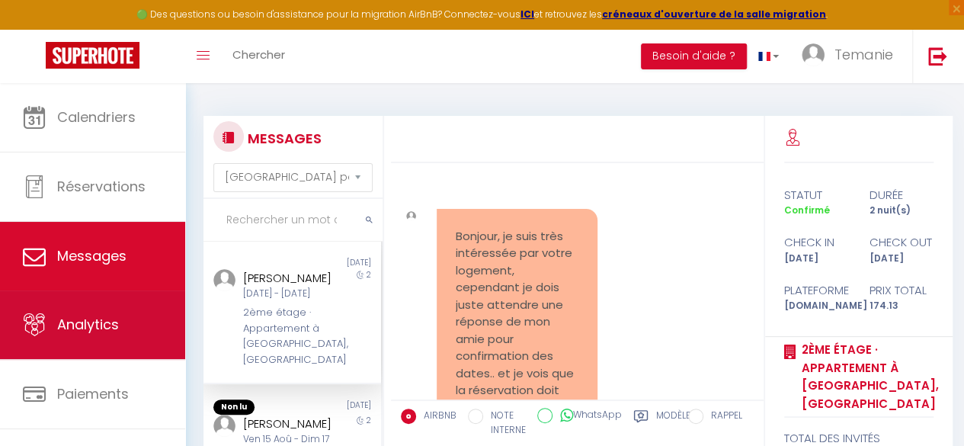
scroll to position [6316, 0]
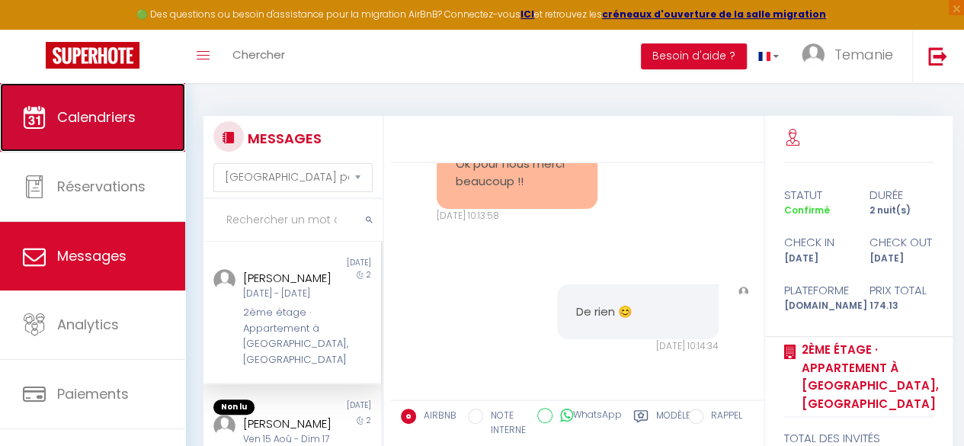
click at [85, 140] on link "Calendriers" at bounding box center [92, 117] width 185 height 69
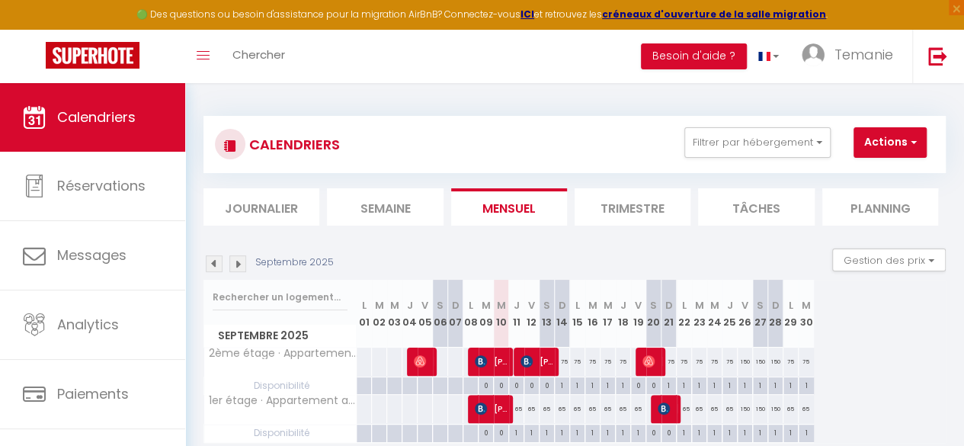
scroll to position [83, 0]
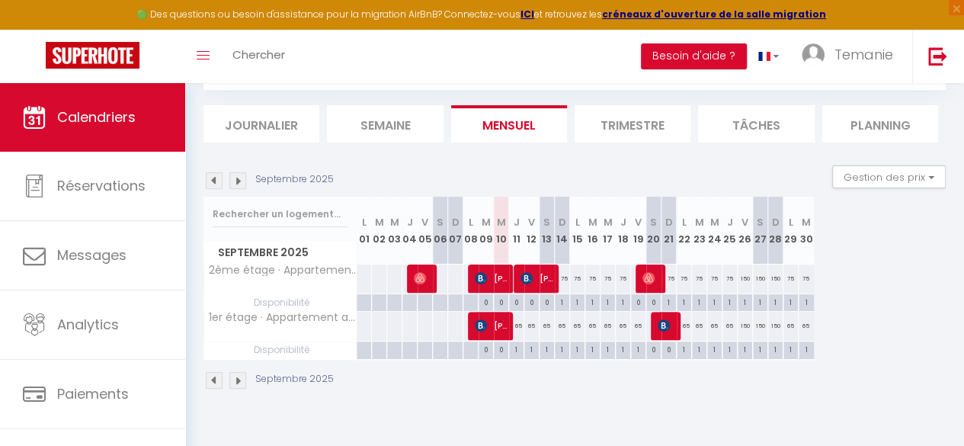
click at [561, 301] on div "1" at bounding box center [562, 301] width 14 height 14
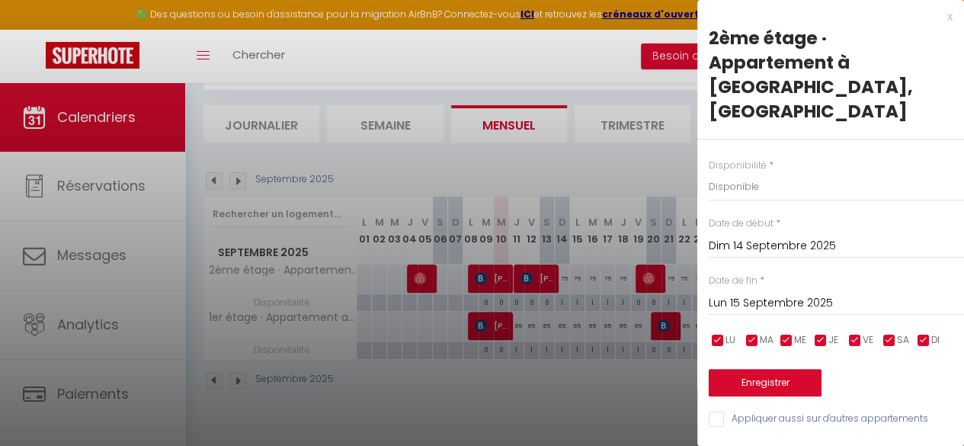
click at [546, 414] on div at bounding box center [482, 223] width 964 height 446
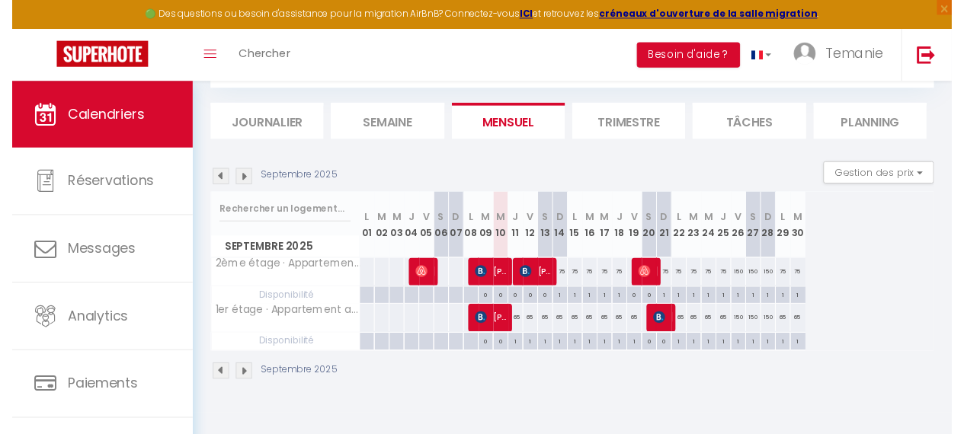
scroll to position [0, 0]
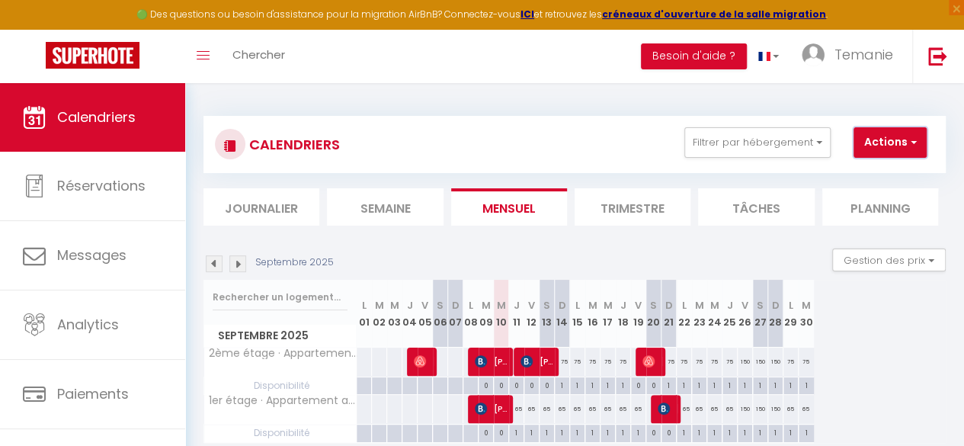
click at [896, 142] on button "Actions" at bounding box center [889, 142] width 73 height 30
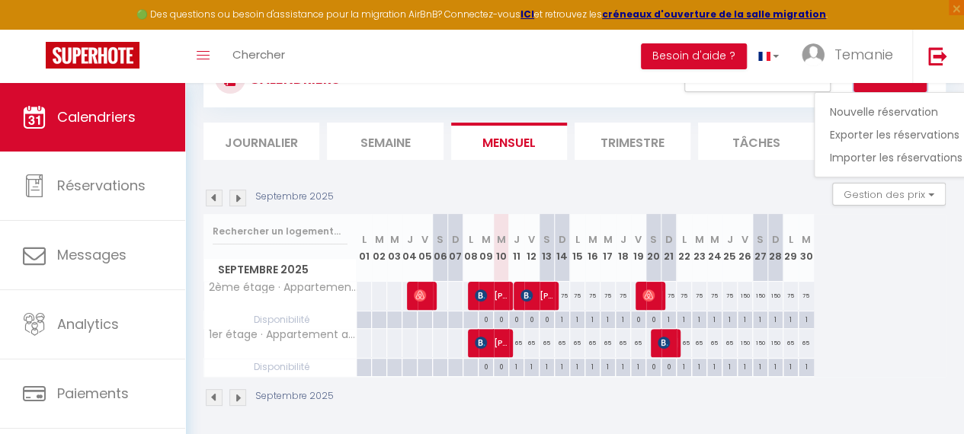
scroll to position [61, 0]
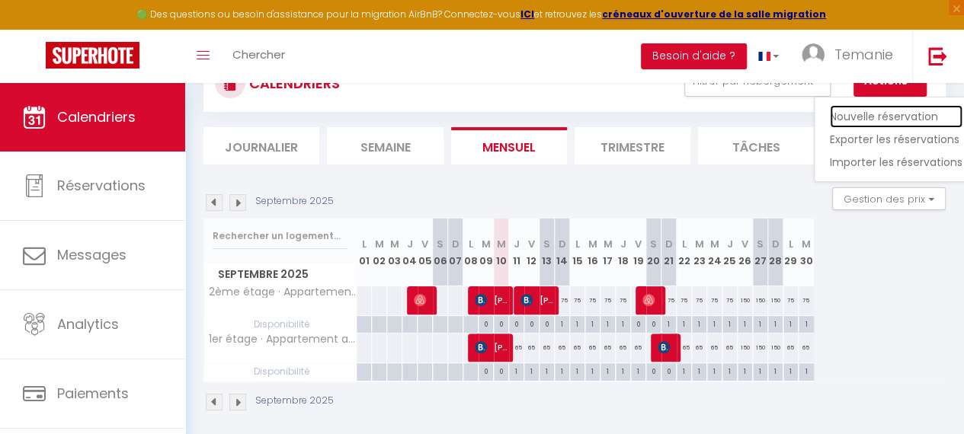
click at [890, 114] on link "Nouvelle réservation" at bounding box center [896, 116] width 133 height 23
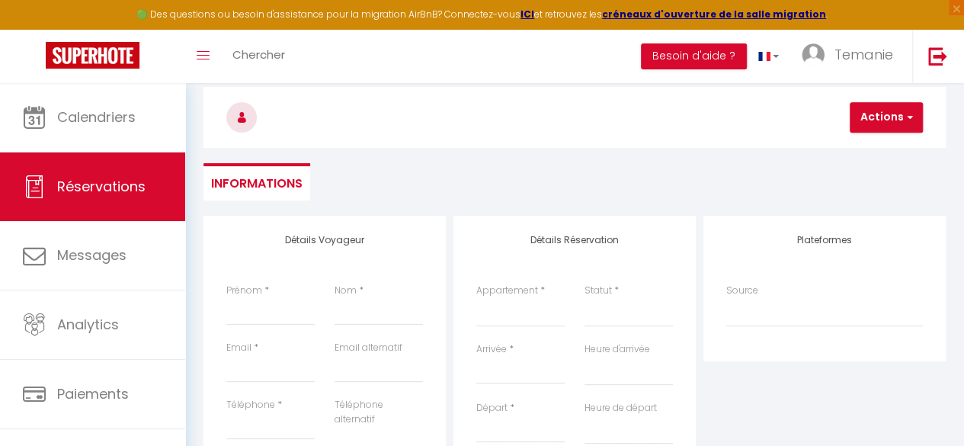
scroll to position [66, 0]
click at [268, 318] on input "Prénom" at bounding box center [270, 312] width 88 height 27
click at [683, 190] on ul "Informations" at bounding box center [574, 182] width 742 height 37
click at [893, 117] on button "Actions" at bounding box center [885, 118] width 73 height 30
click at [503, 194] on ul "Informations" at bounding box center [574, 182] width 742 height 37
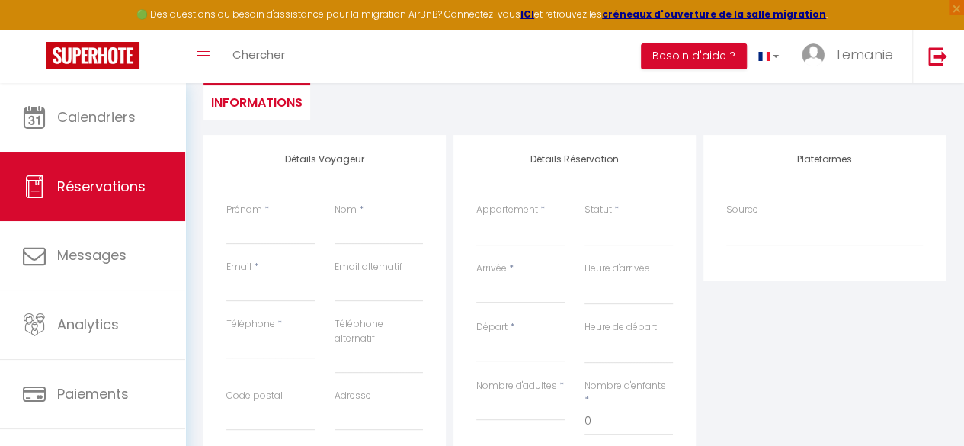
scroll to position [123, 0]
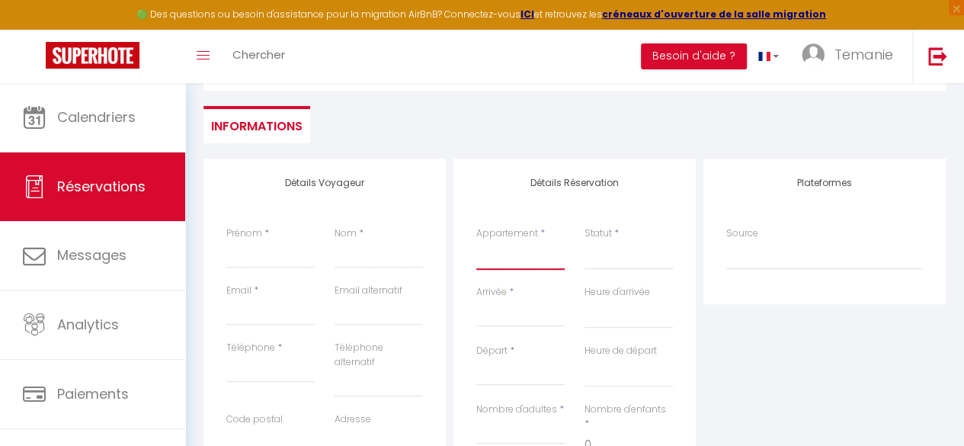
click at [526, 268] on select "2ème étage · Appartement à [GEOGRAPHIC_DATA], [GEOGRAPHIC_DATA] · Appartement a…" at bounding box center [520, 255] width 88 height 29
click at [476, 241] on select "2ème étage · Appartement à [GEOGRAPHIC_DATA], [GEOGRAPHIC_DATA] · Appartement a…" at bounding box center [520, 255] width 88 height 29
click at [293, 249] on input "Prénom" at bounding box center [270, 254] width 88 height 27
click at [285, 264] on input "Prénom" at bounding box center [270, 254] width 88 height 27
click at [375, 256] on input "Nom" at bounding box center [378, 254] width 88 height 27
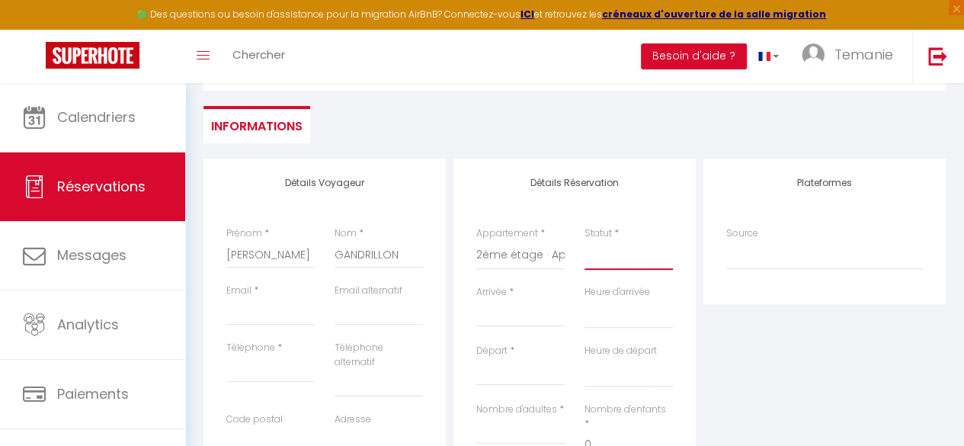
click at [634, 258] on select "Confirmé Non Confirmé [PERSON_NAME] par le voyageur No Show Request" at bounding box center [628, 255] width 88 height 29
click at [584, 241] on select "Confirmé Non Confirmé [PERSON_NAME] par le voyageur No Show Request" at bounding box center [628, 255] width 88 height 29
click at [509, 316] on input "Arrivée" at bounding box center [520, 315] width 88 height 20
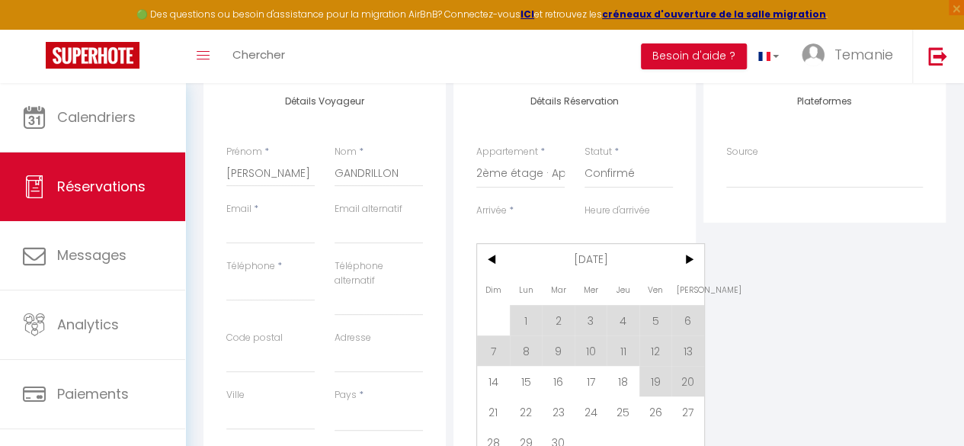
scroll to position [219, 0]
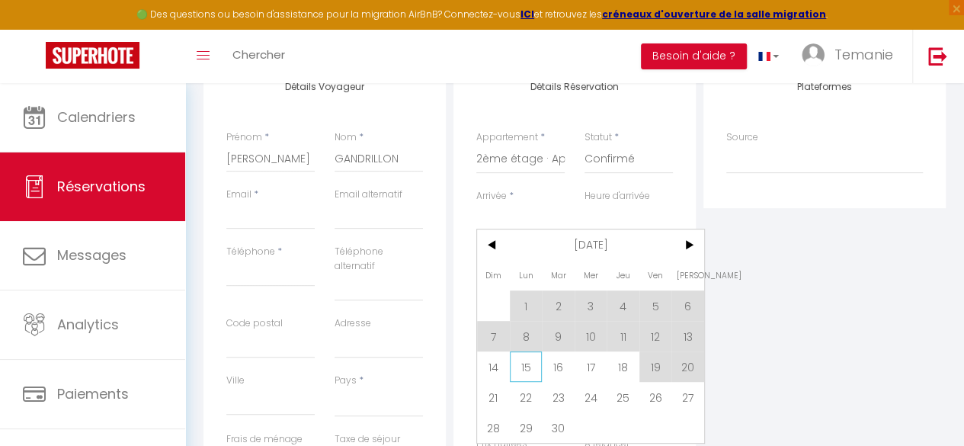
click at [532, 365] on span "15" at bounding box center [526, 366] width 33 height 30
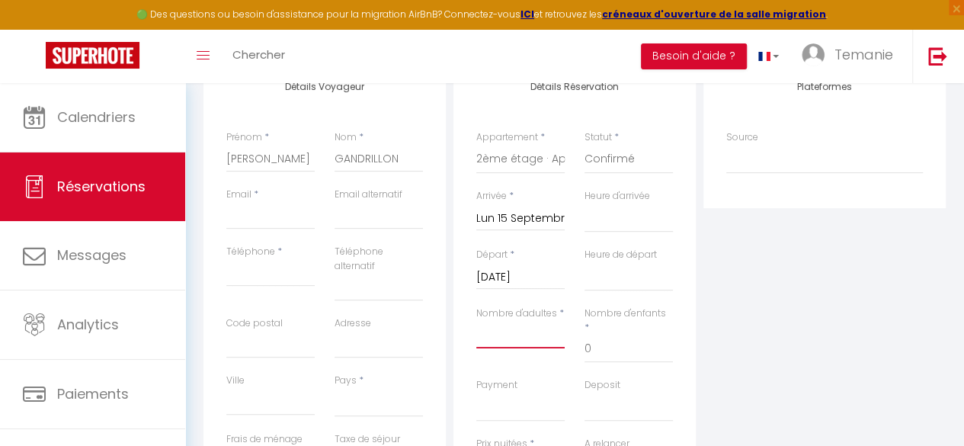
click at [529, 333] on input "Nombre d'adultes" at bounding box center [520, 334] width 88 height 27
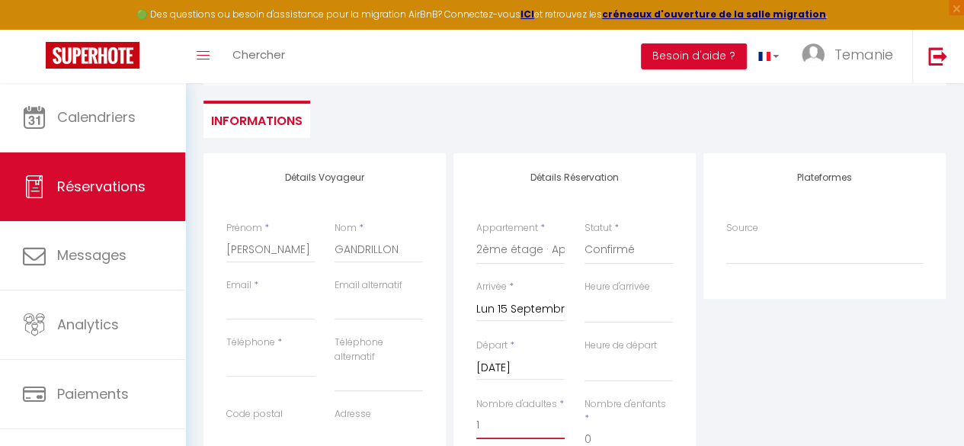
scroll to position [127, 0]
click at [246, 374] on input "Téléphone" at bounding box center [270, 364] width 88 height 27
click at [265, 313] on input "Email client" at bounding box center [270, 307] width 88 height 27
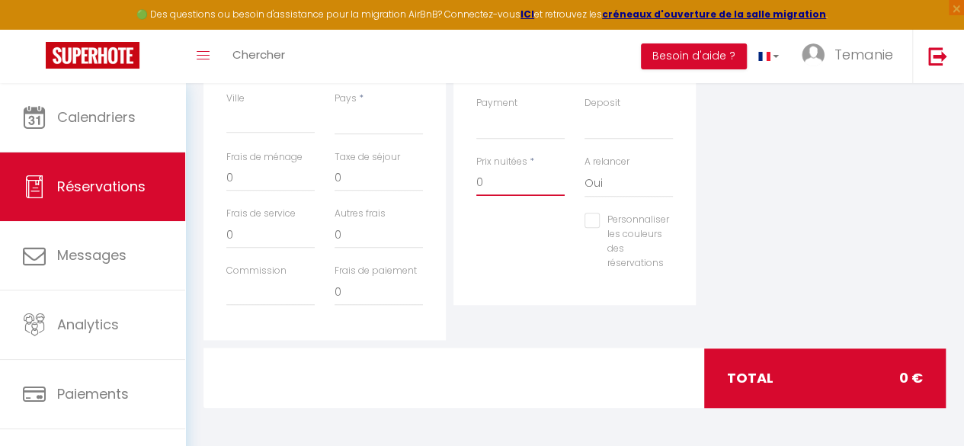
scroll to position [0, 0]
click at [493, 175] on input "0" at bounding box center [520, 181] width 88 height 27
click at [529, 242] on div "Personnaliser les couleurs des réservations #D7092E" at bounding box center [574, 249] width 216 height 72
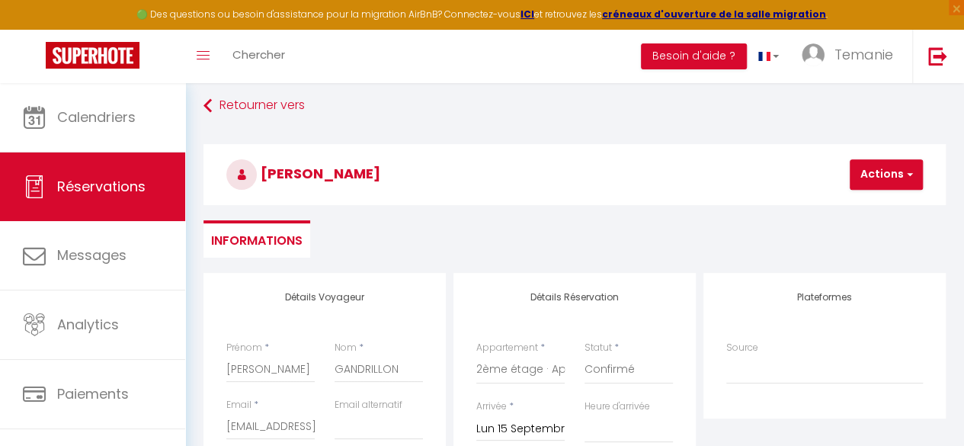
scroll to position [3, 0]
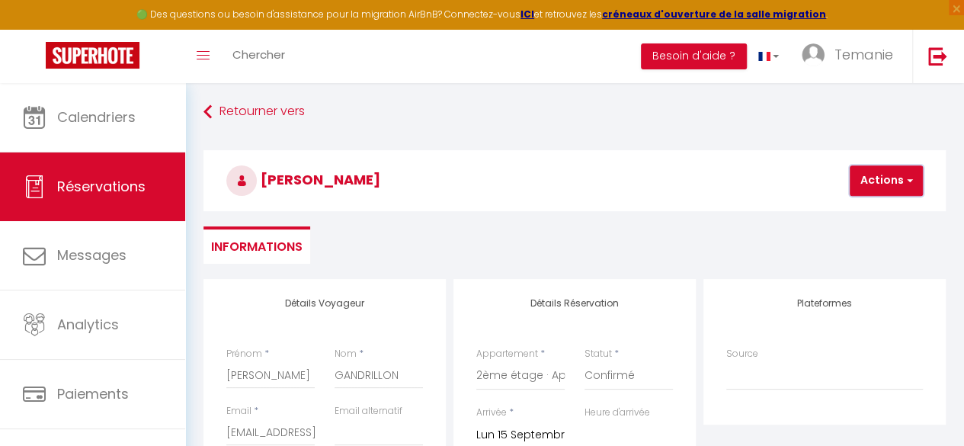
click at [901, 191] on button "Actions" at bounding box center [885, 180] width 73 height 30
click at [867, 217] on link "Enregistrer" at bounding box center [899, 214] width 120 height 20
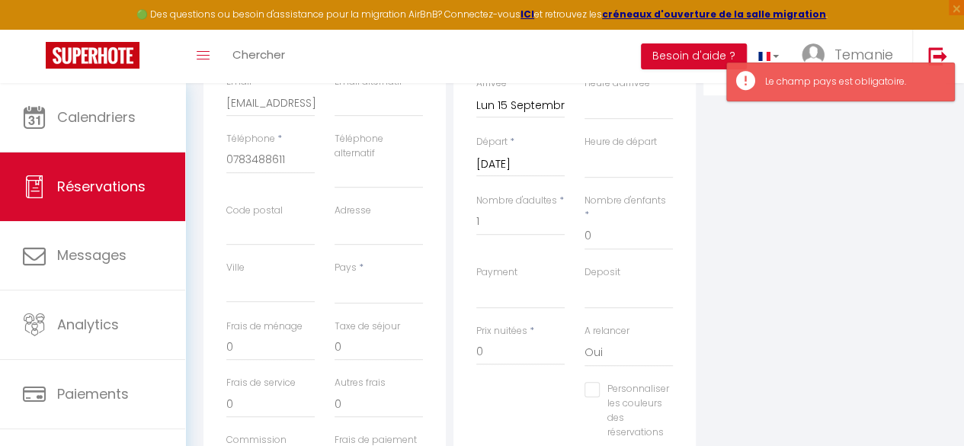
scroll to position [337, 0]
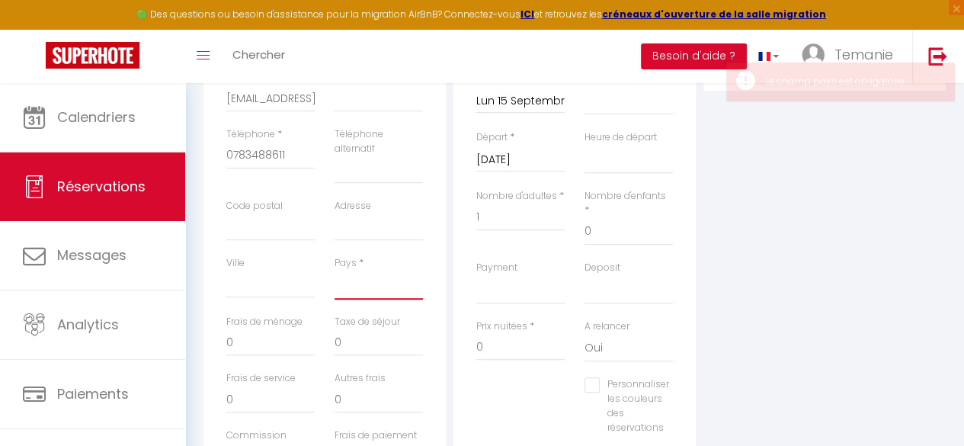
click at [354, 290] on select "[GEOGRAPHIC_DATA] [GEOGRAPHIC_DATA] [GEOGRAPHIC_DATA] [GEOGRAPHIC_DATA] [GEOGRA…" at bounding box center [378, 284] width 88 height 29
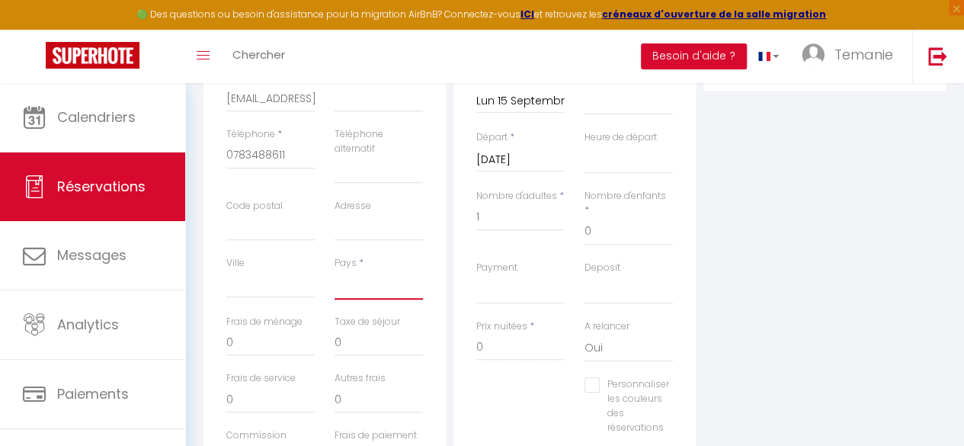
click at [334, 270] on select "[GEOGRAPHIC_DATA] [GEOGRAPHIC_DATA] [GEOGRAPHIC_DATA] [GEOGRAPHIC_DATA] [GEOGRA…" at bounding box center [378, 284] width 88 height 29
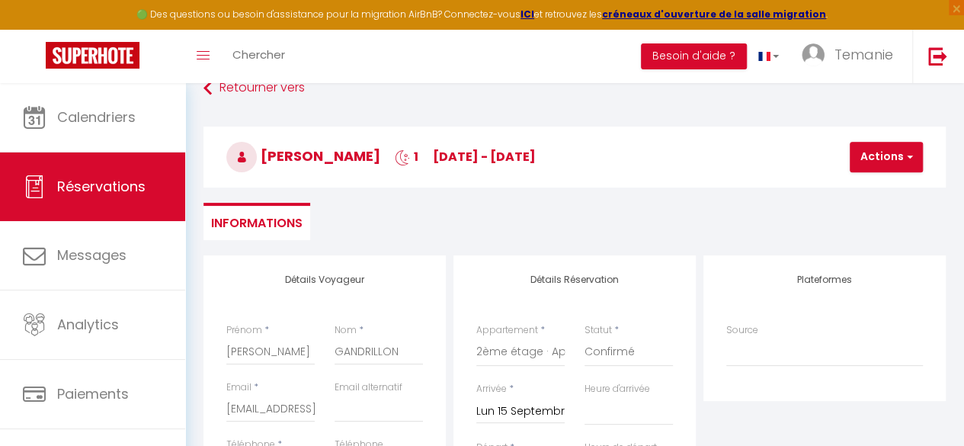
scroll to position [23, 0]
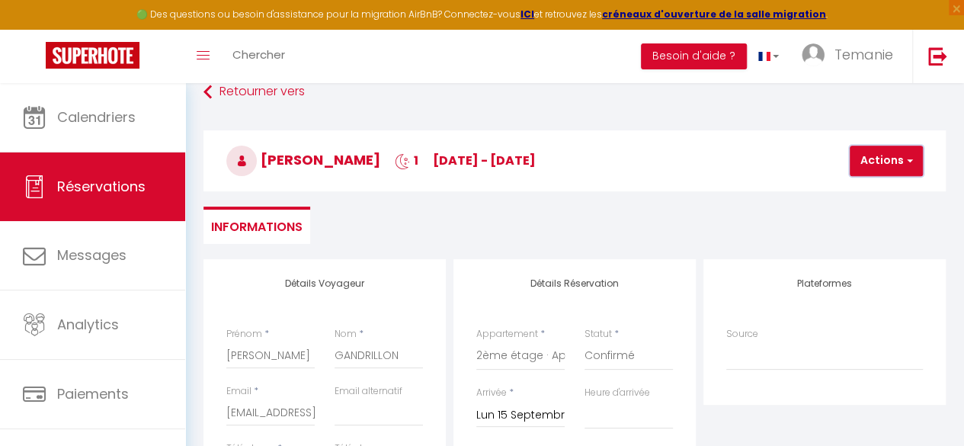
click at [883, 168] on button "Actions" at bounding box center [885, 161] width 73 height 30
click at [851, 193] on link "Enregistrer" at bounding box center [899, 194] width 120 height 20
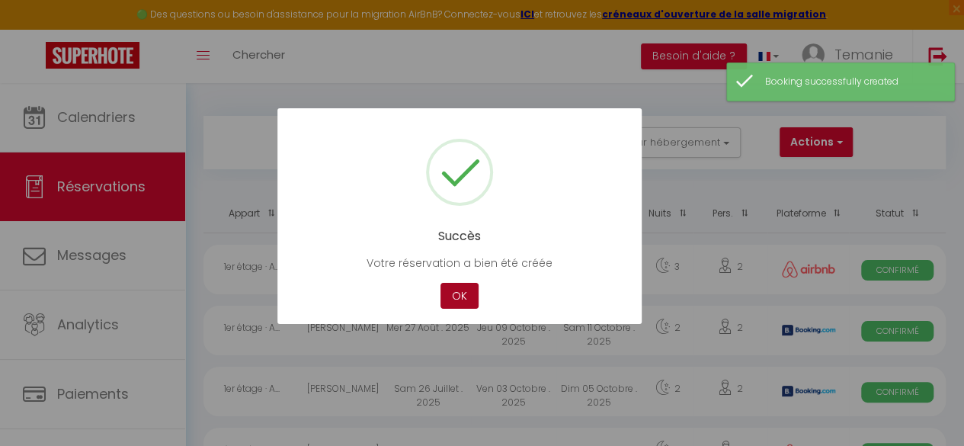
click at [457, 296] on button "OK" at bounding box center [459, 296] width 38 height 27
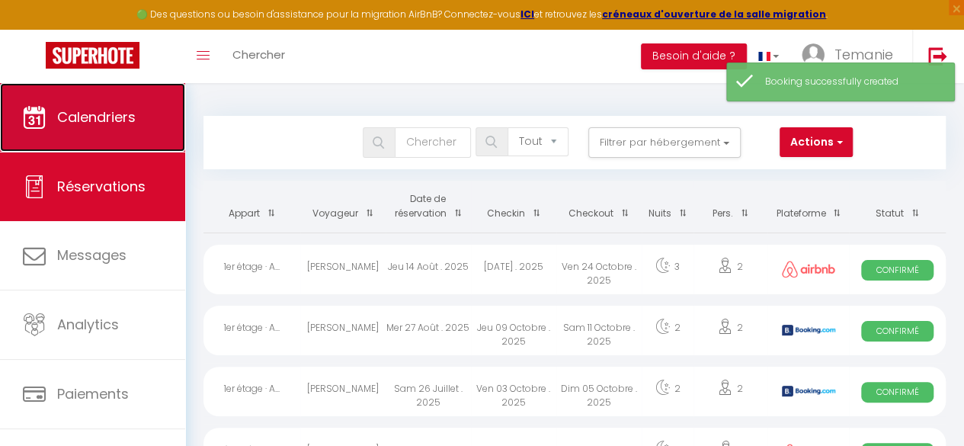
click at [94, 126] on span "Calendriers" at bounding box center [96, 116] width 78 height 19
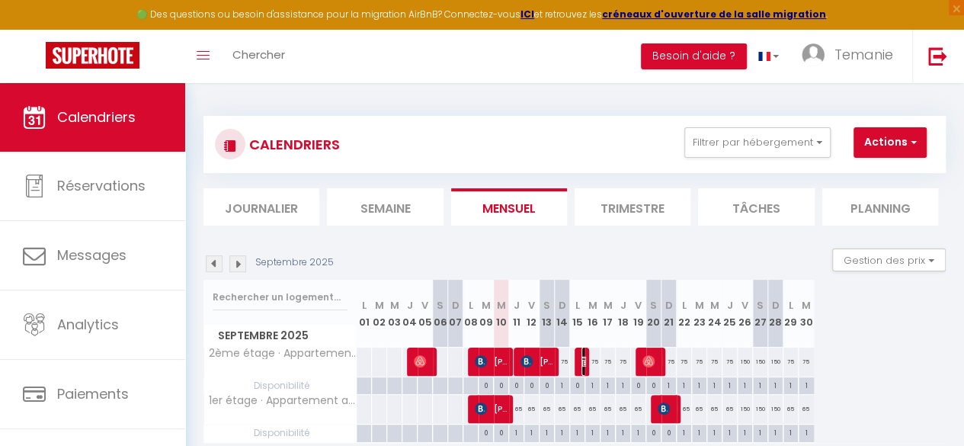
click at [584, 363] on img at bounding box center [587, 361] width 12 height 12
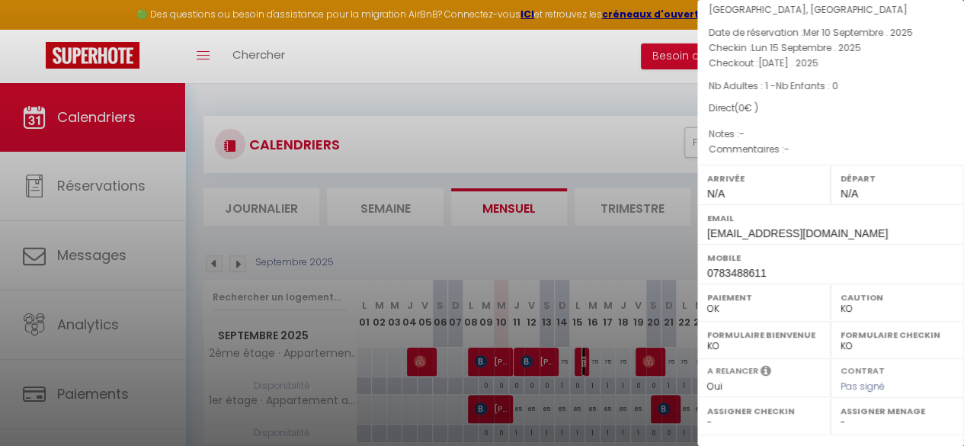
scroll to position [300, 0]
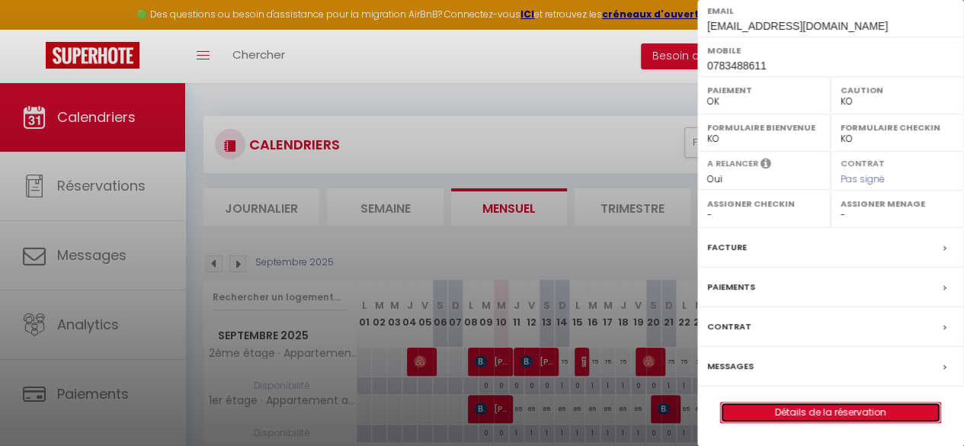
click at [831, 415] on link "Détails de la réservation" at bounding box center [830, 412] width 219 height 20
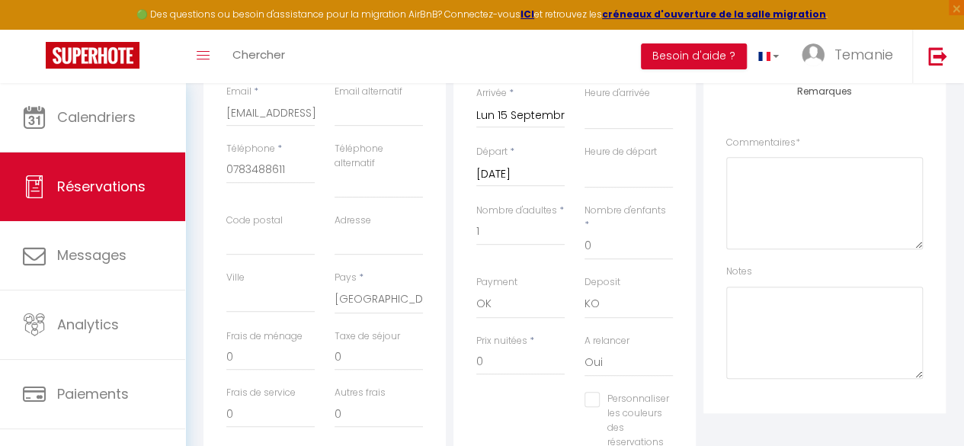
scroll to position [319, 0]
click at [530, 178] on input "[DATE]" at bounding box center [520, 178] width 88 height 20
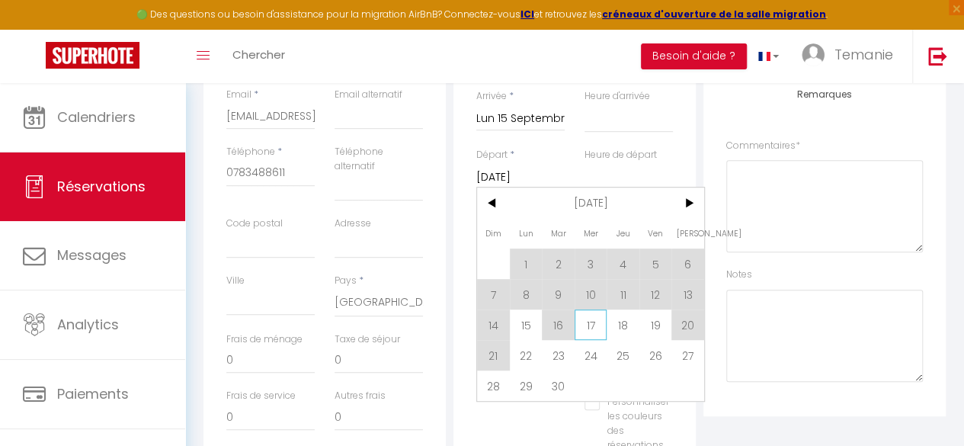
click at [585, 328] on span "17" at bounding box center [590, 324] width 33 height 30
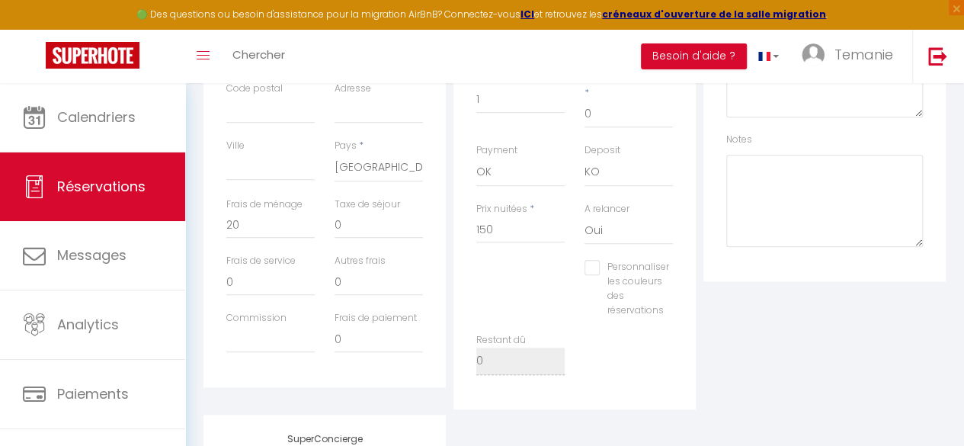
scroll to position [454, 0]
click at [505, 220] on input "150" at bounding box center [520, 229] width 88 height 27
drag, startPoint x: 505, startPoint y: 220, endPoint x: 466, endPoint y: 223, distance: 39.0
click at [466, 223] on div "Prix nuitées * 150" at bounding box center [520, 231] width 108 height 59
click at [737, 373] on div "Plateformes Source Direct [DOMAIN_NAME] [DOMAIN_NAME] Chalet montagne Expedia G…" at bounding box center [824, 118] width 250 height 581
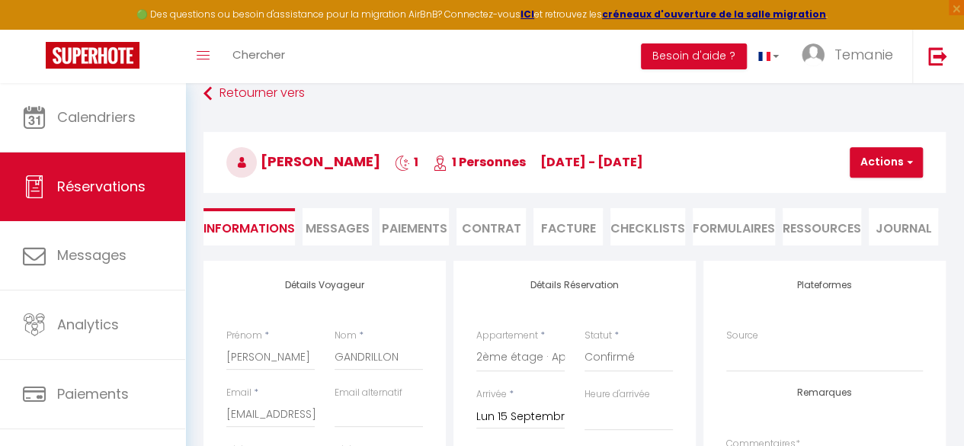
scroll to position [0, 0]
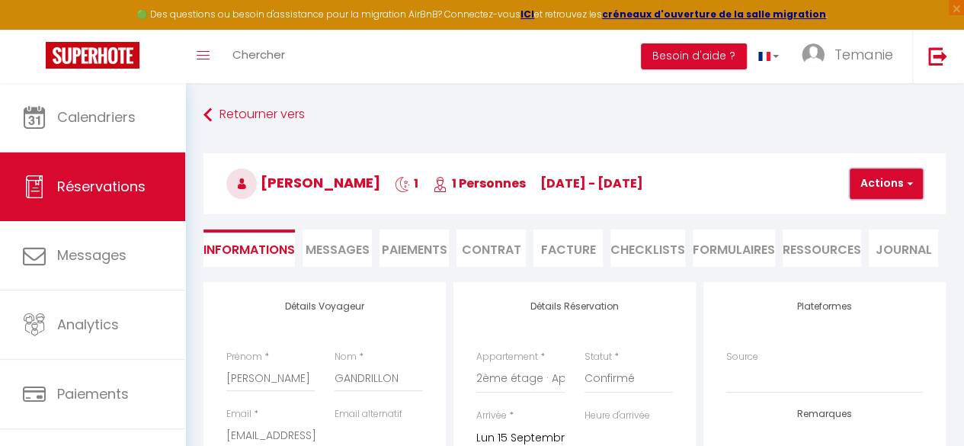
click at [895, 188] on button "Actions" at bounding box center [885, 183] width 73 height 30
click at [873, 219] on link "Enregistrer" at bounding box center [899, 217] width 120 height 20
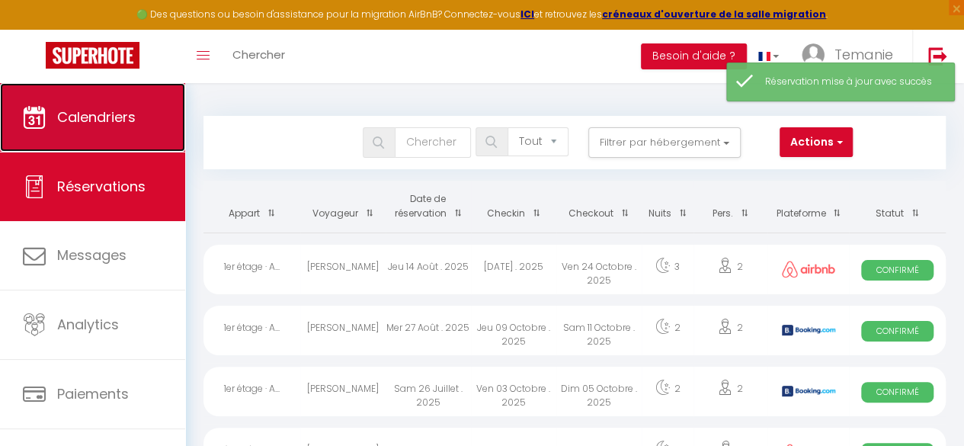
click at [76, 126] on link "Calendriers" at bounding box center [92, 117] width 185 height 69
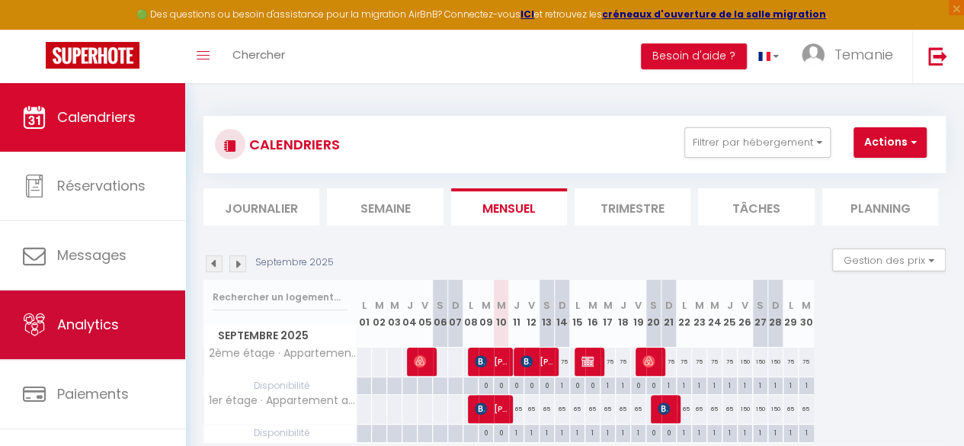
scroll to position [88, 0]
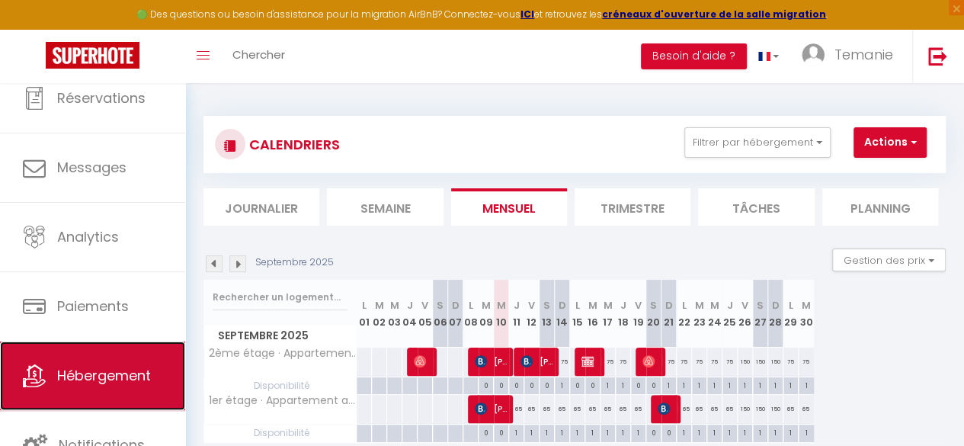
click at [94, 374] on span "Hébergement" at bounding box center [104, 375] width 94 height 19
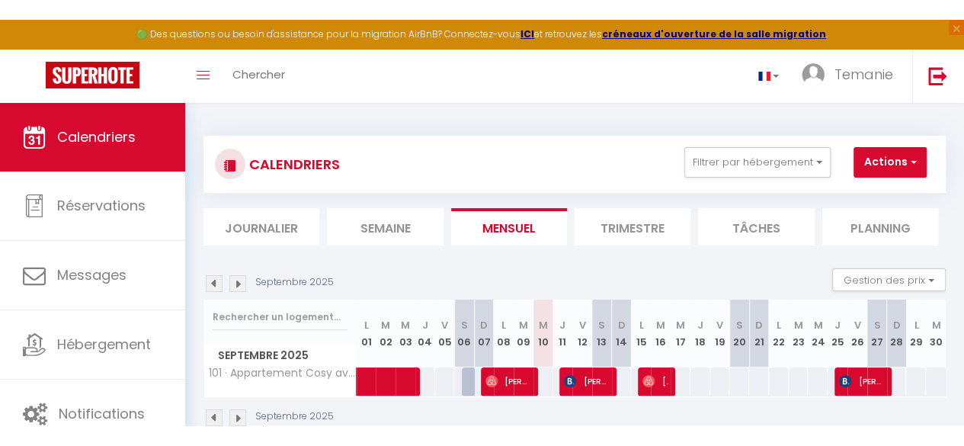
scroll to position [83, 0]
